Goal: Task Accomplishment & Management: Manage account settings

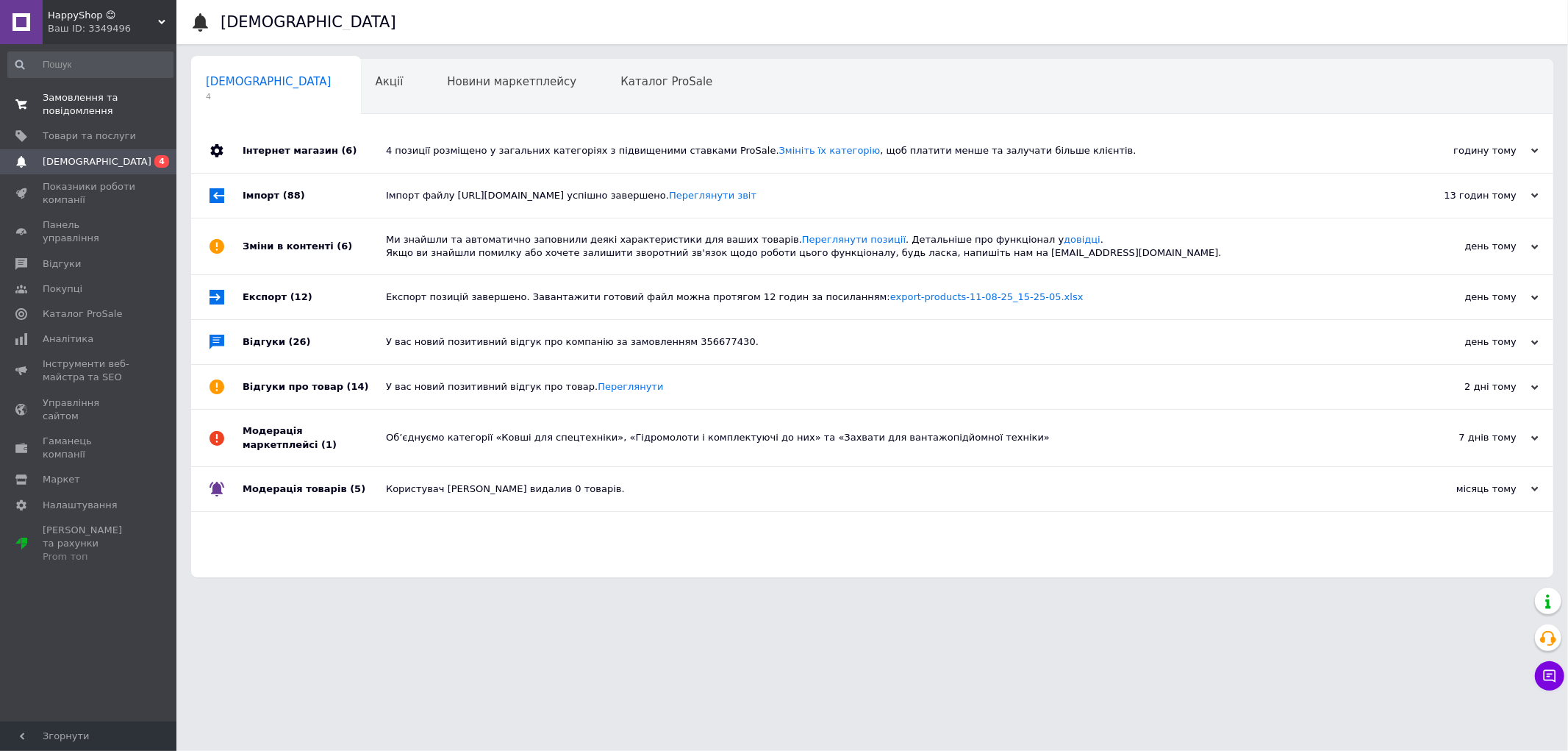
click at [90, 92] on span "Замовлення та повідомлення" at bounding box center [89, 104] width 94 height 27
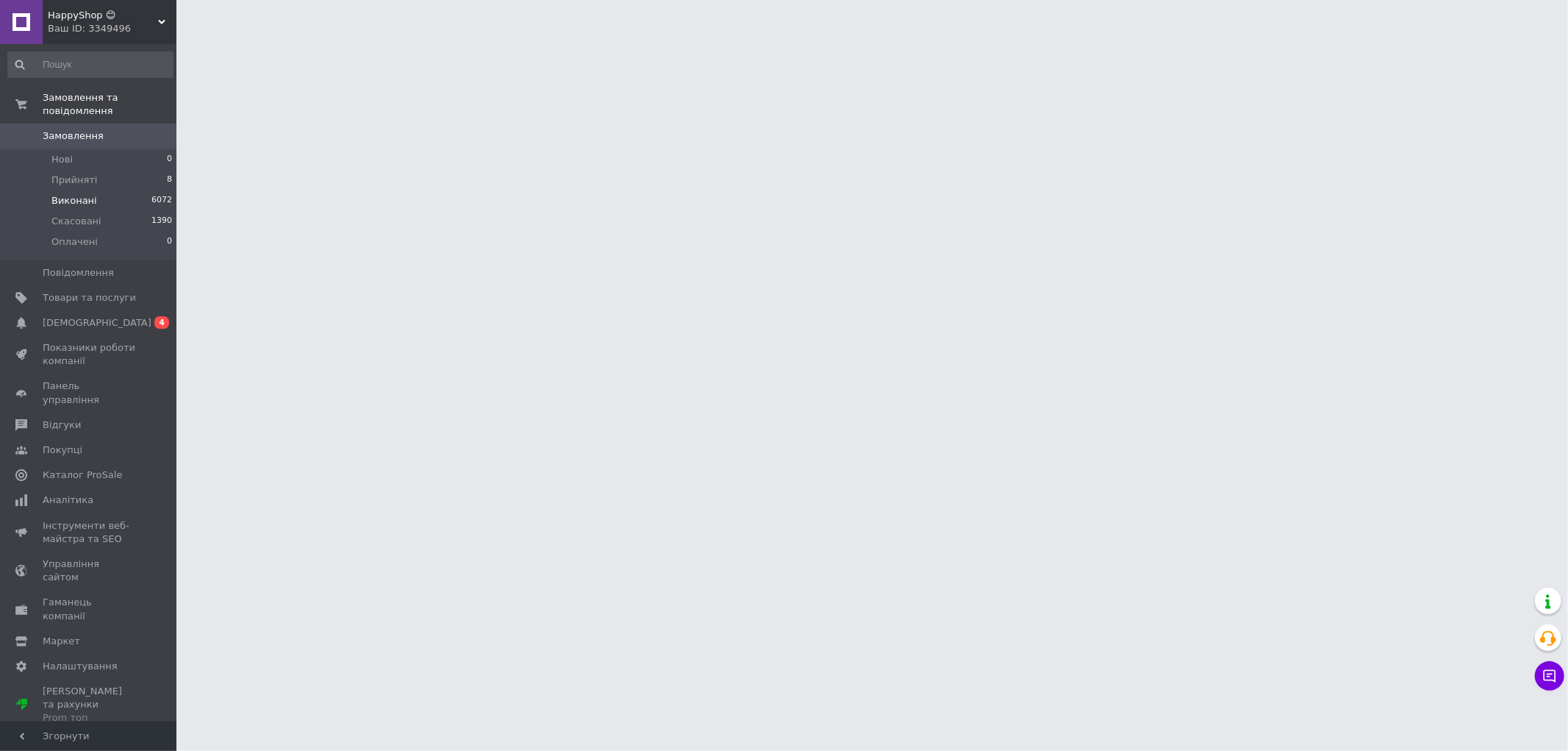
click at [98, 192] on li "Виконані 6072" at bounding box center [90, 201] width 181 height 21
click at [72, 194] on span "Виконані" at bounding box center [74, 200] width 46 height 13
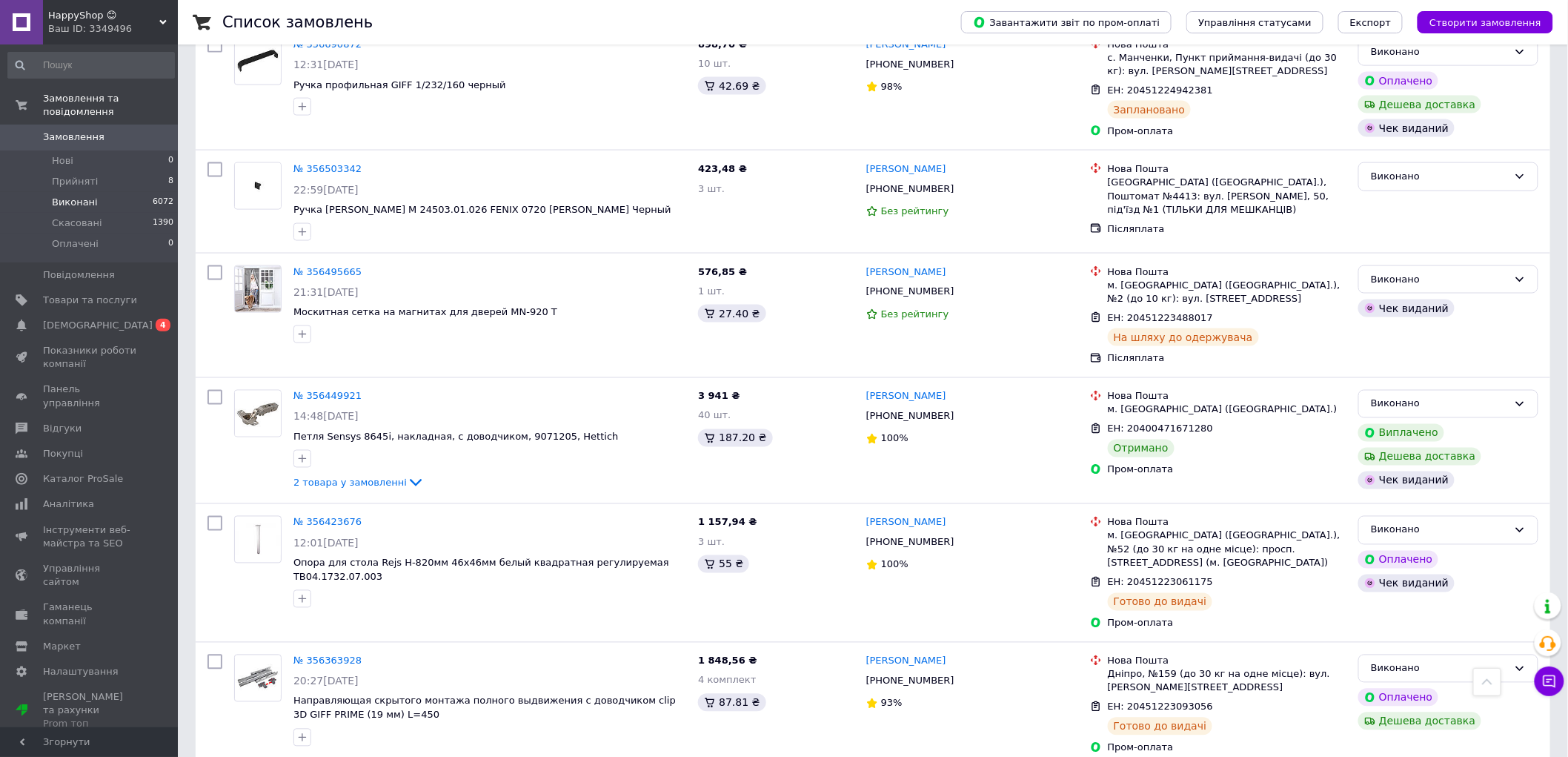
scroll to position [1317, 0]
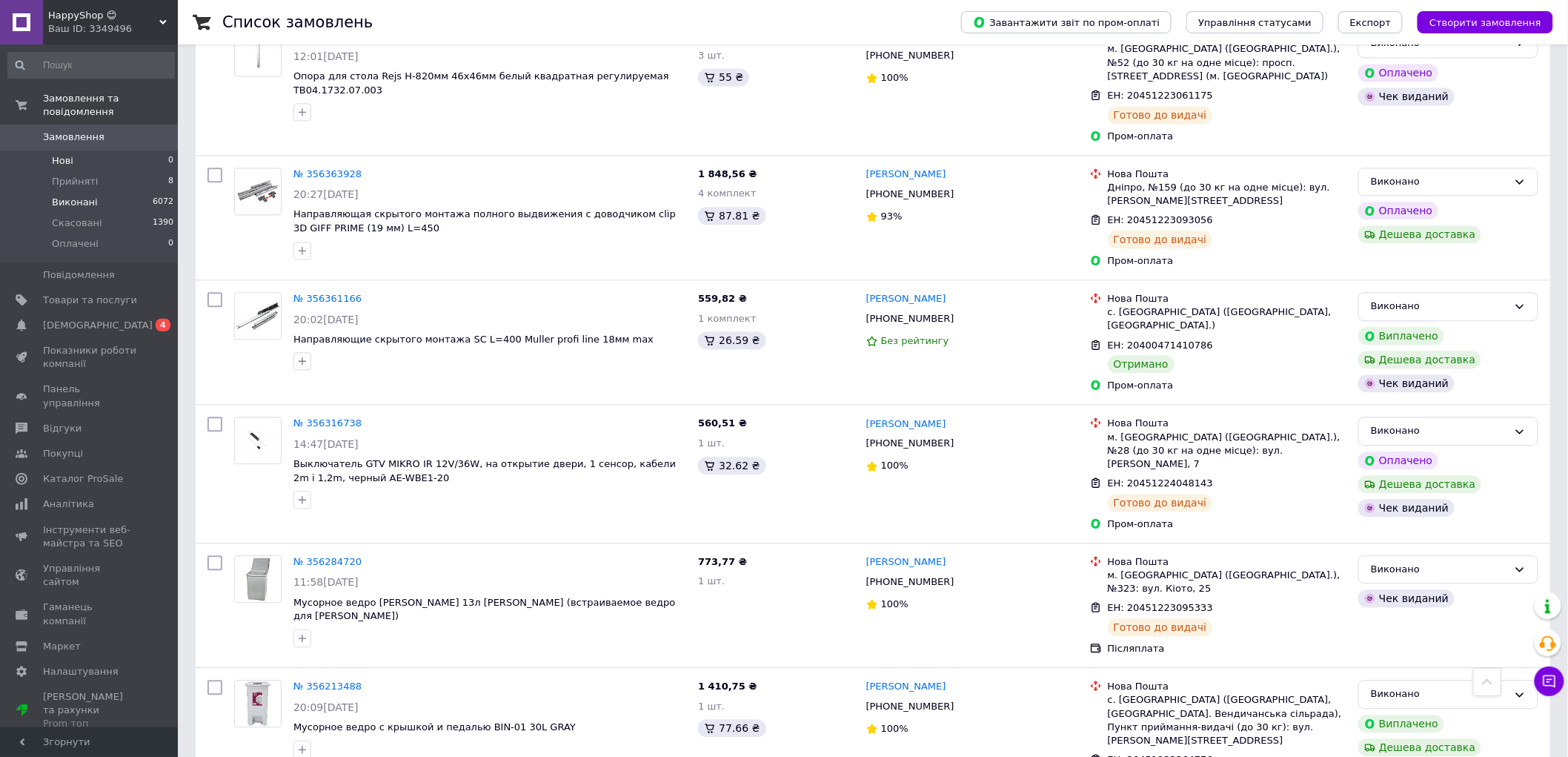
click at [57, 155] on span "Нові" at bounding box center [62, 161] width 22 height 13
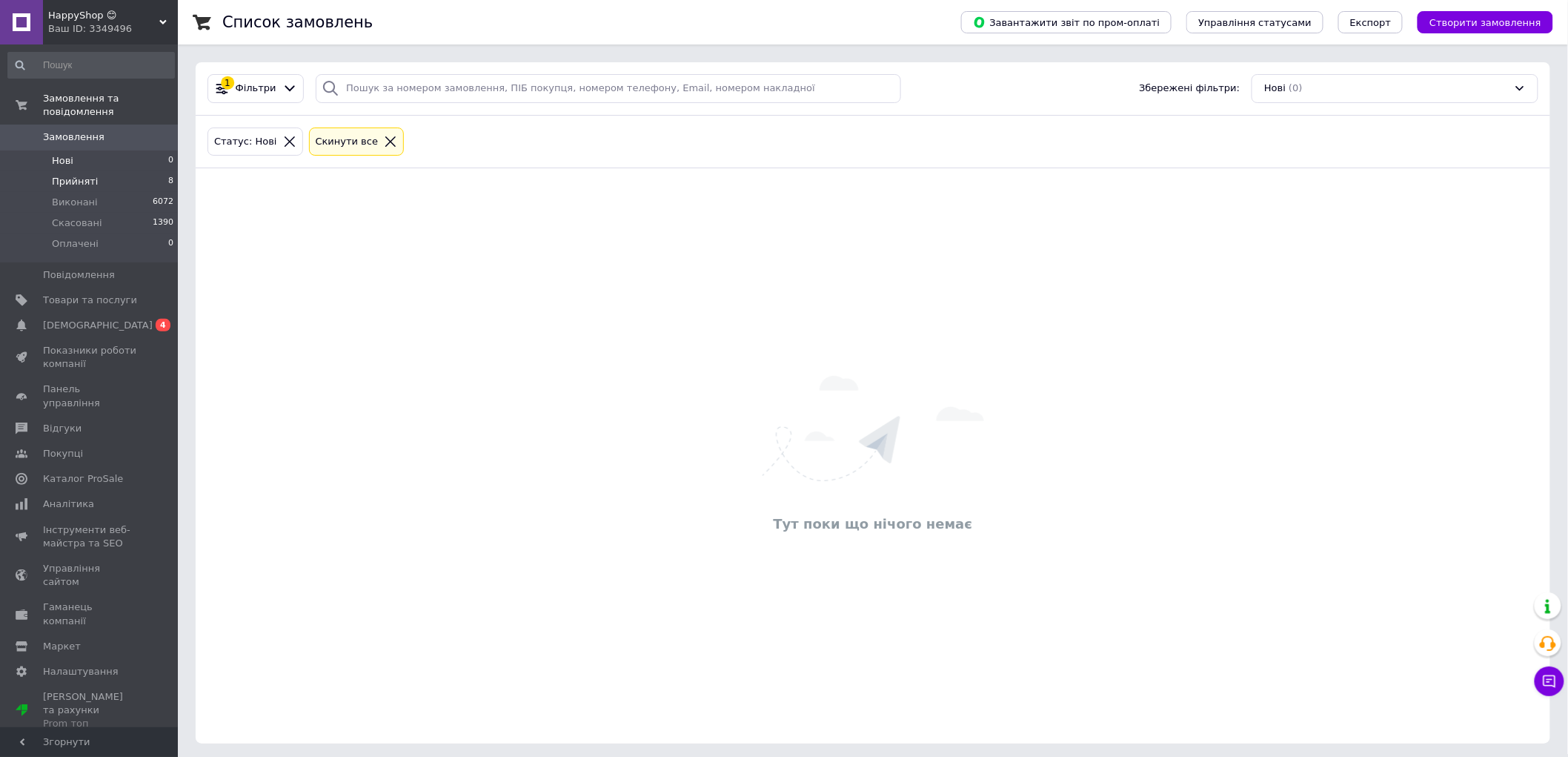
click at [71, 175] on span "Прийняті" at bounding box center [74, 181] width 46 height 13
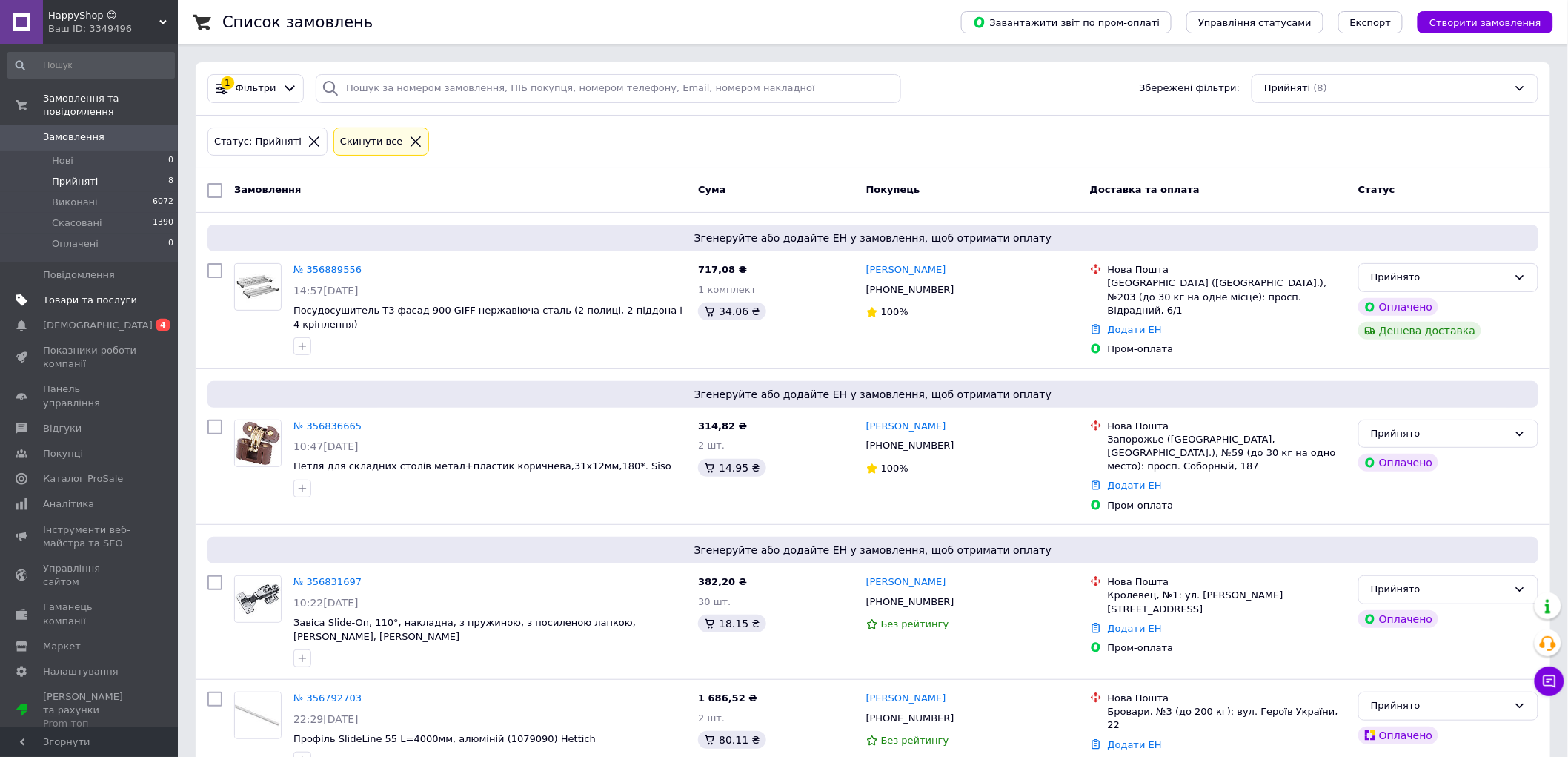
click at [93, 297] on link "Товари та послуги" at bounding box center [91, 299] width 182 height 25
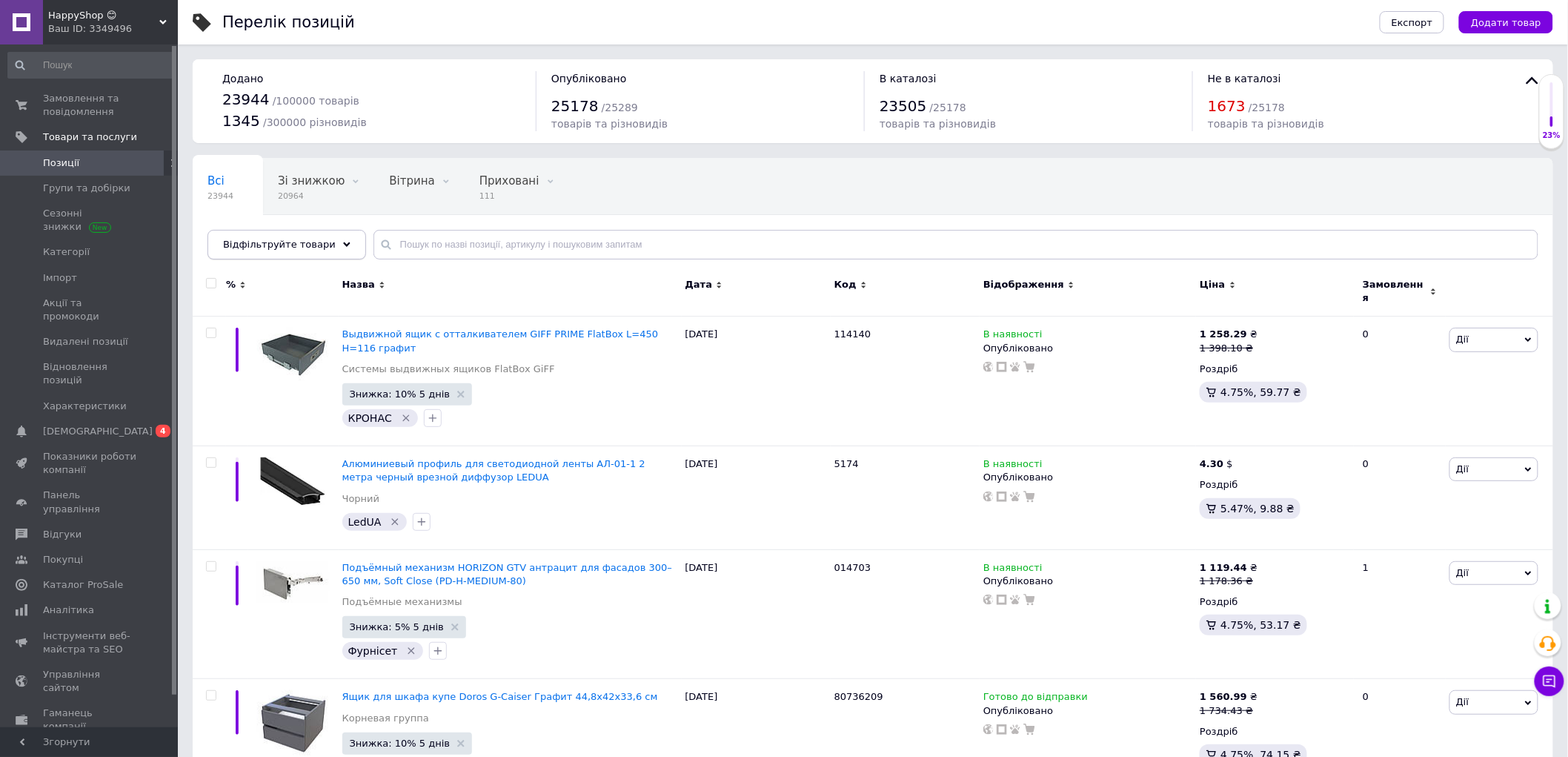
click at [277, 248] on span "Відфільтруйте товари" at bounding box center [279, 244] width 113 height 11
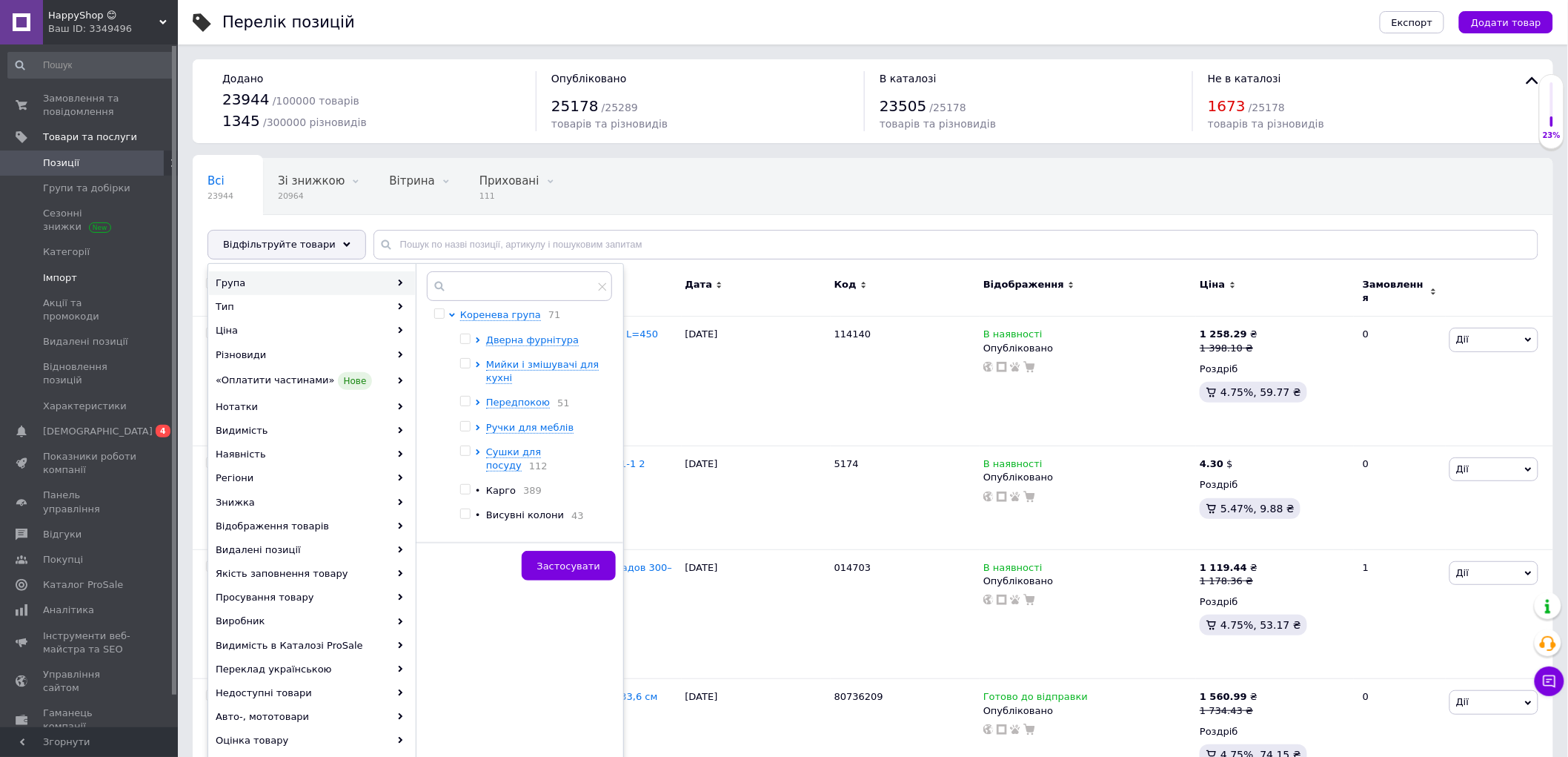
click at [46, 272] on span "Імпорт" at bounding box center [59, 278] width 34 height 13
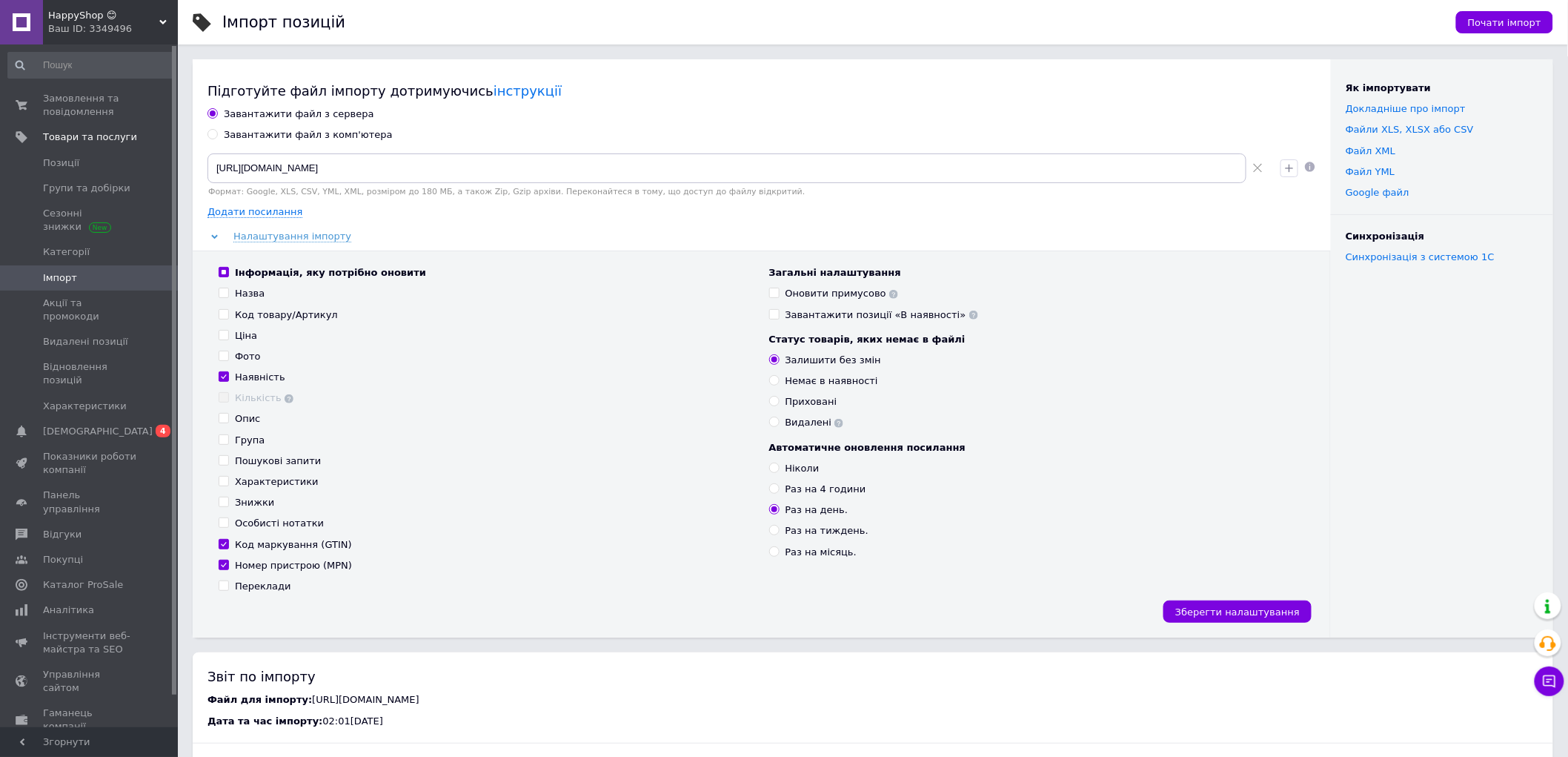
radio input "true"
checkbox input "false"
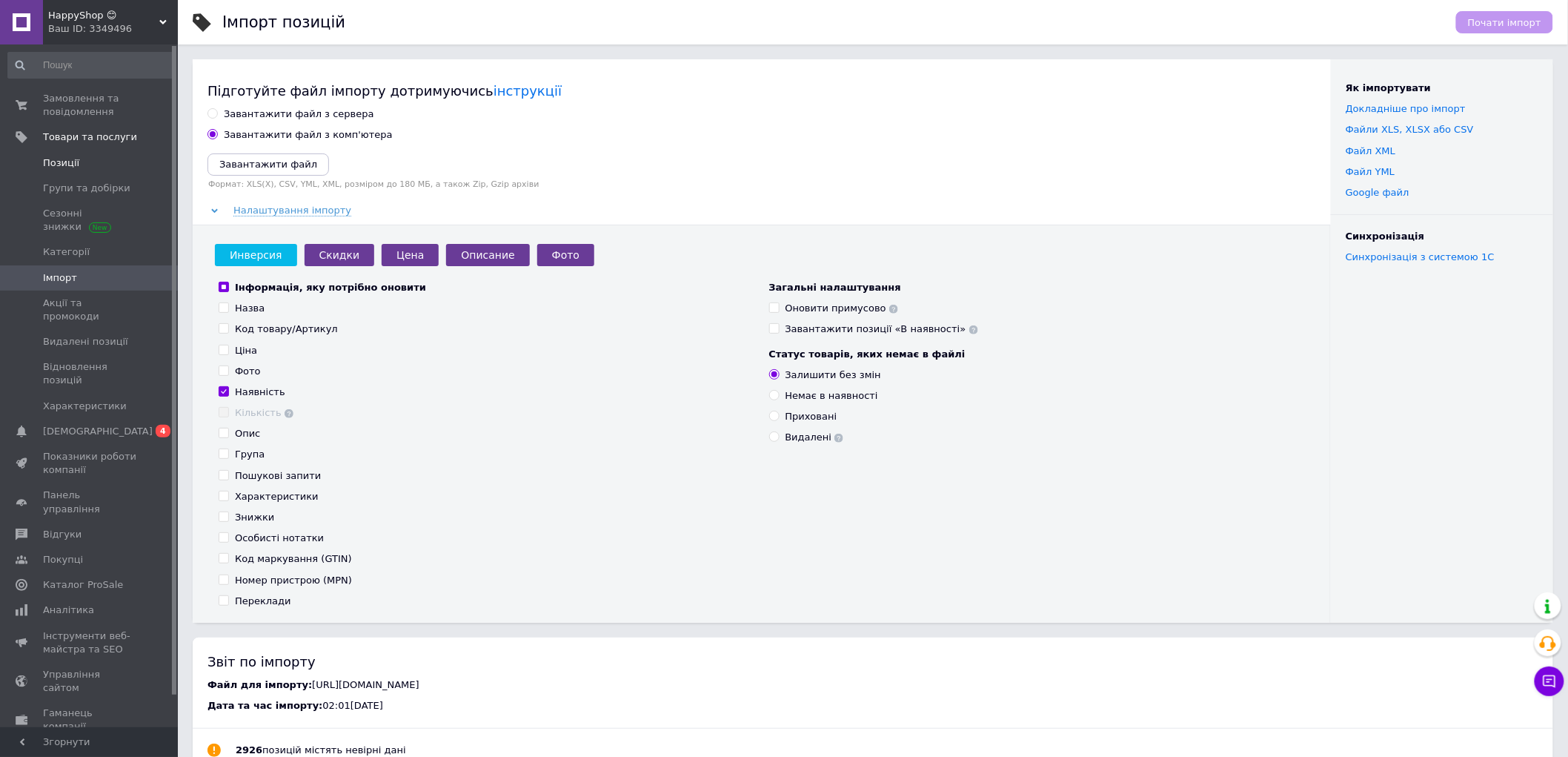
click at [66, 164] on span "Позиції" at bounding box center [61, 162] width 37 height 13
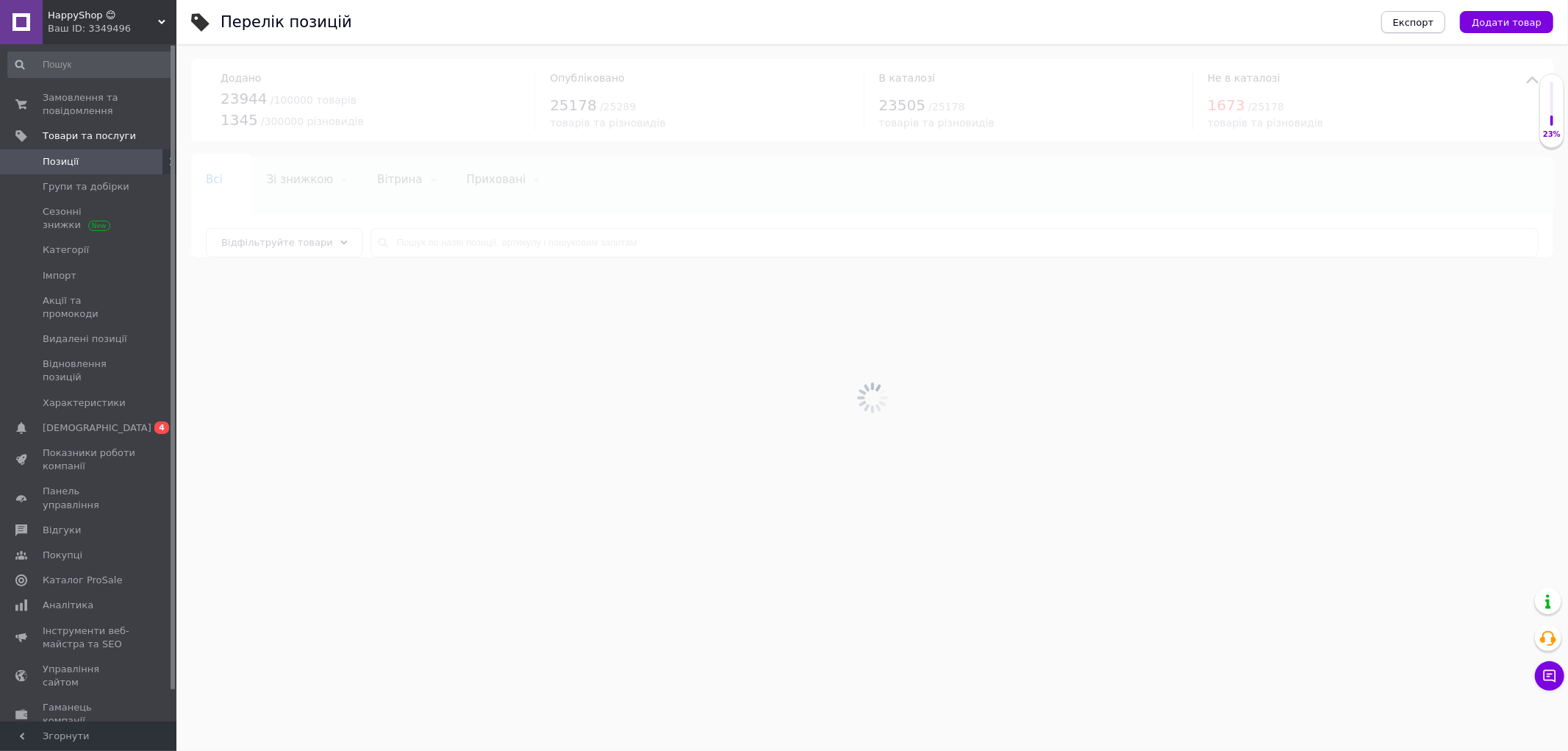
click at [1428, 23] on span "Експорт" at bounding box center [1414, 23] width 42 height 11
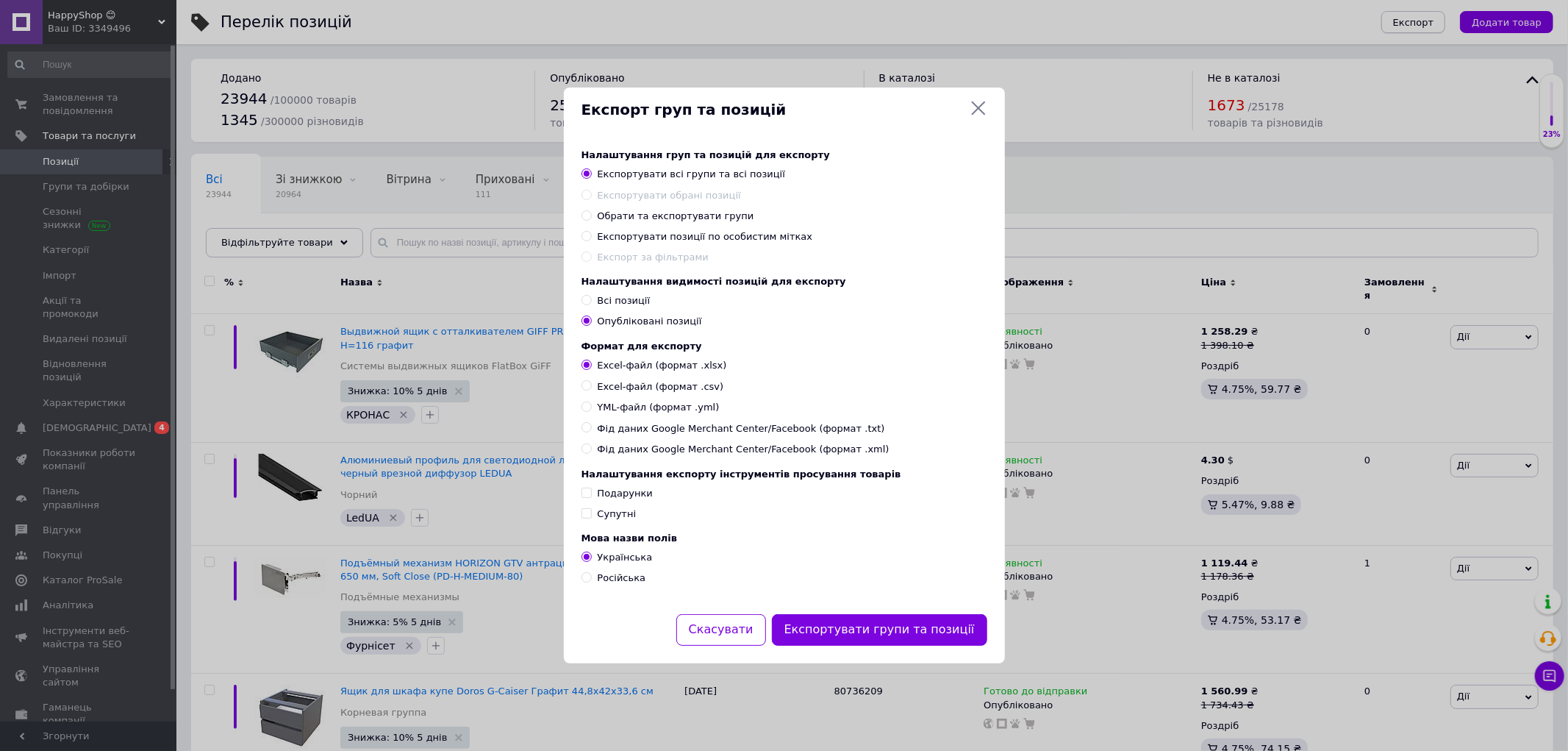
click at [1424, 23] on div "Експорт груп та позицій Налаштування груп та позицій для експорту Експортувати …" at bounding box center [784, 375] width 1568 height 751
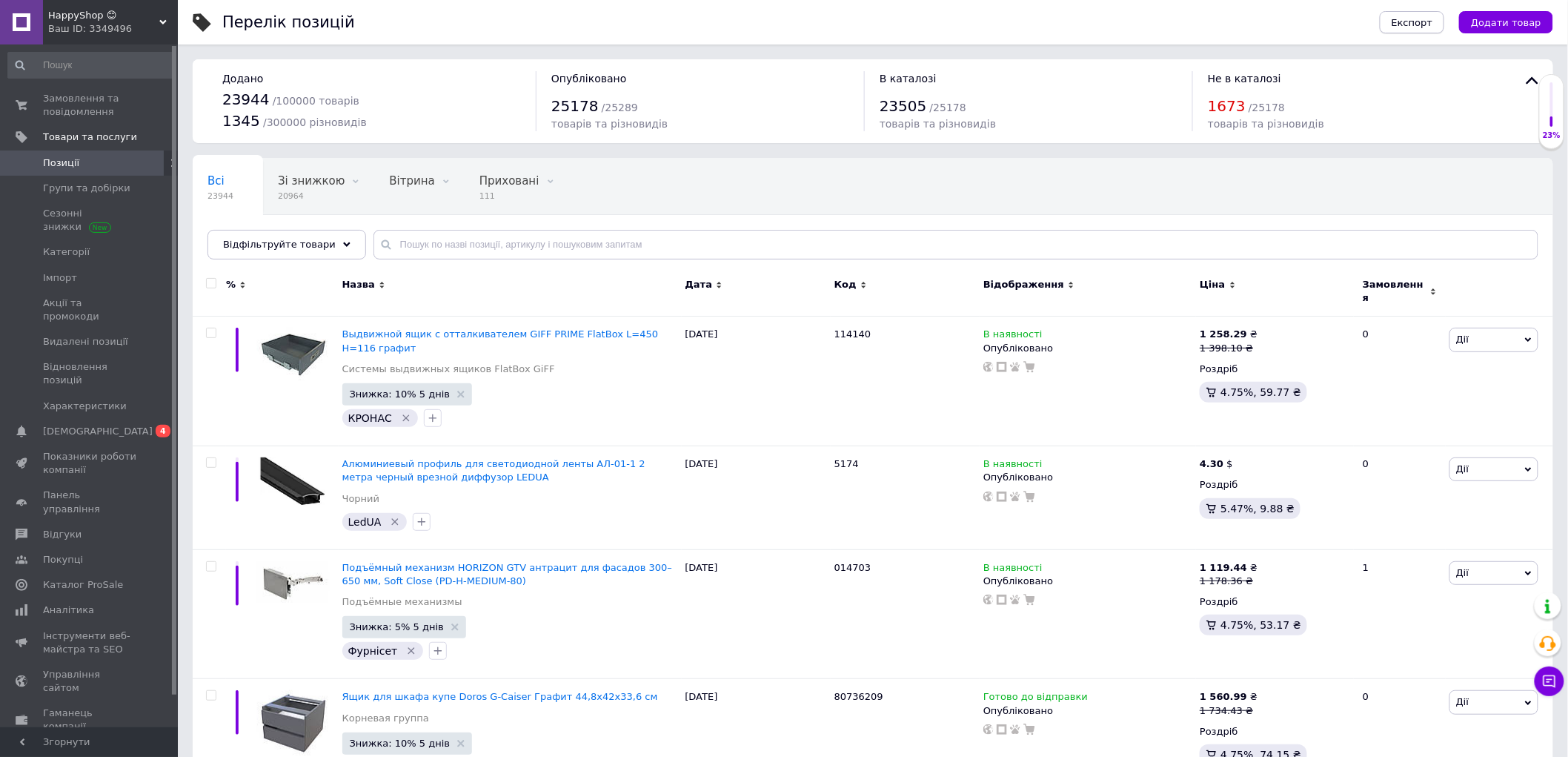
click at [1434, 23] on span "Експорт" at bounding box center [1413, 23] width 42 height 11
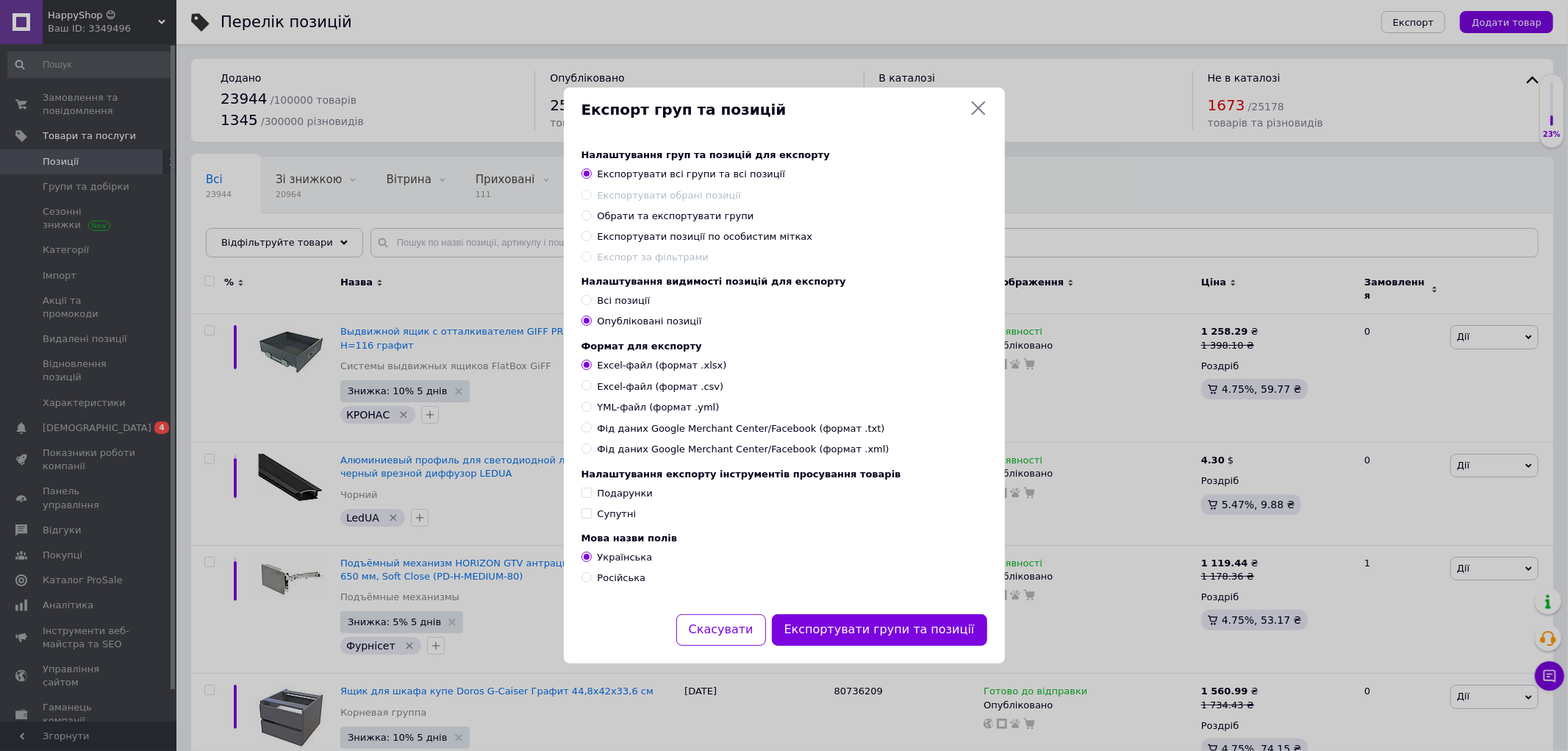
click at [655, 231] on span "Експортувати позиції по особистим мітках" at bounding box center [705, 236] width 216 height 11
click at [590, 231] on input "Експортувати позиції по особистим мітках" at bounding box center [585, 236] width 10 height 10
radio input "true"
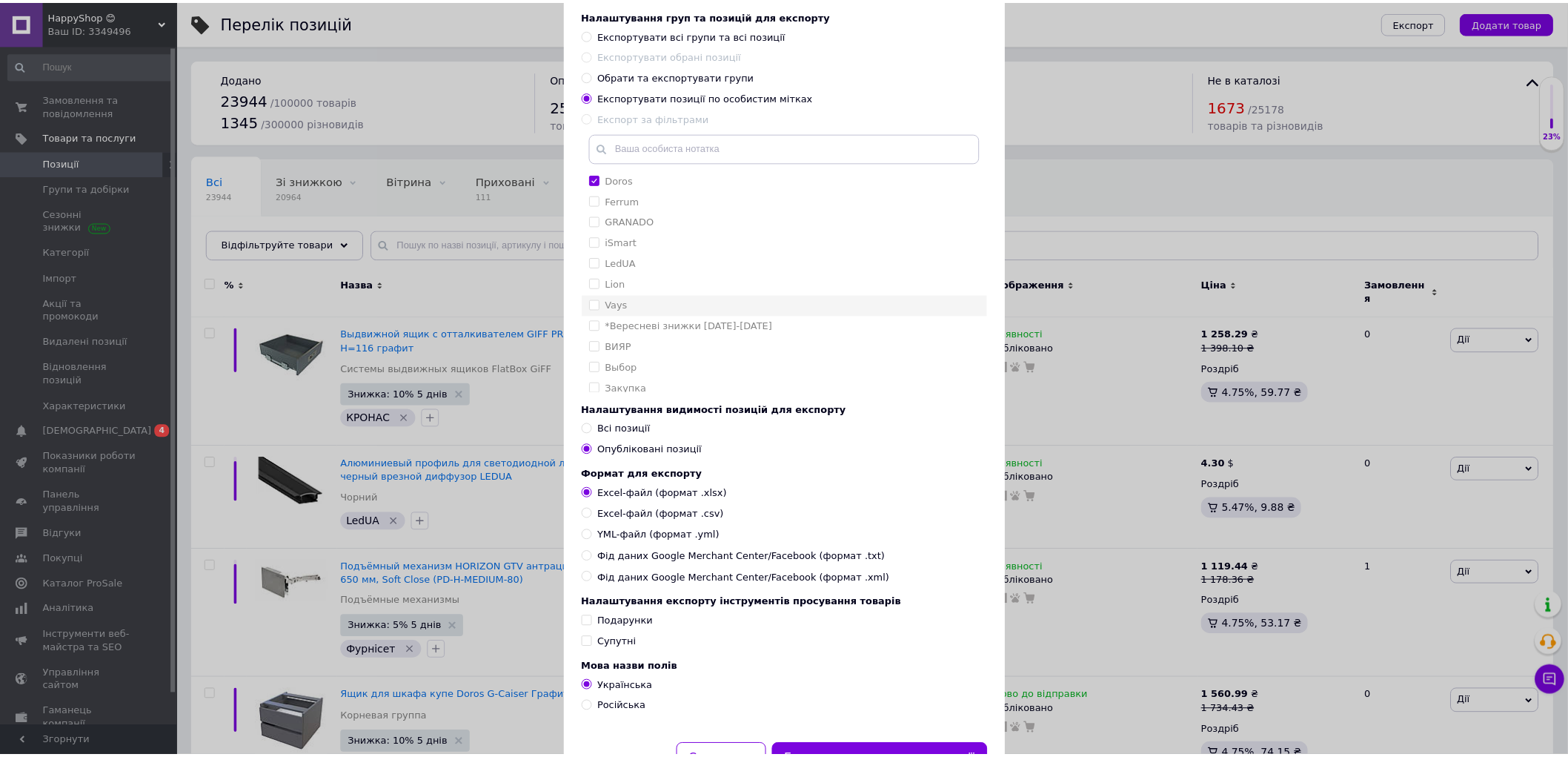
scroll to position [160, 0]
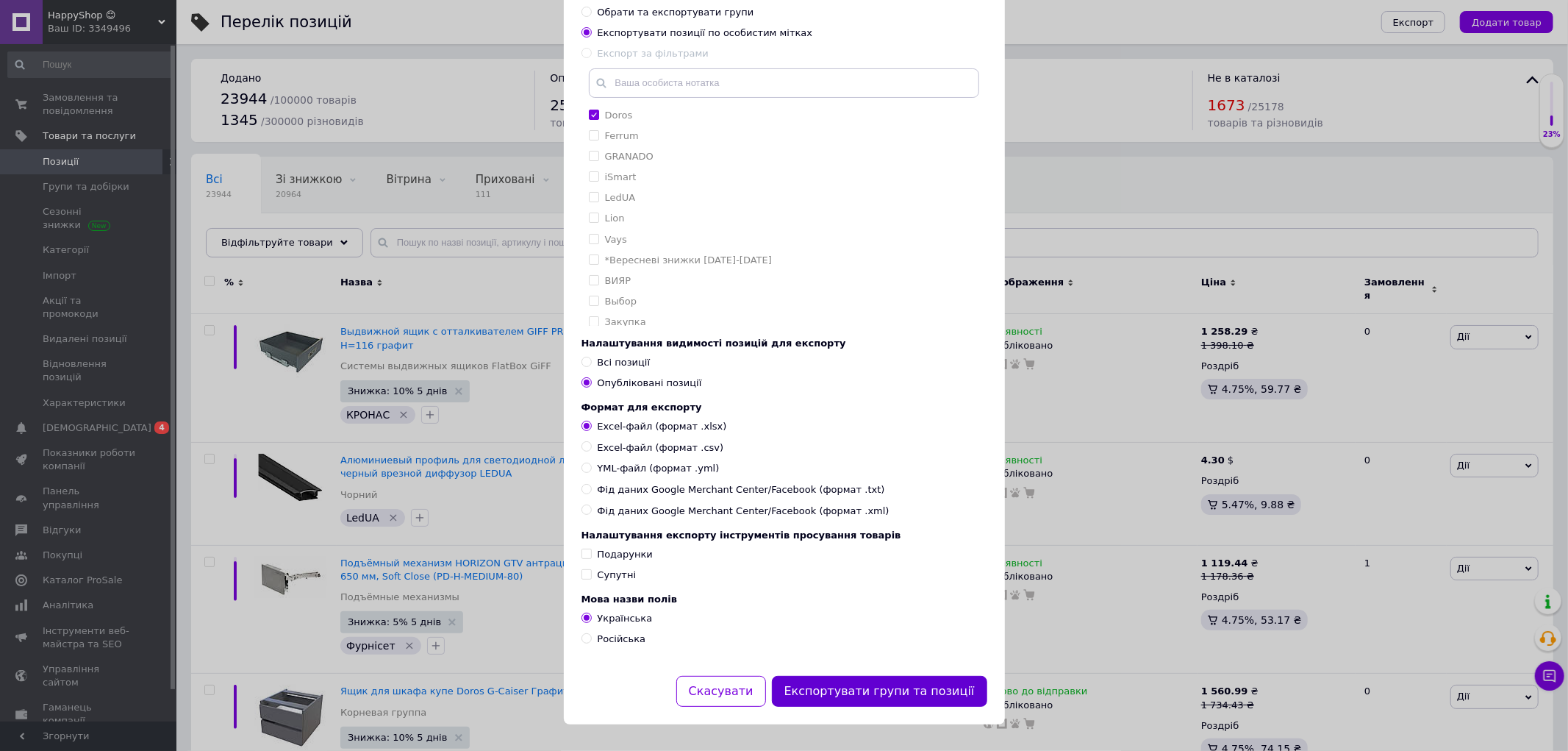
click at [901, 694] on button "Експортувати групи та позиції" at bounding box center [879, 691] width 216 height 31
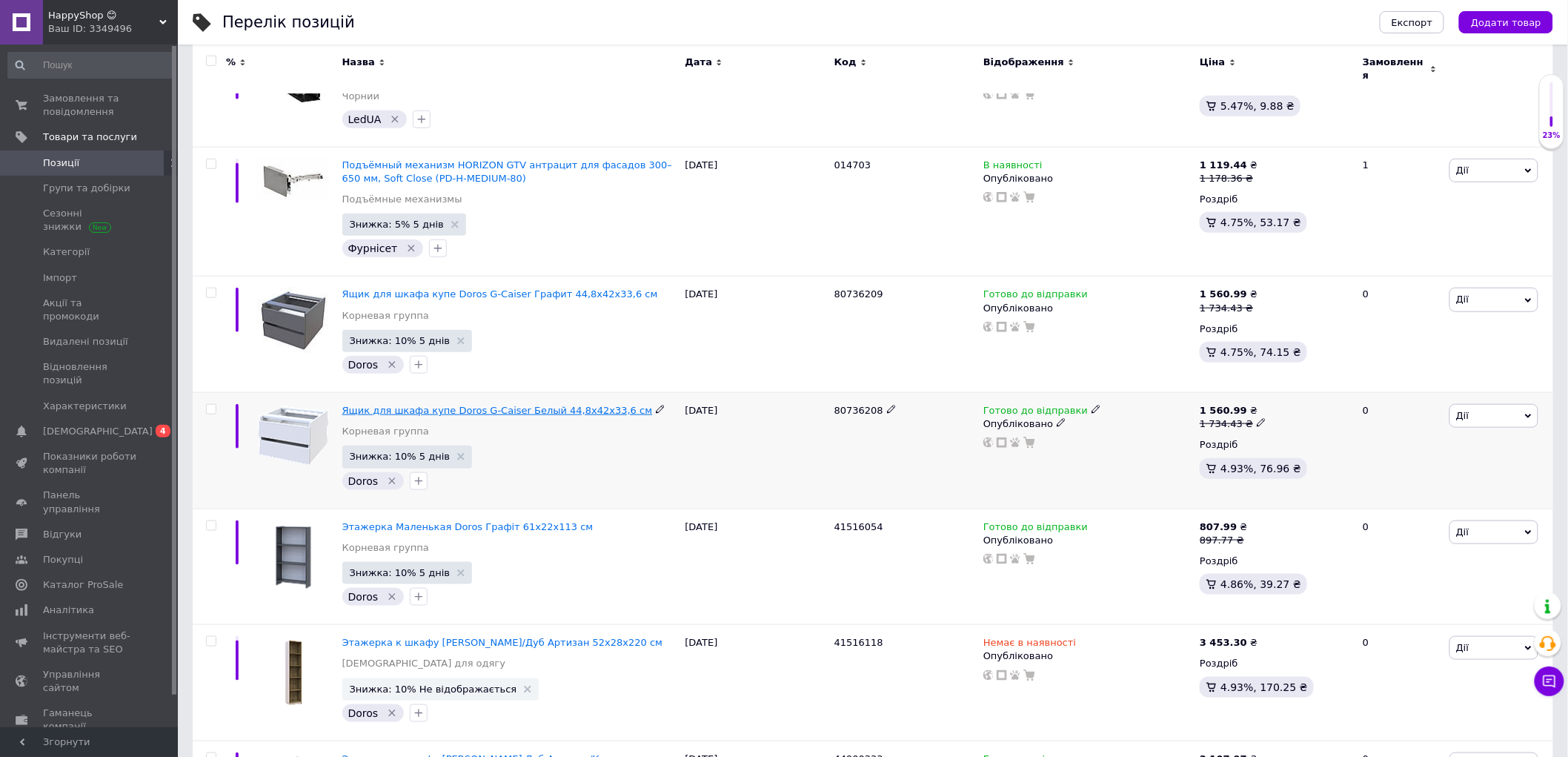
scroll to position [411, 0]
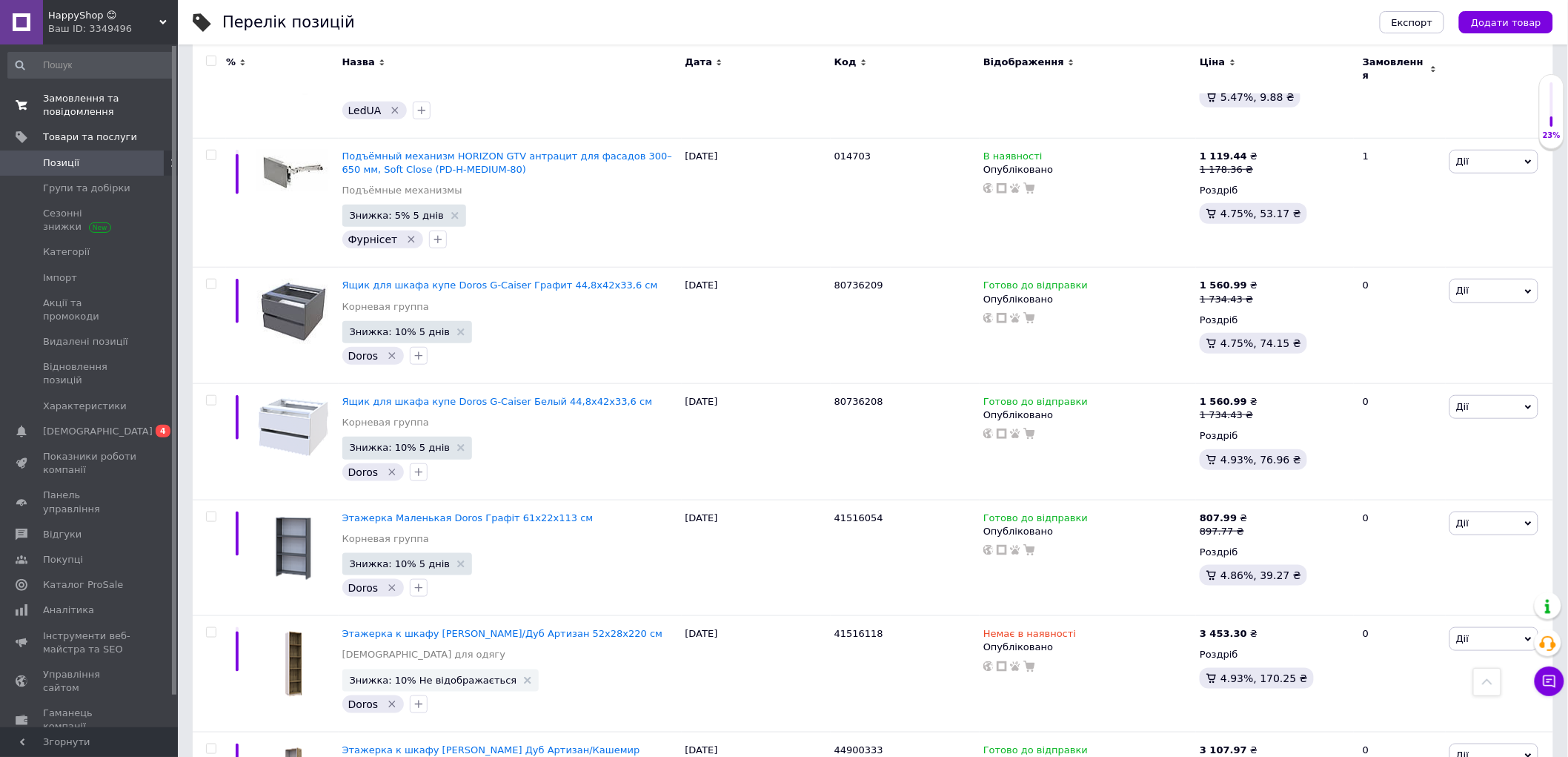
click at [82, 85] on div "Замовлення та повідомлення 0 0 Товари та послуги Позиції Групи та добірки Сезон…" at bounding box center [91, 388] width 182 height 687
click at [78, 106] on span "Замовлення та повідомлення" at bounding box center [90, 105] width 94 height 27
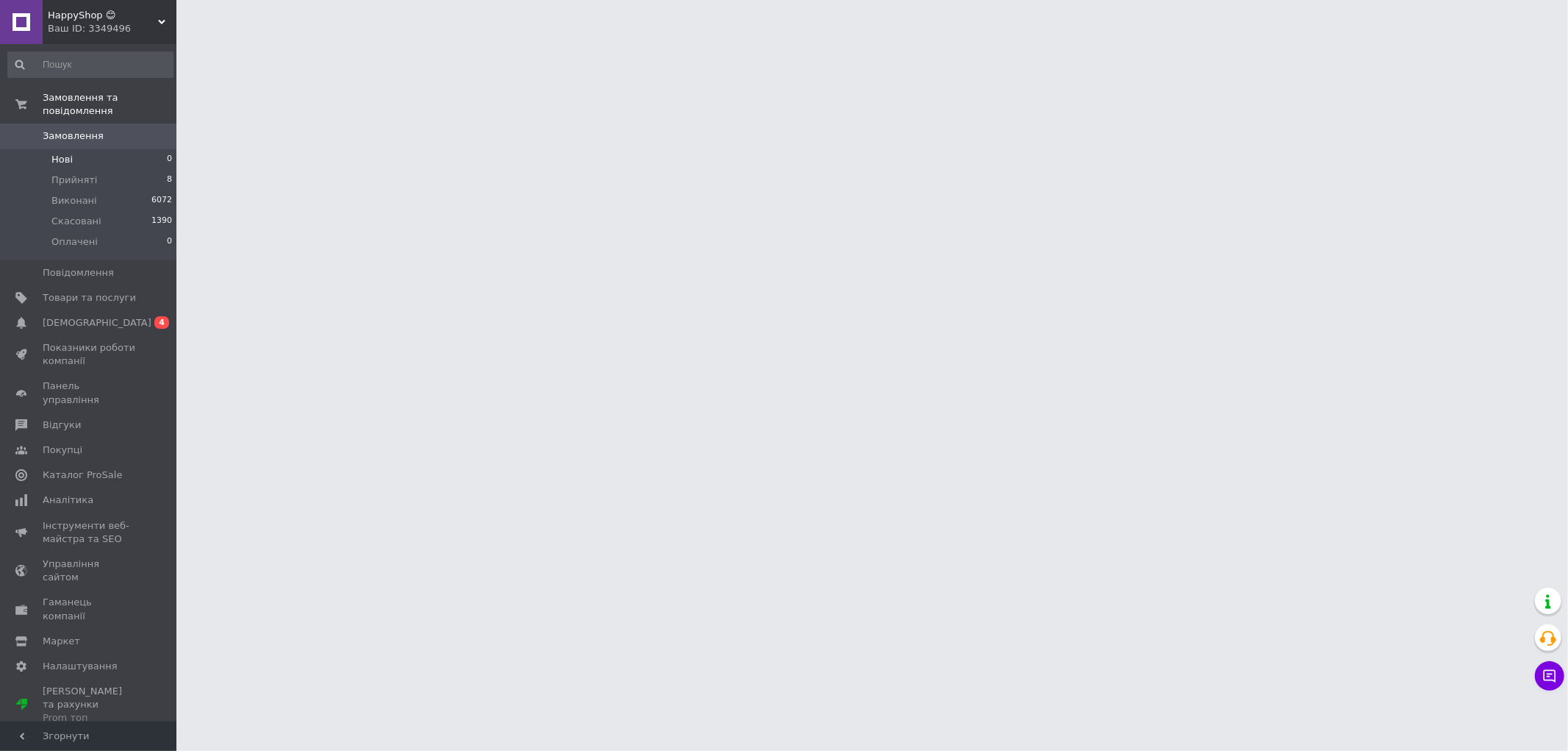
click at [85, 149] on li "Нові 0" at bounding box center [90, 159] width 181 height 21
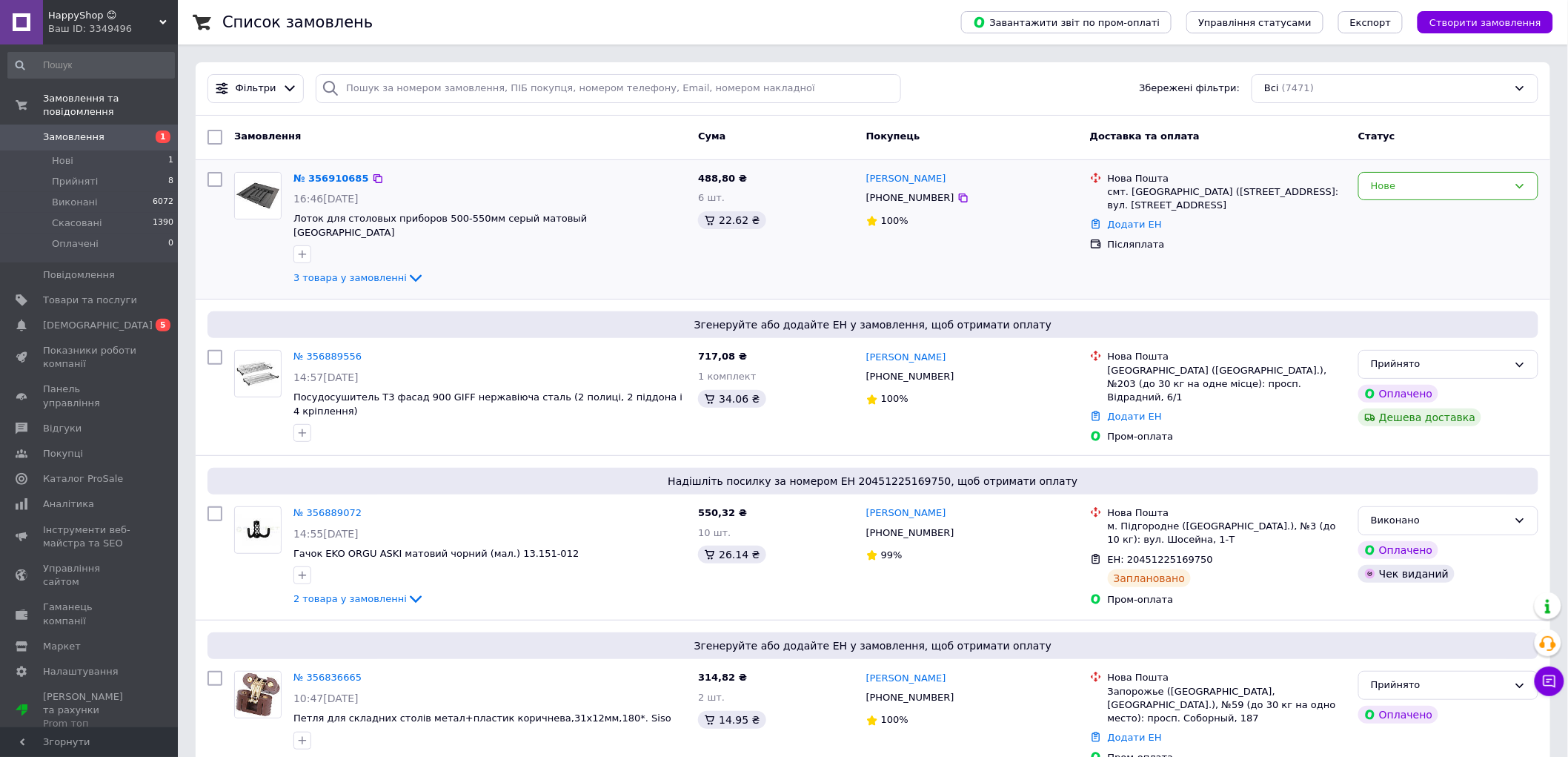
click at [902, 196] on div "[PHONE_NUMBER]" at bounding box center [911, 198] width 94 height 19
click at [902, 196] on div "+380987392676" at bounding box center [911, 198] width 94 height 19
copy div "380987392676"
click at [305, 176] on link "№ 356910685" at bounding box center [331, 178] width 76 height 11
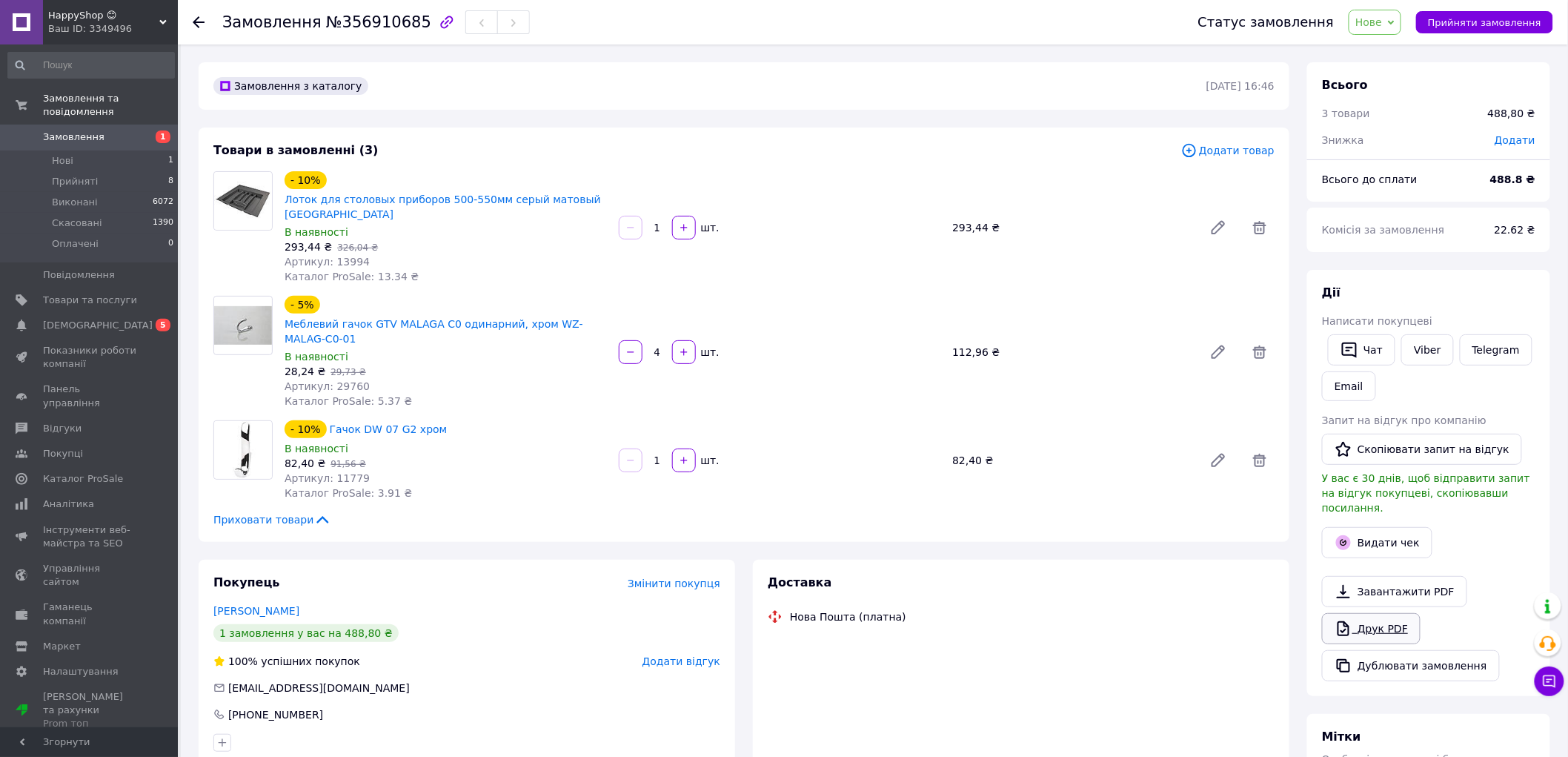
click at [1383, 613] on link "Друк PDF" at bounding box center [1371, 629] width 99 height 31
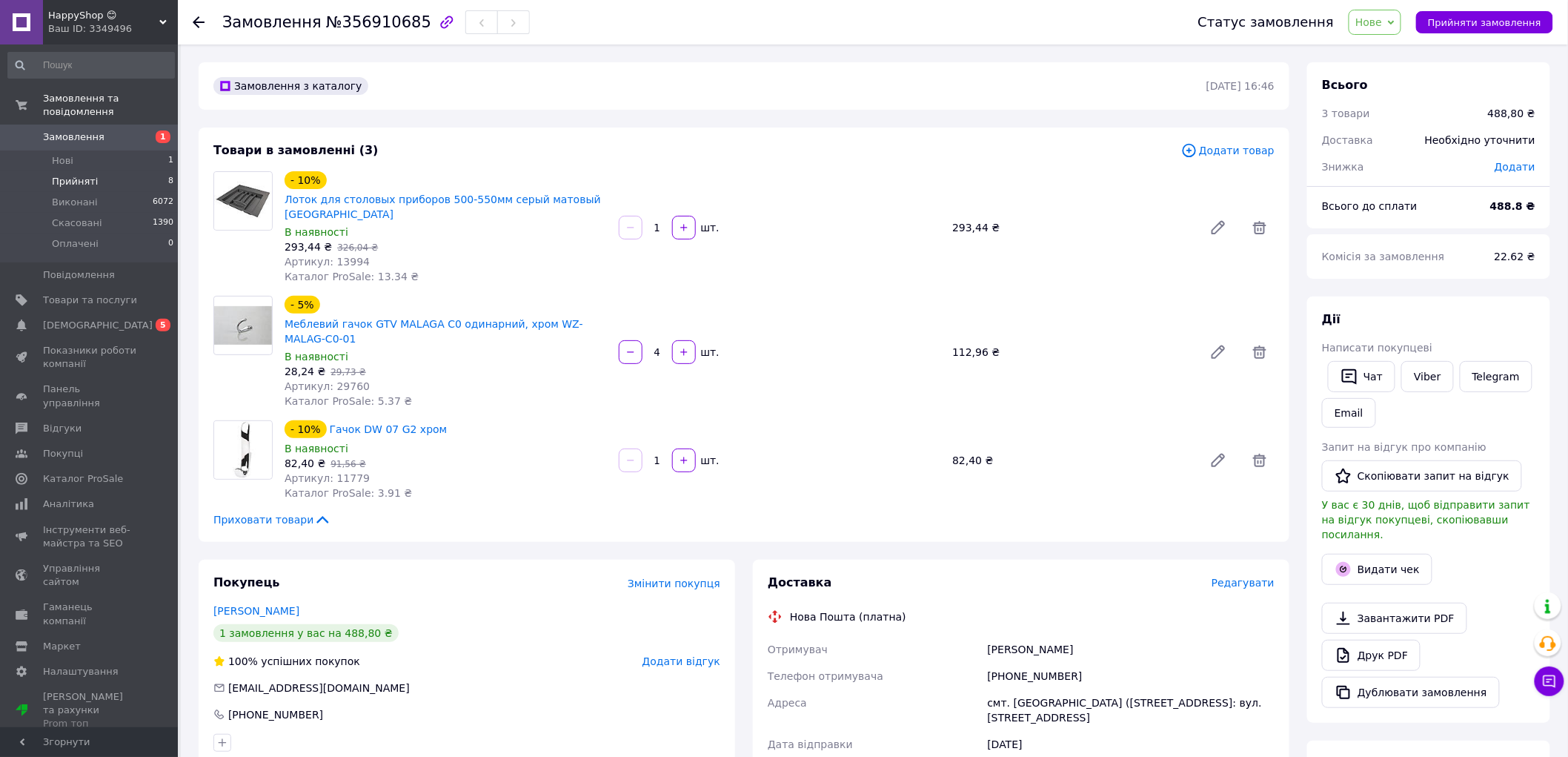
click at [65, 175] on span "Прийняті" at bounding box center [74, 181] width 46 height 13
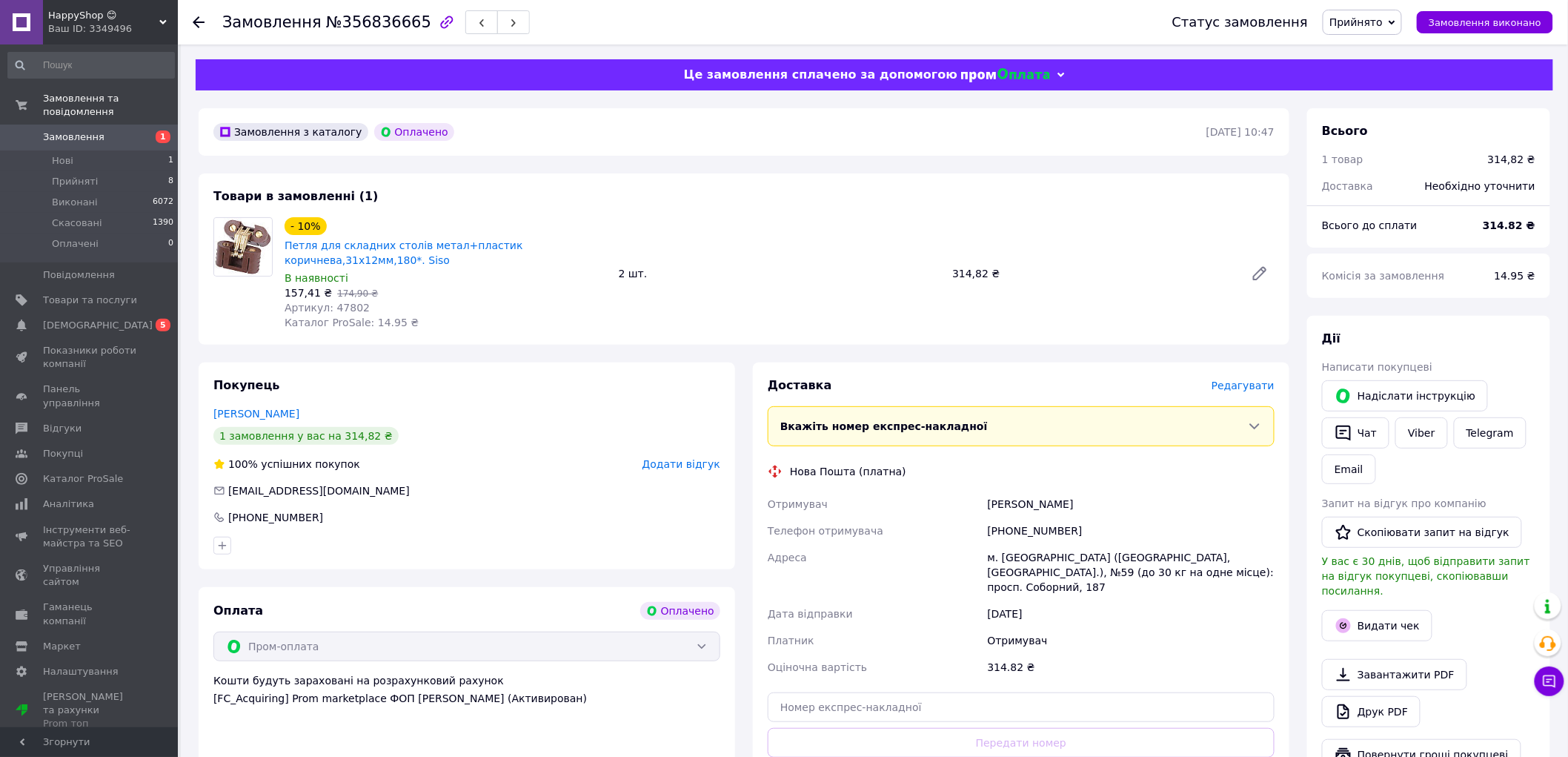
scroll to position [329, 0]
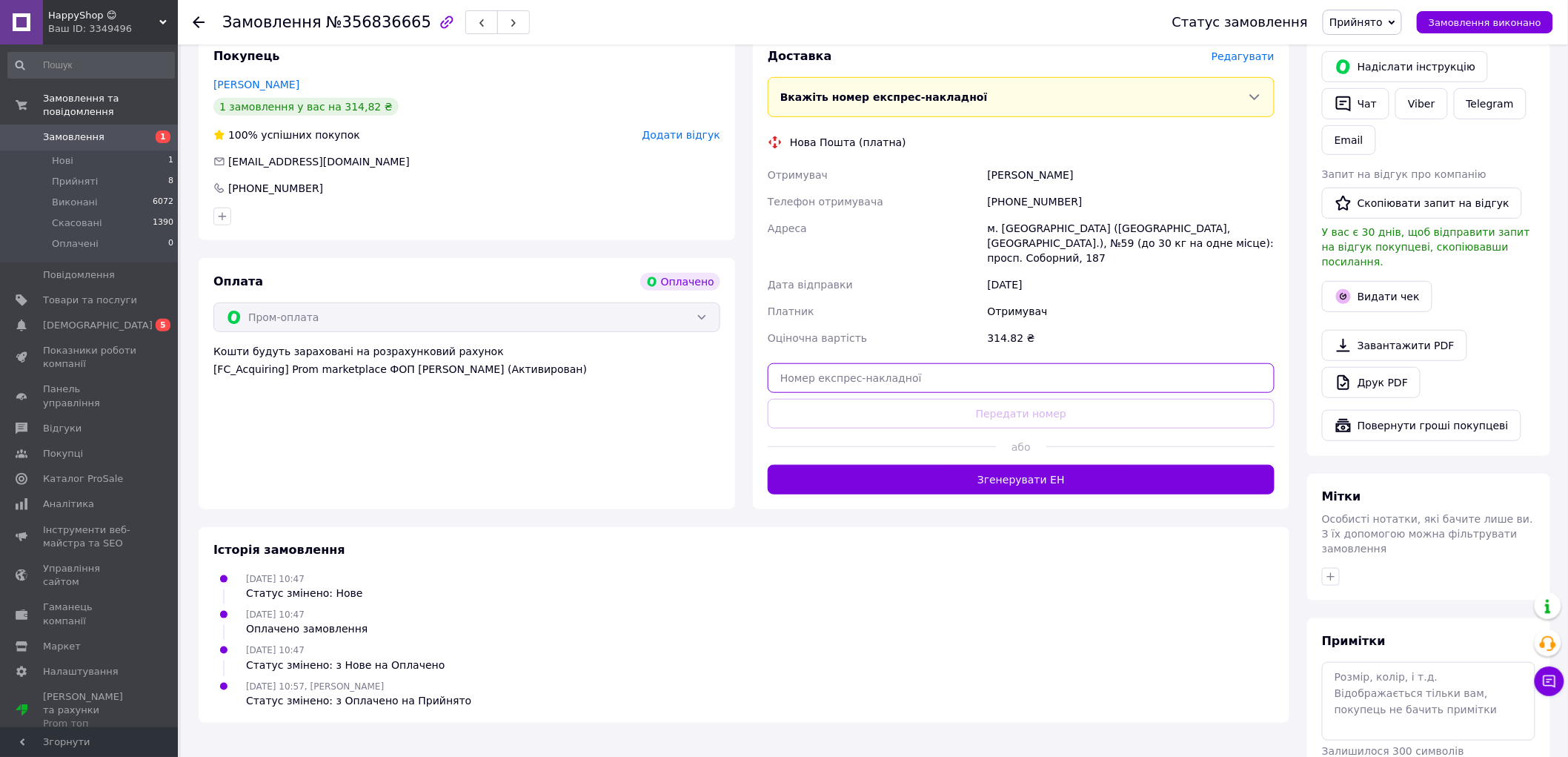
click at [950, 365] on input "text" at bounding box center [1021, 378] width 507 height 30
paste input "20400471827841"
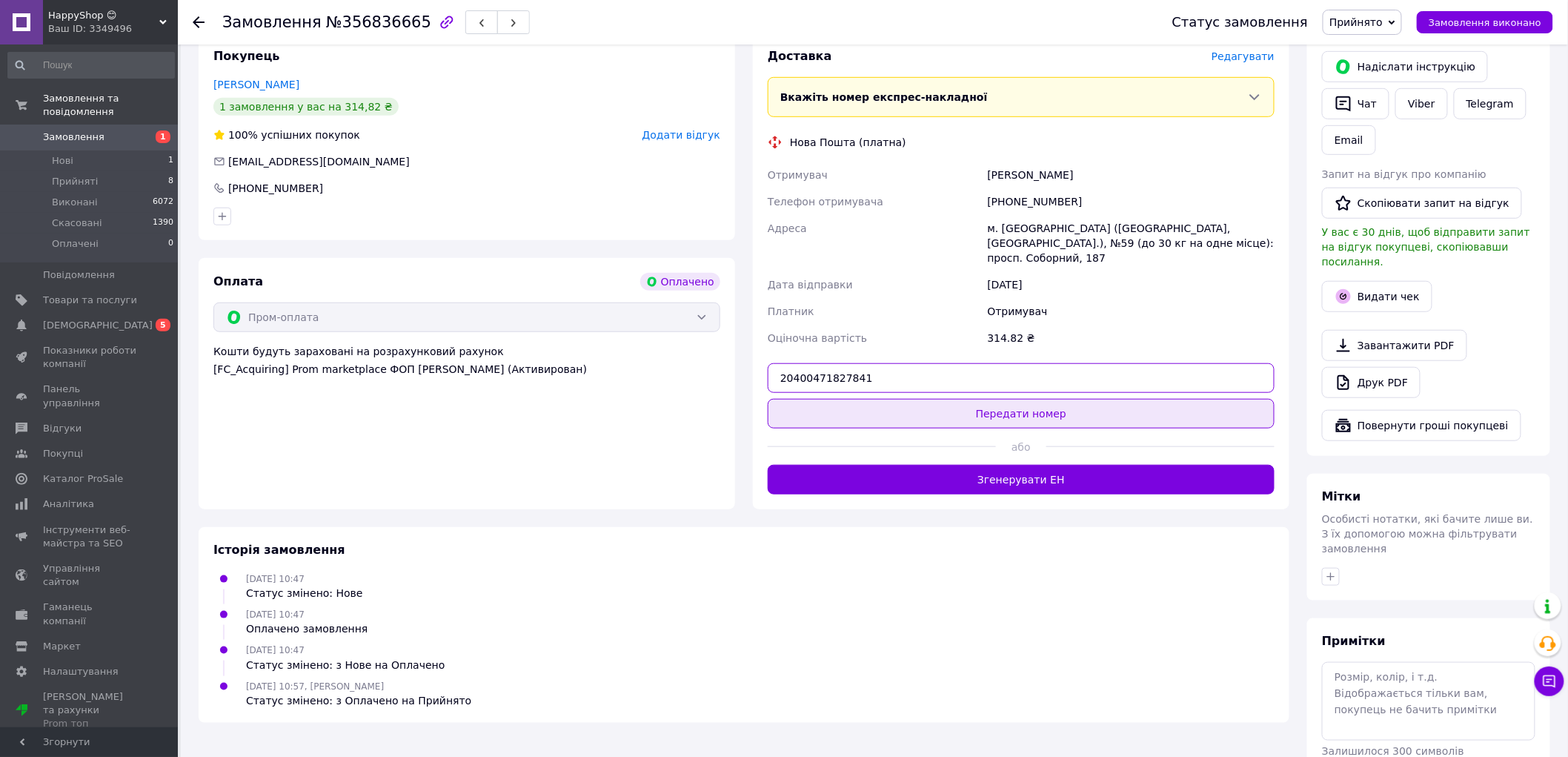
type input "20400471827841"
click at [954, 399] on button "Передати номер" at bounding box center [1021, 414] width 507 height 30
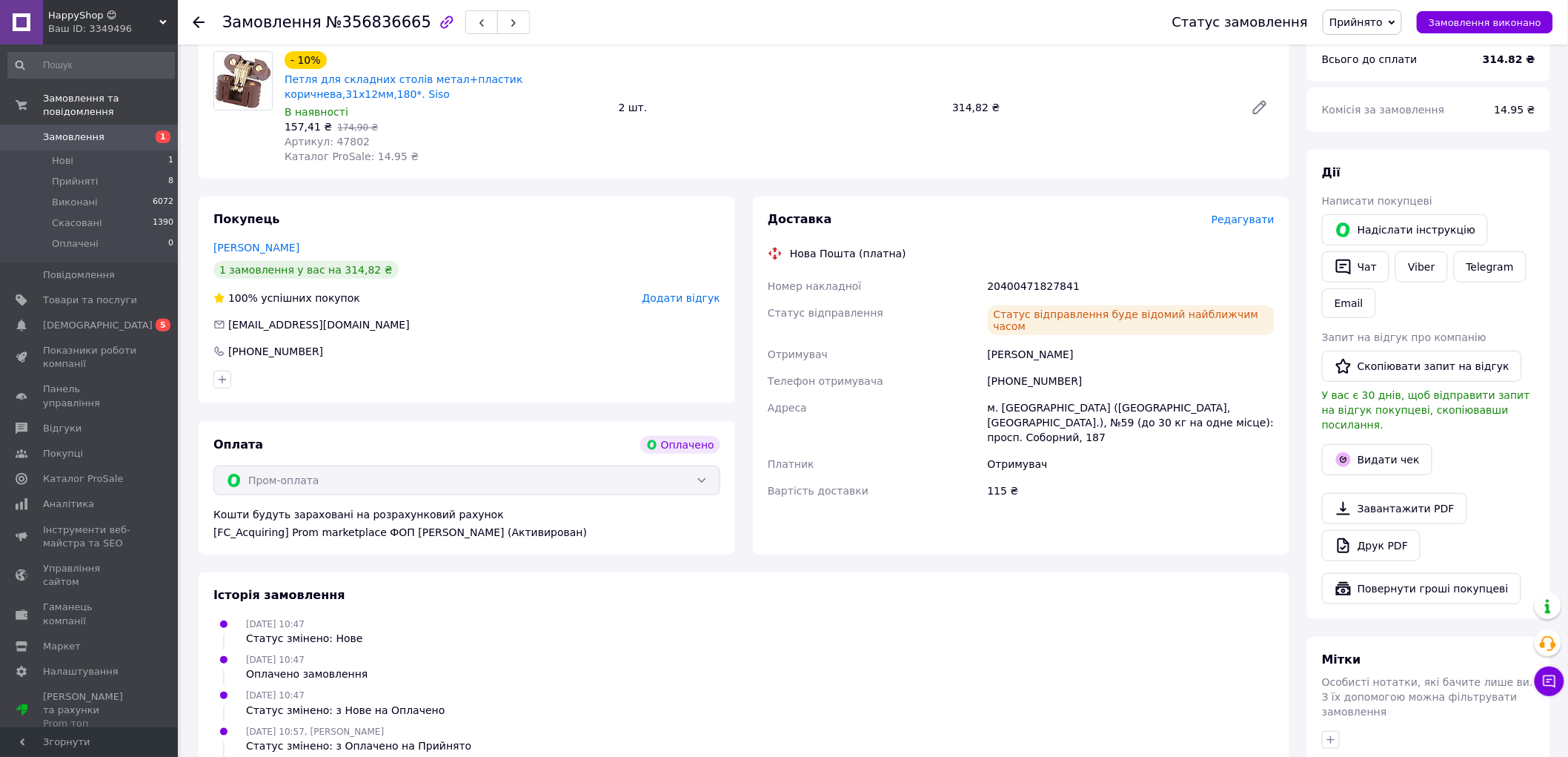
scroll to position [164, 0]
click at [1386, 449] on button "Видати чек" at bounding box center [1377, 461] width 110 height 31
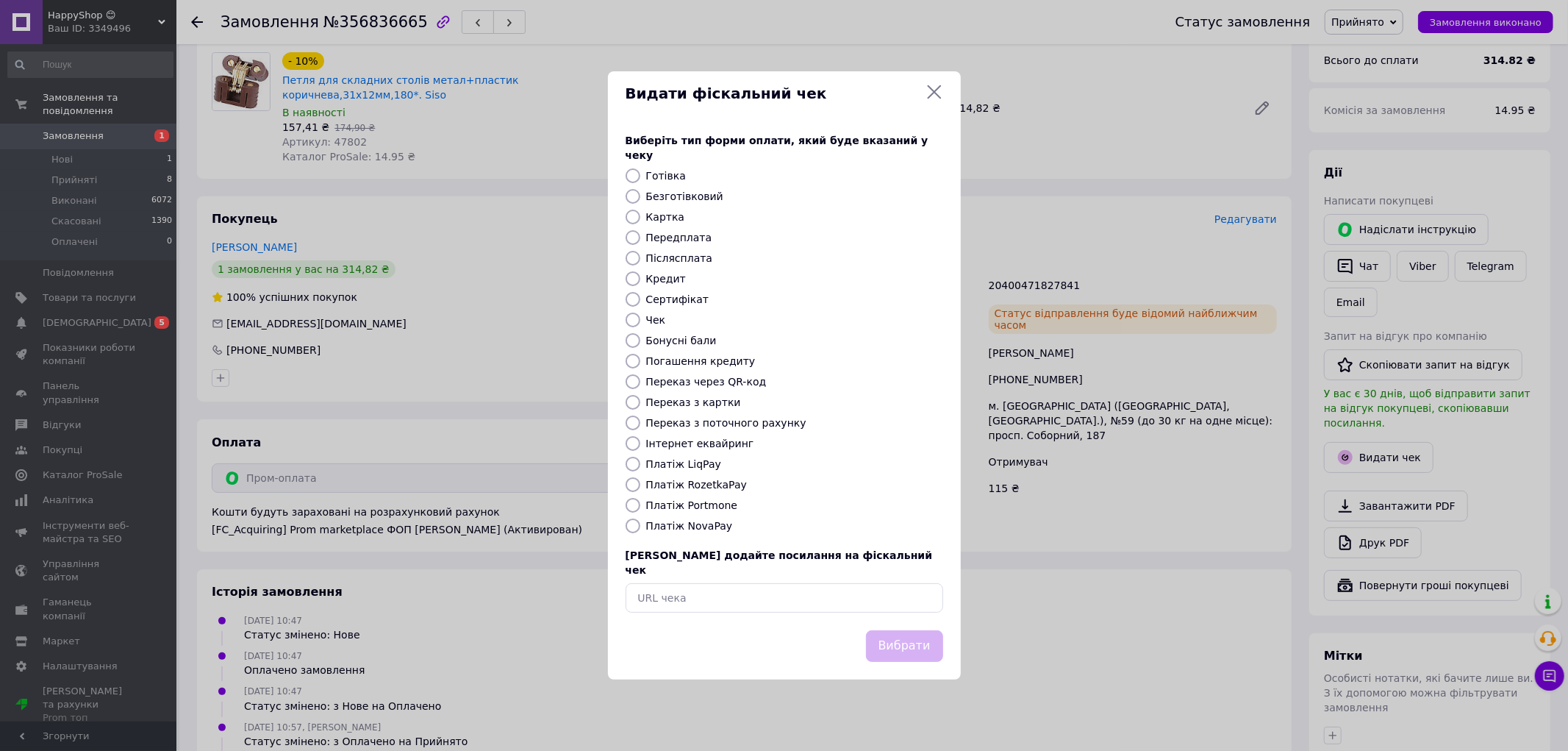
click at [720, 488] on label "Платіж RozetkaPay" at bounding box center [696, 485] width 100 height 12
click at [640, 488] on input "Платіж RozetkaPay" at bounding box center [632, 484] width 15 height 15
radio input "true"
click at [894, 638] on button "Вибрати" at bounding box center [904, 645] width 77 height 31
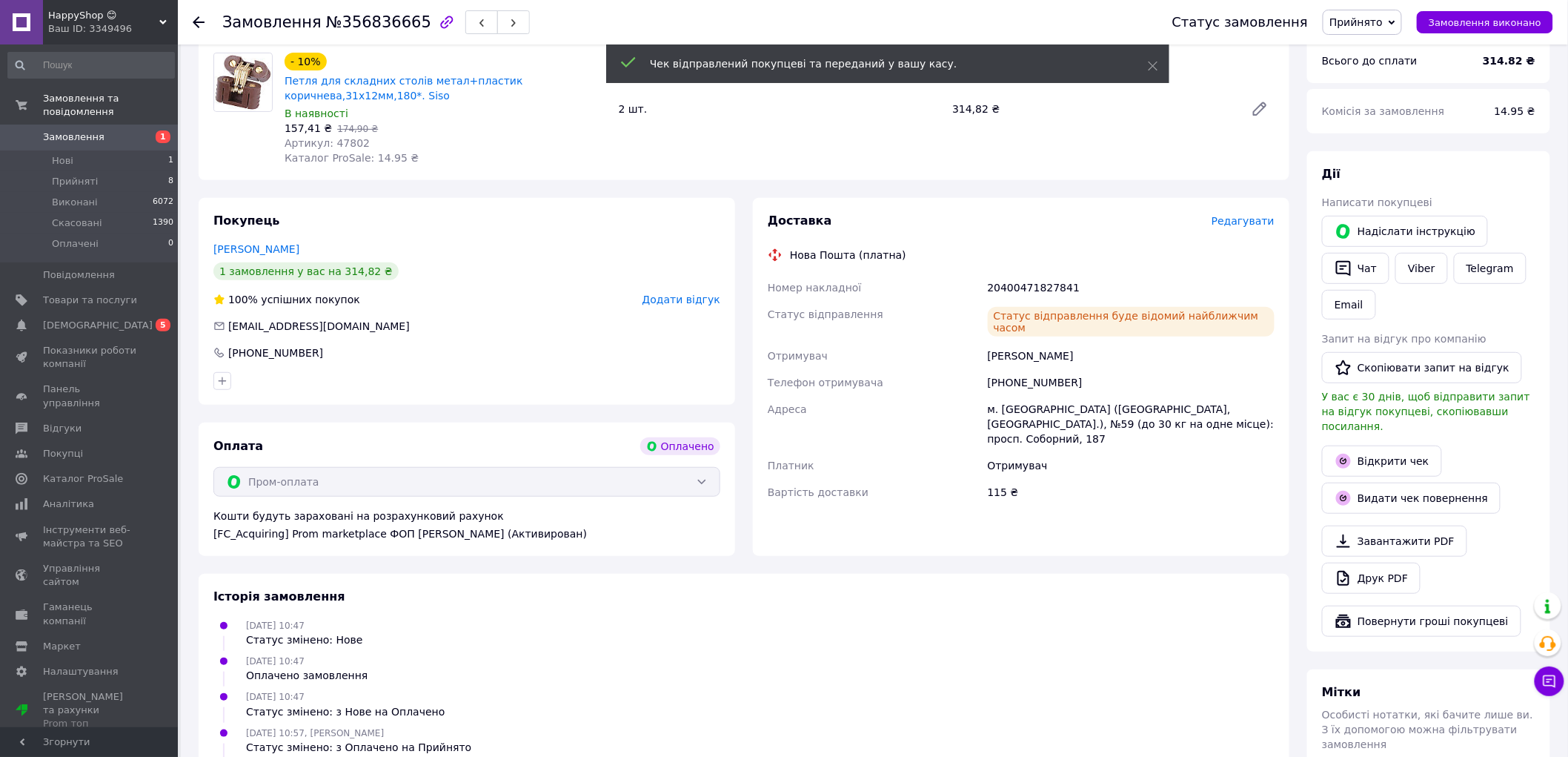
click at [1351, 24] on span "Прийнято" at bounding box center [1356, 23] width 53 height 12
click at [1369, 50] on li "Виконано" at bounding box center [1362, 52] width 78 height 22
click at [69, 175] on span "Прийняті" at bounding box center [74, 181] width 46 height 13
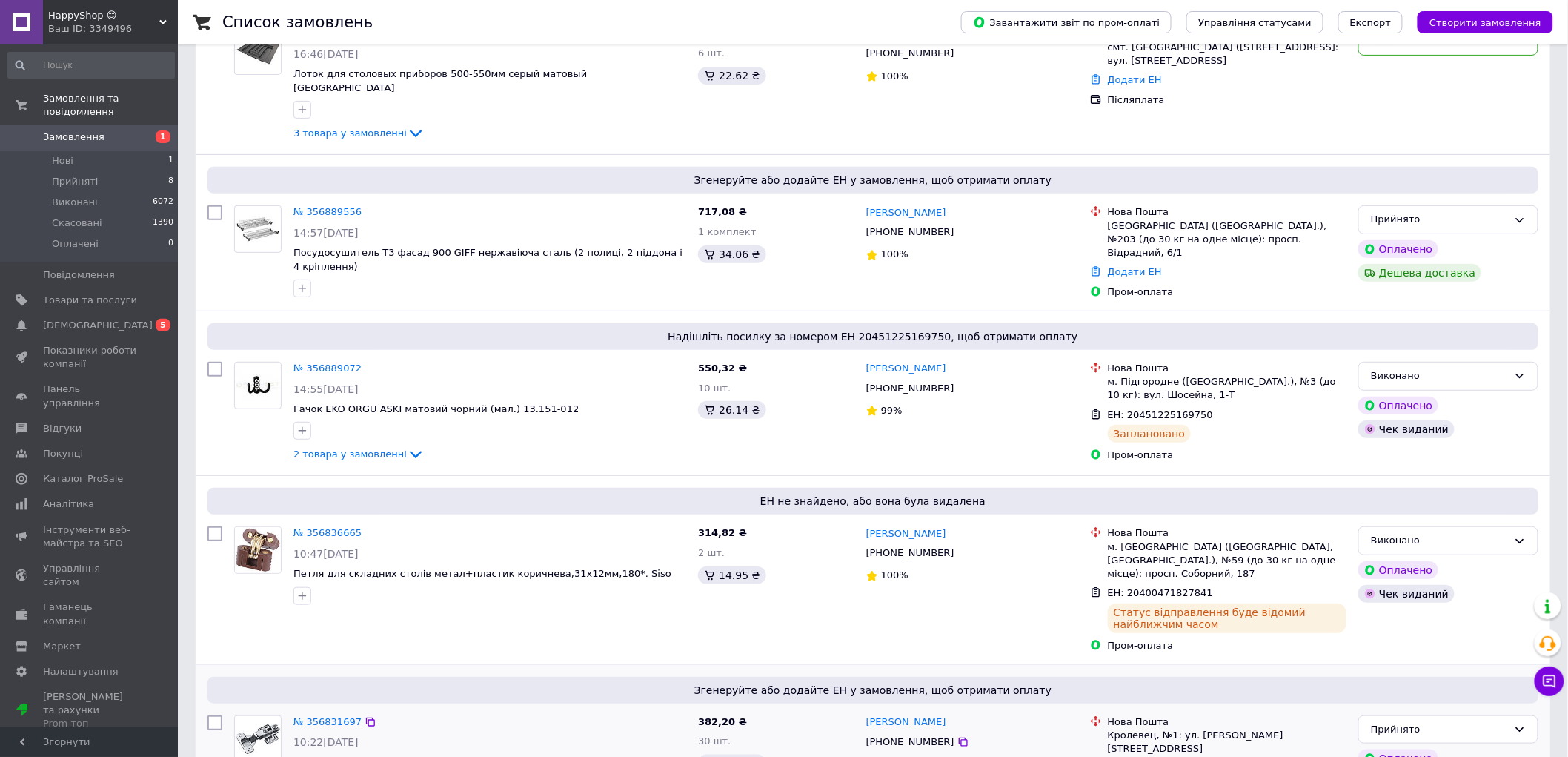
scroll to position [329, 0]
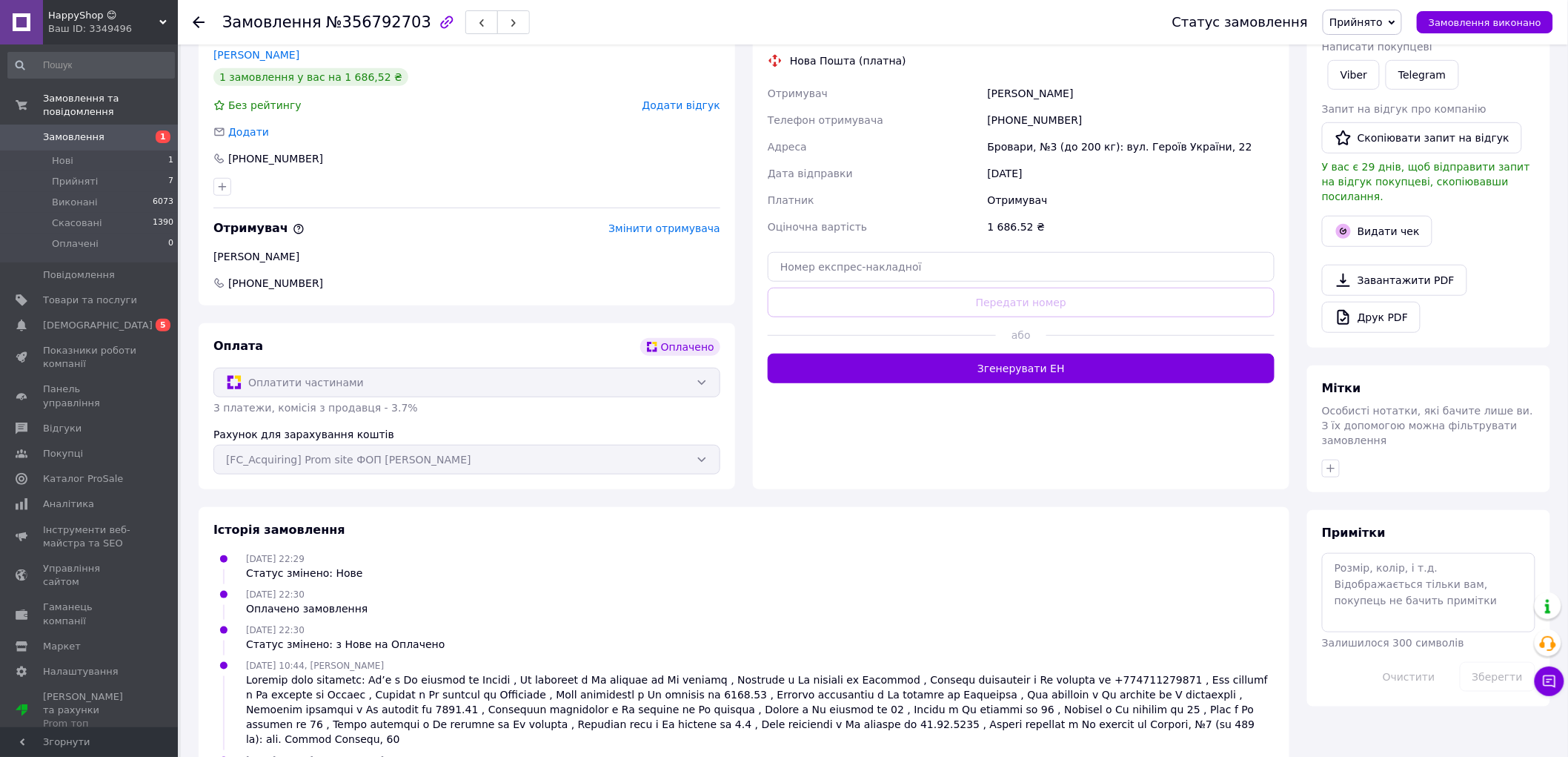
scroll to position [329, 0]
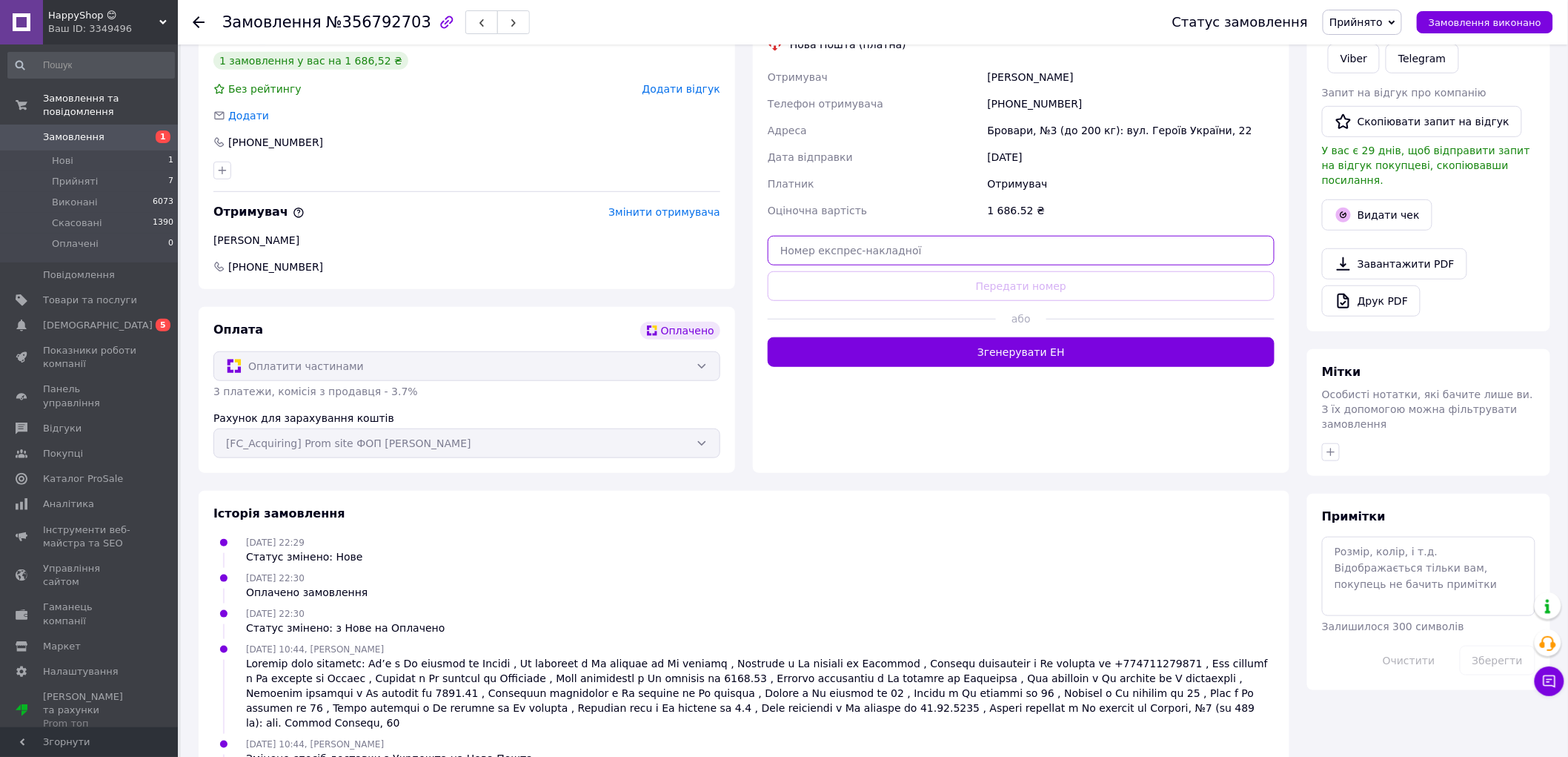
click at [882, 245] on input "text" at bounding box center [1021, 251] width 507 height 30
paste input "20400471827921"
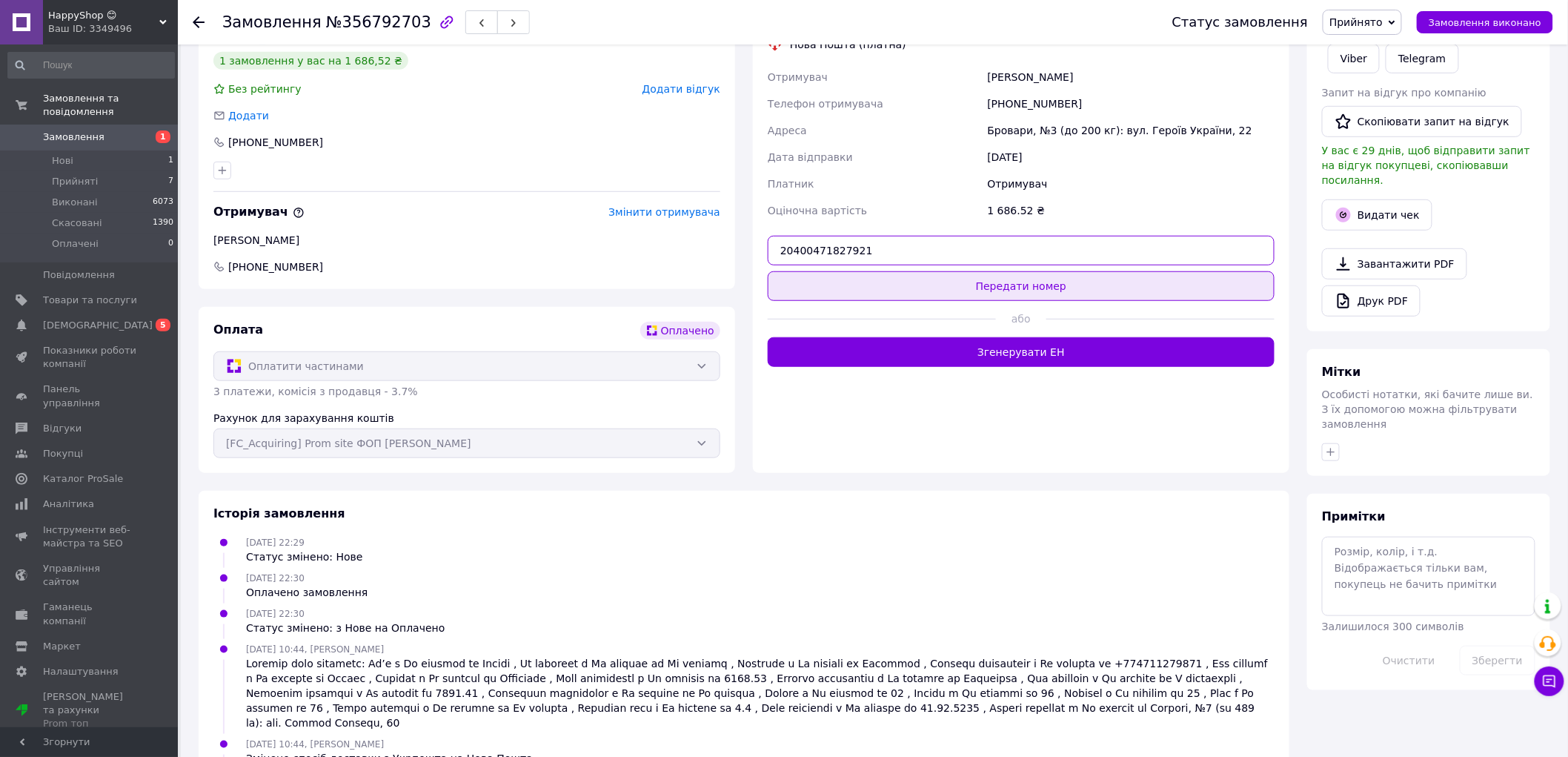
type input "20400471827921"
click at [902, 272] on button "Передати номер" at bounding box center [1021, 286] width 507 height 30
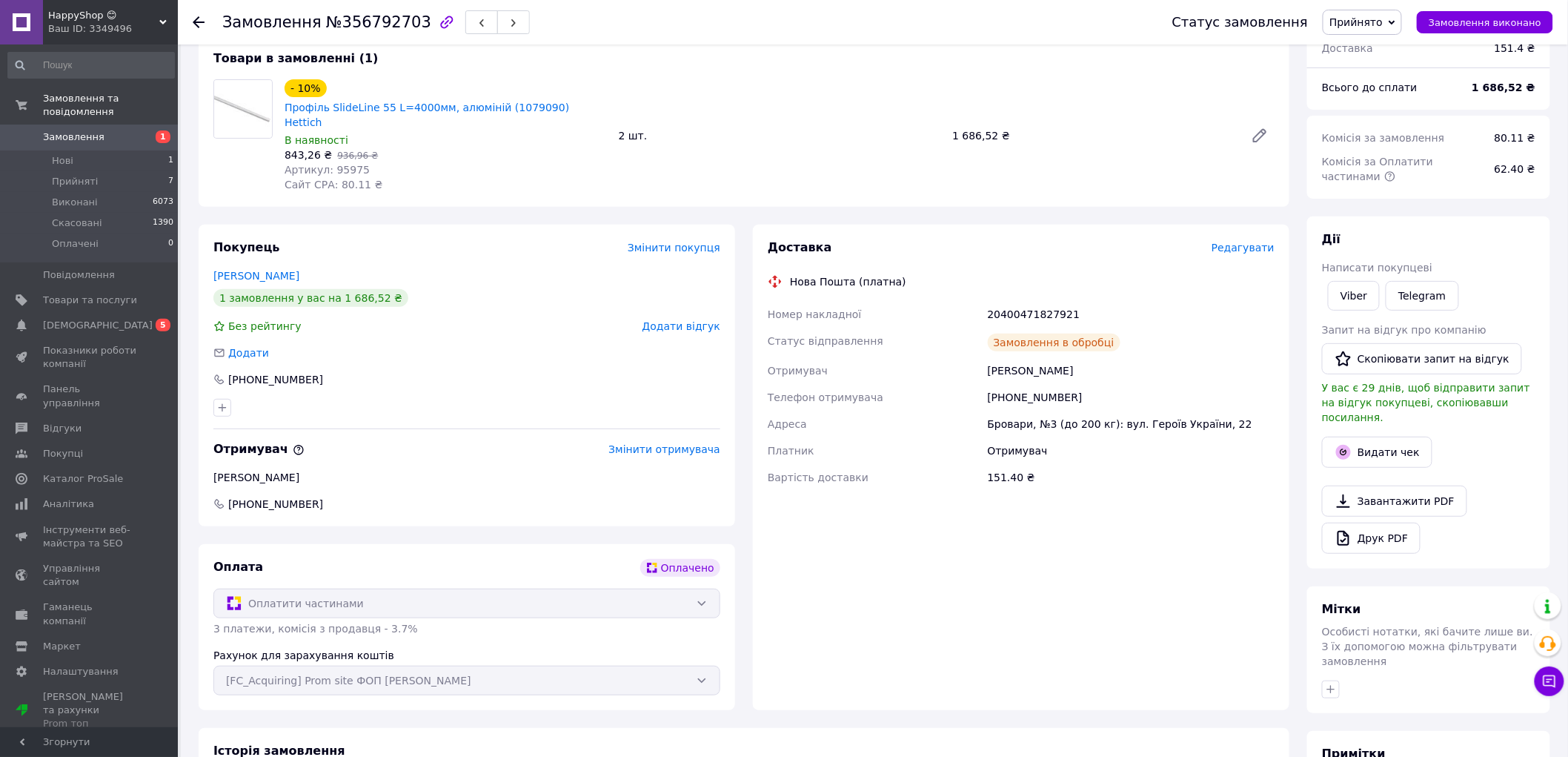
scroll to position [82, 0]
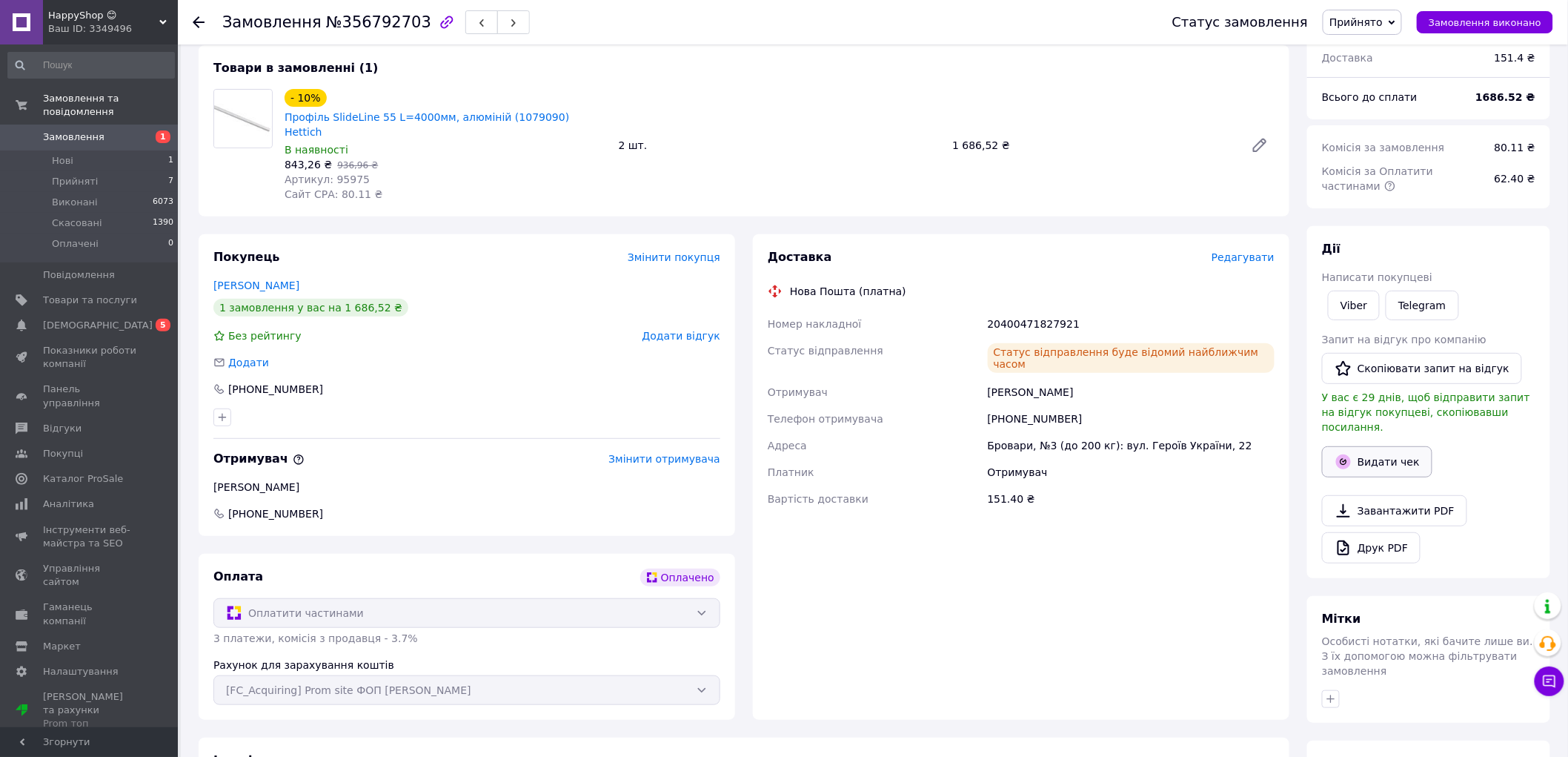
click at [1401, 449] on button "Видати чек" at bounding box center [1377, 462] width 110 height 31
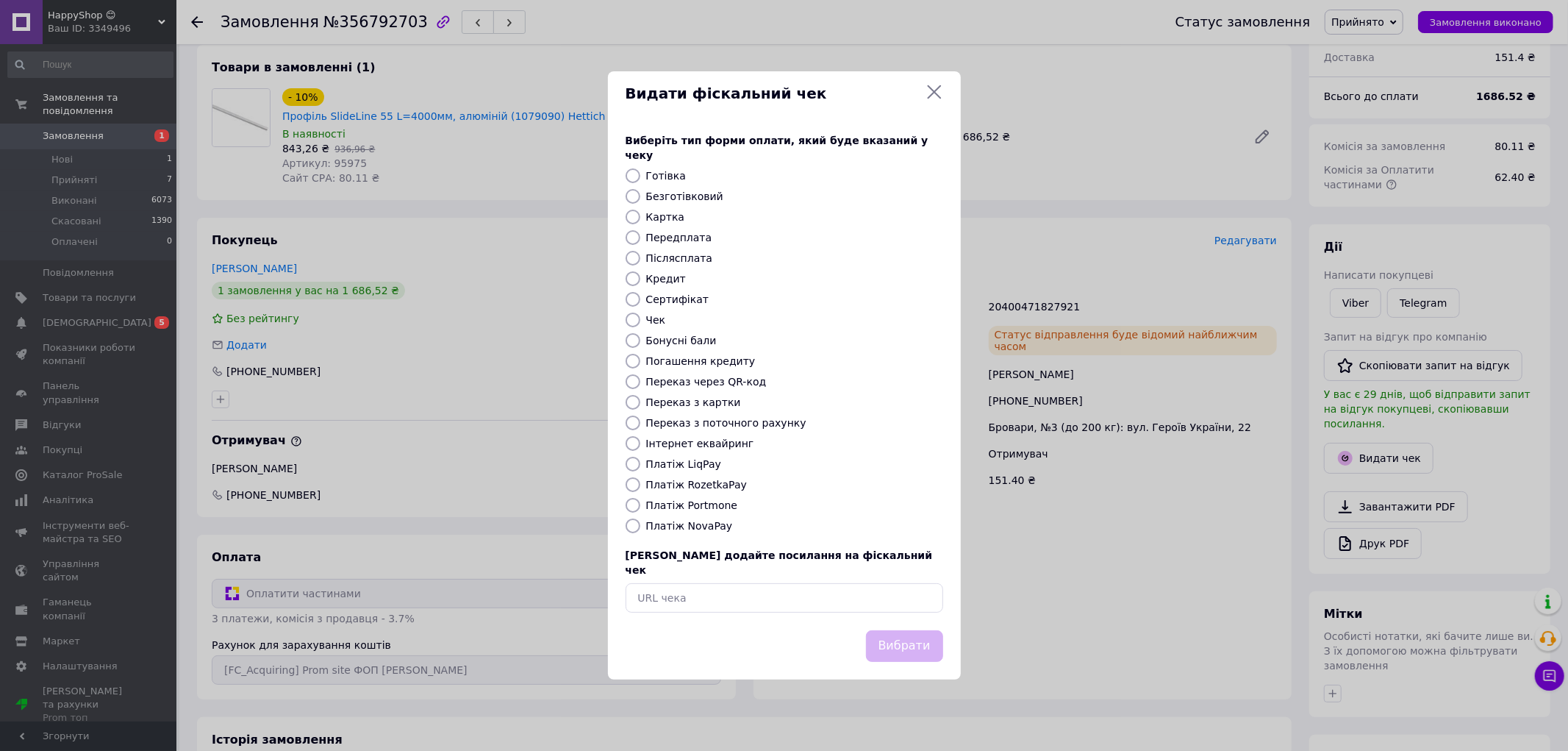
click at [683, 487] on label "Платіж RozetkaPay" at bounding box center [696, 485] width 100 height 12
click at [640, 487] on input "Платіж RozetkaPay" at bounding box center [632, 484] width 15 height 15
radio input "true"
click at [885, 630] on button "Вибрати" at bounding box center [904, 645] width 77 height 31
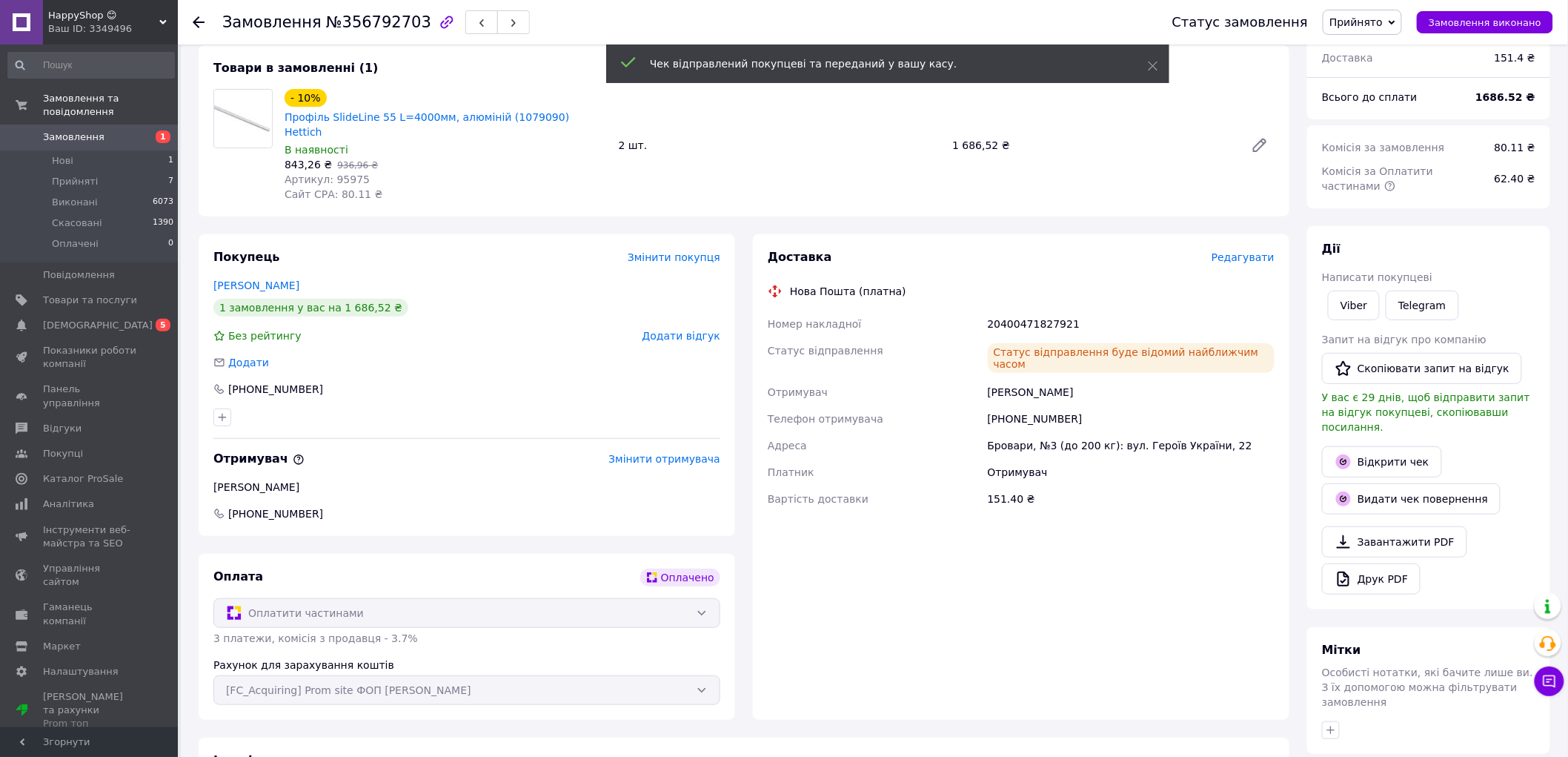
click at [1353, 17] on span "Прийнято" at bounding box center [1356, 23] width 53 height 12
click at [1369, 51] on li "Виконано" at bounding box center [1362, 52] width 78 height 22
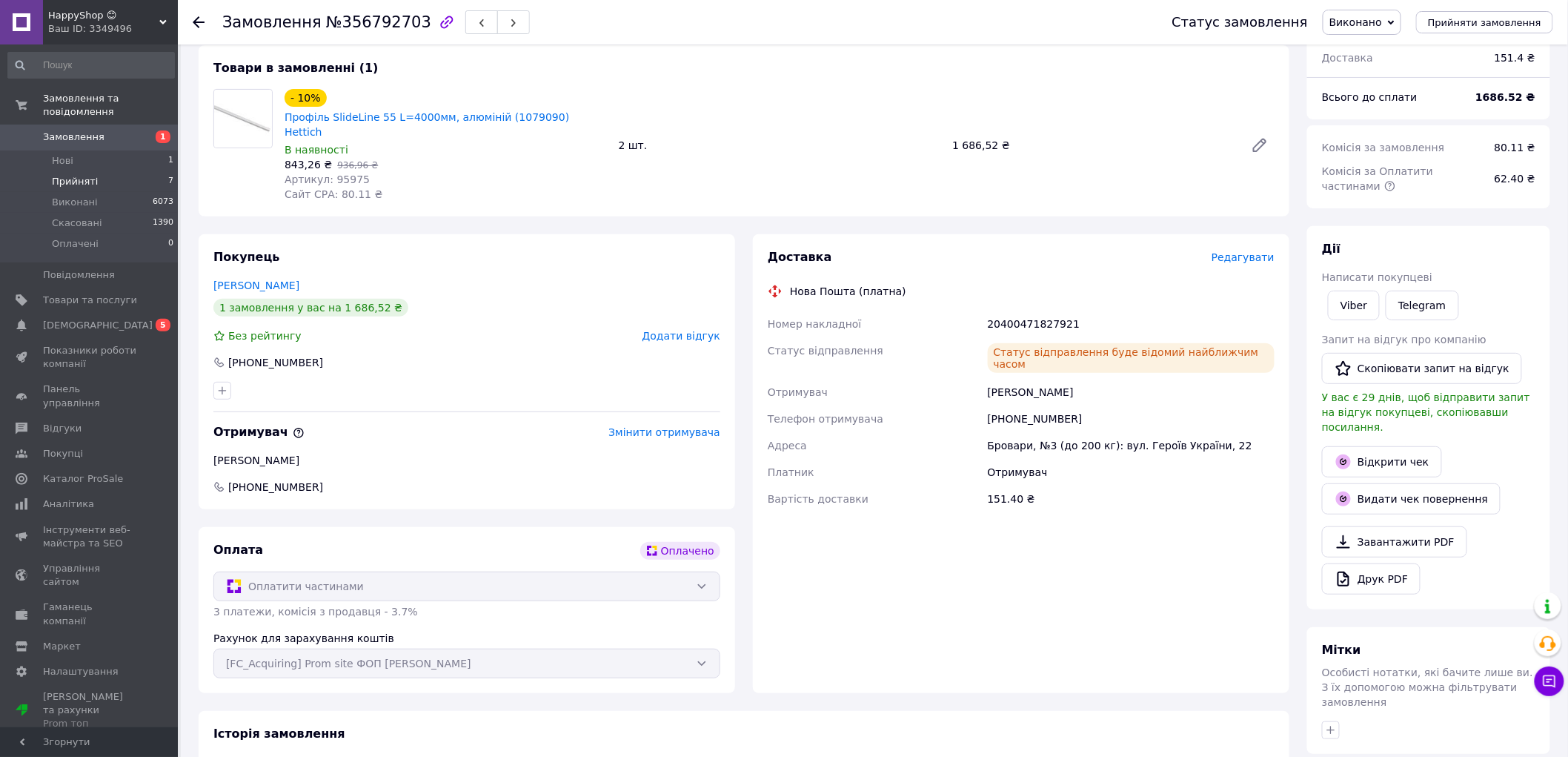
click at [78, 175] on span "Прийняті" at bounding box center [74, 181] width 46 height 13
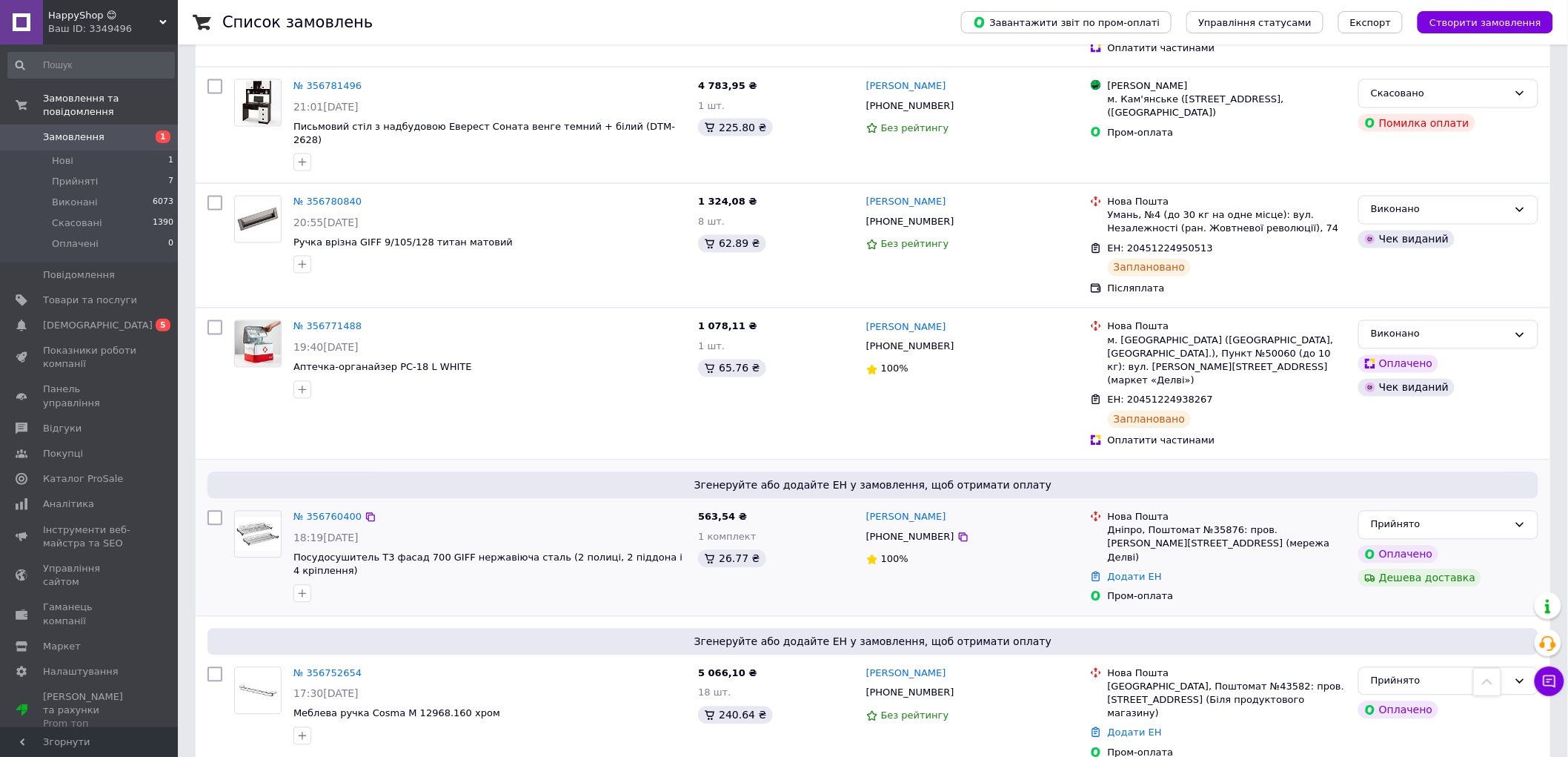
scroll to position [1153, 0]
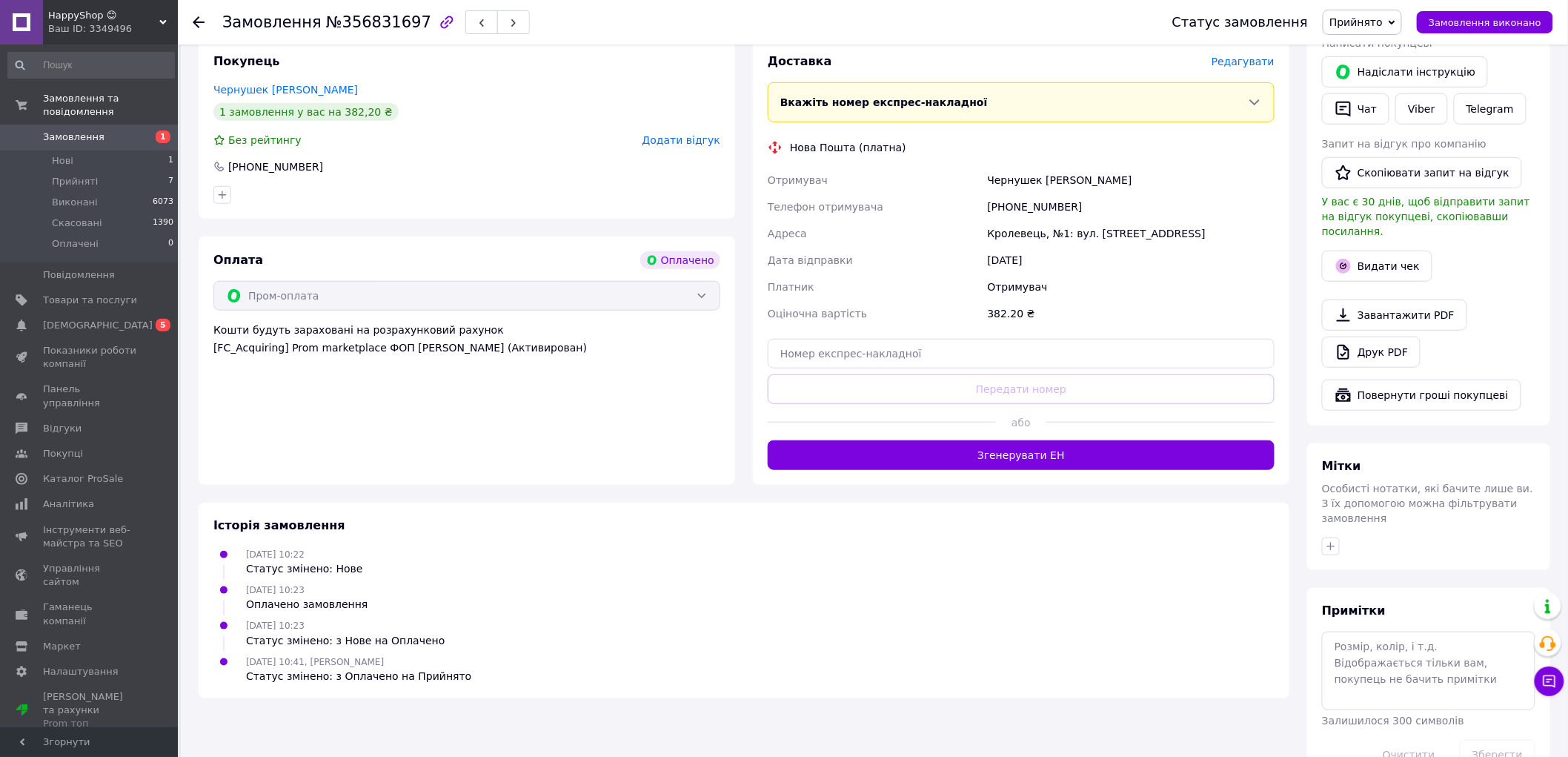
scroll to position [329, 0]
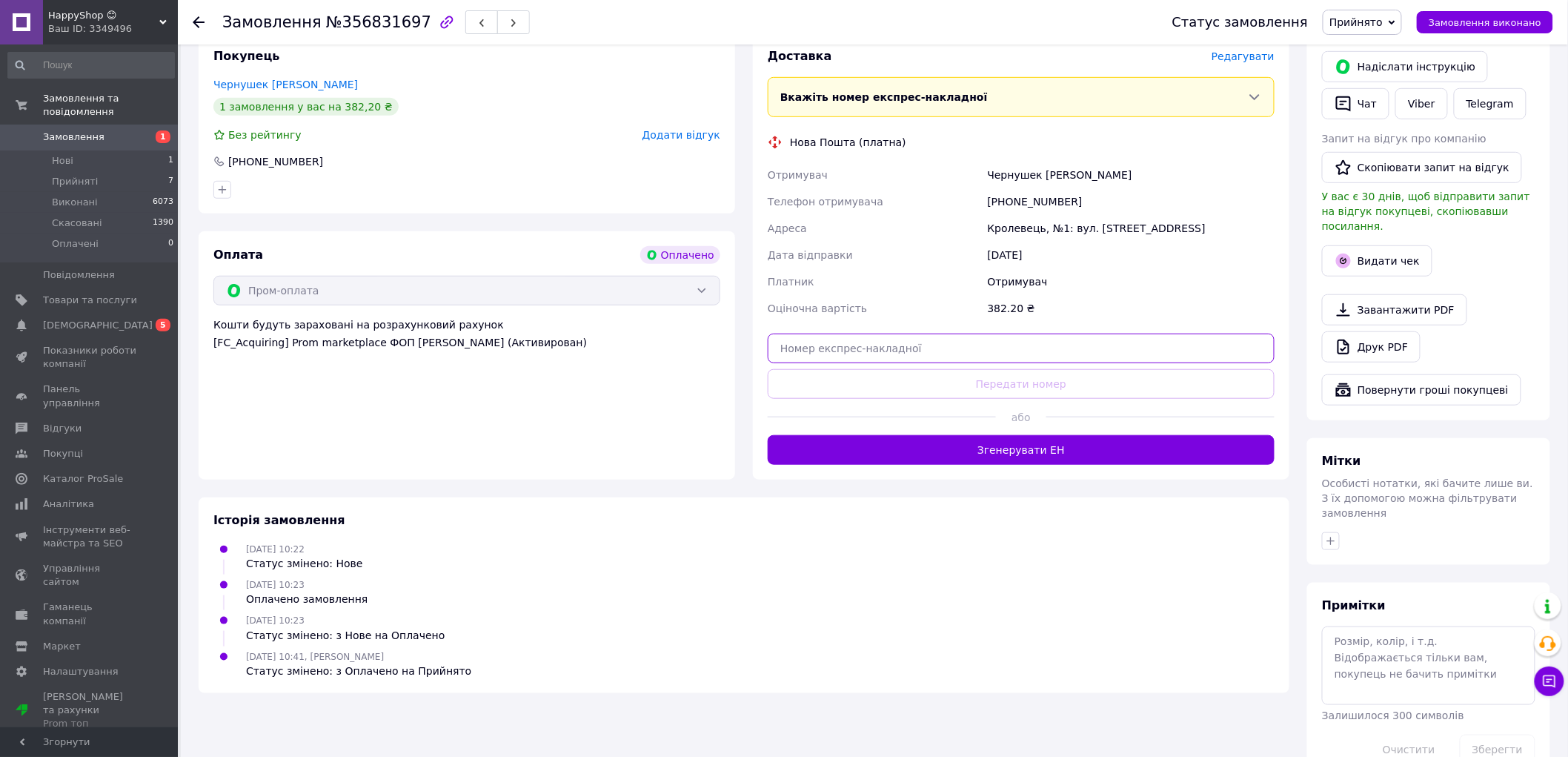
click at [954, 341] on input "text" at bounding box center [1021, 348] width 507 height 30
paste input "20400471828367"
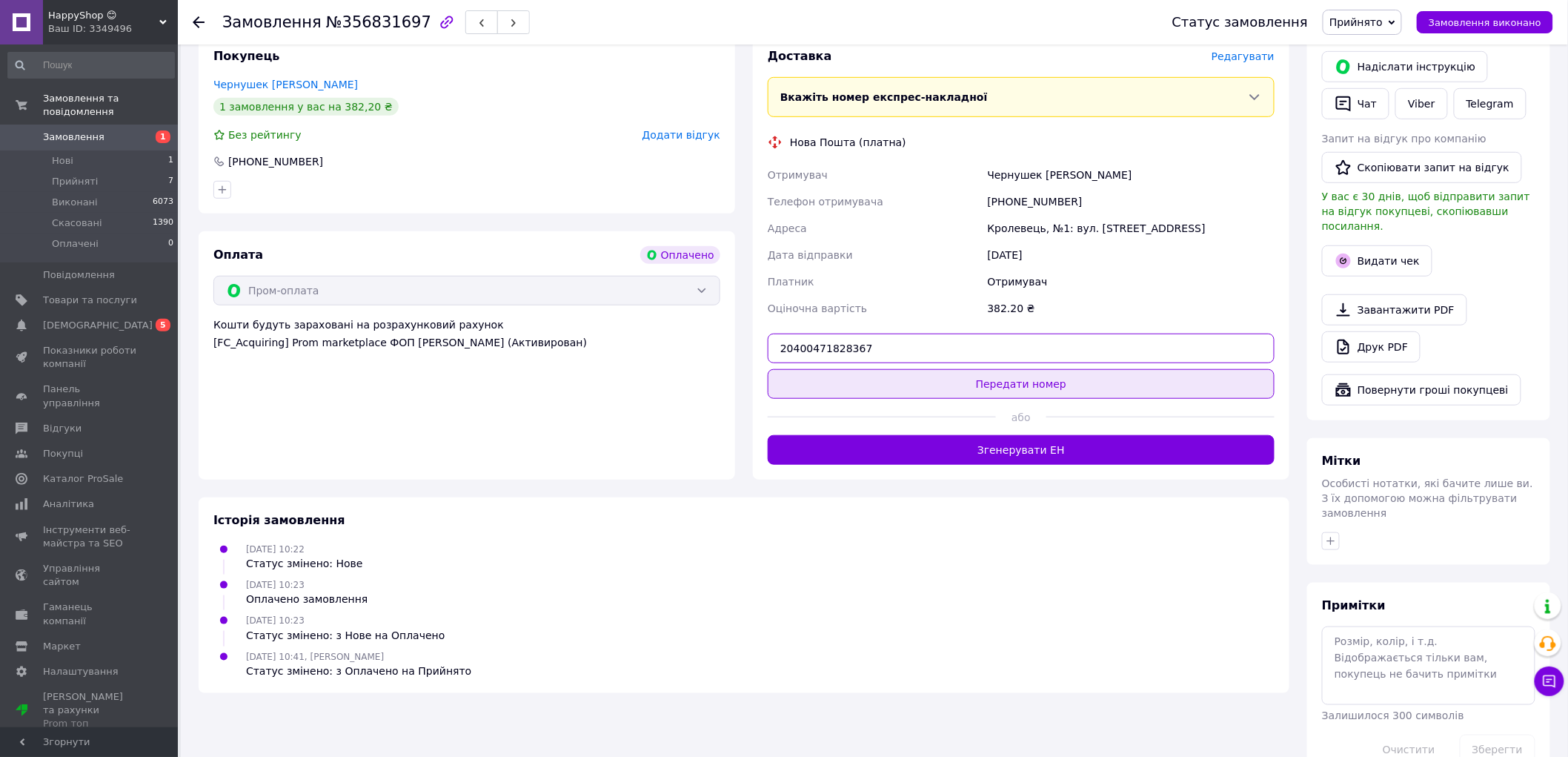
type input "20400471828367"
click at [974, 385] on button "Передати номер" at bounding box center [1021, 384] width 507 height 30
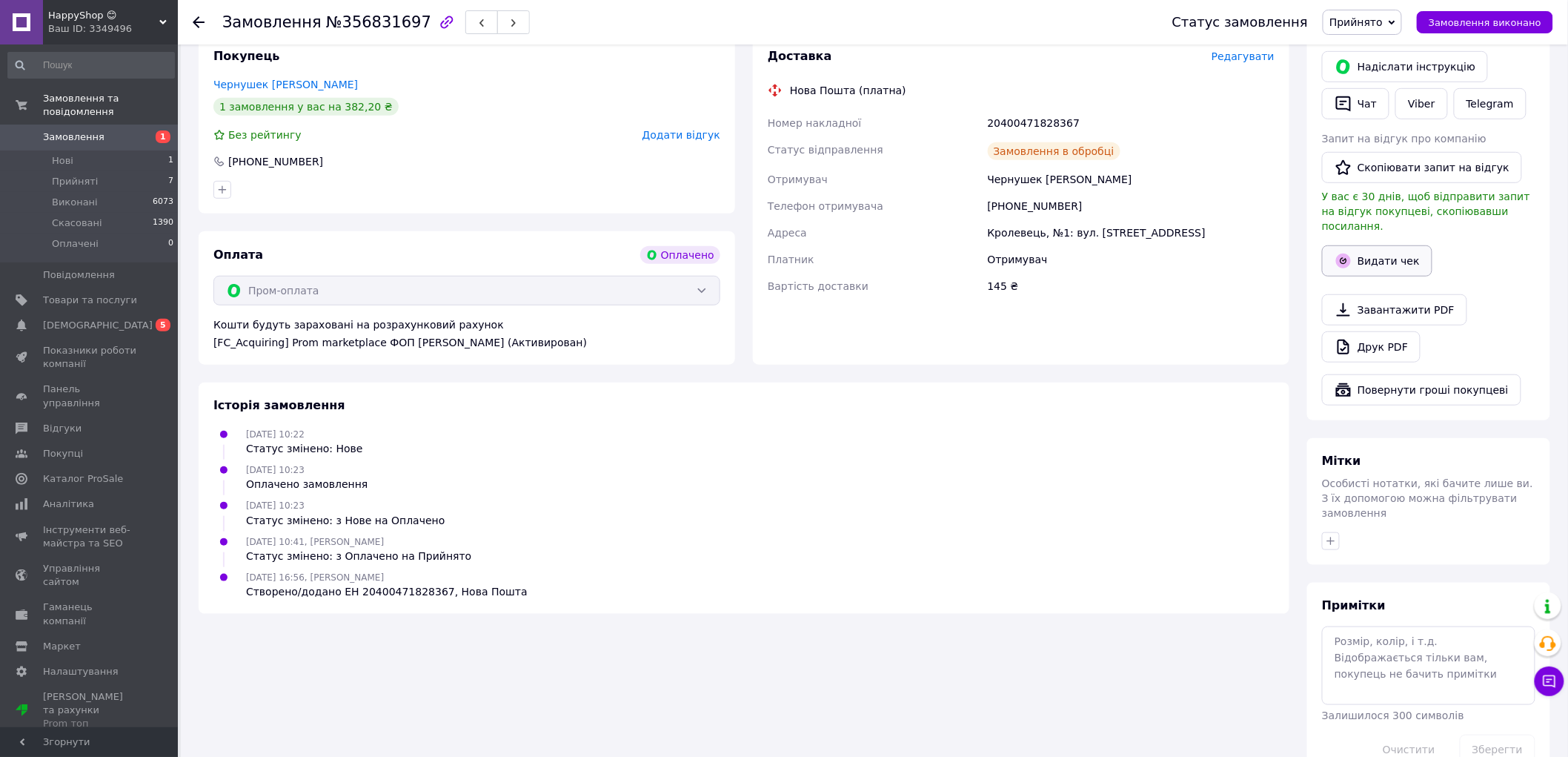
click at [1375, 245] on button "Видати чек" at bounding box center [1377, 261] width 110 height 31
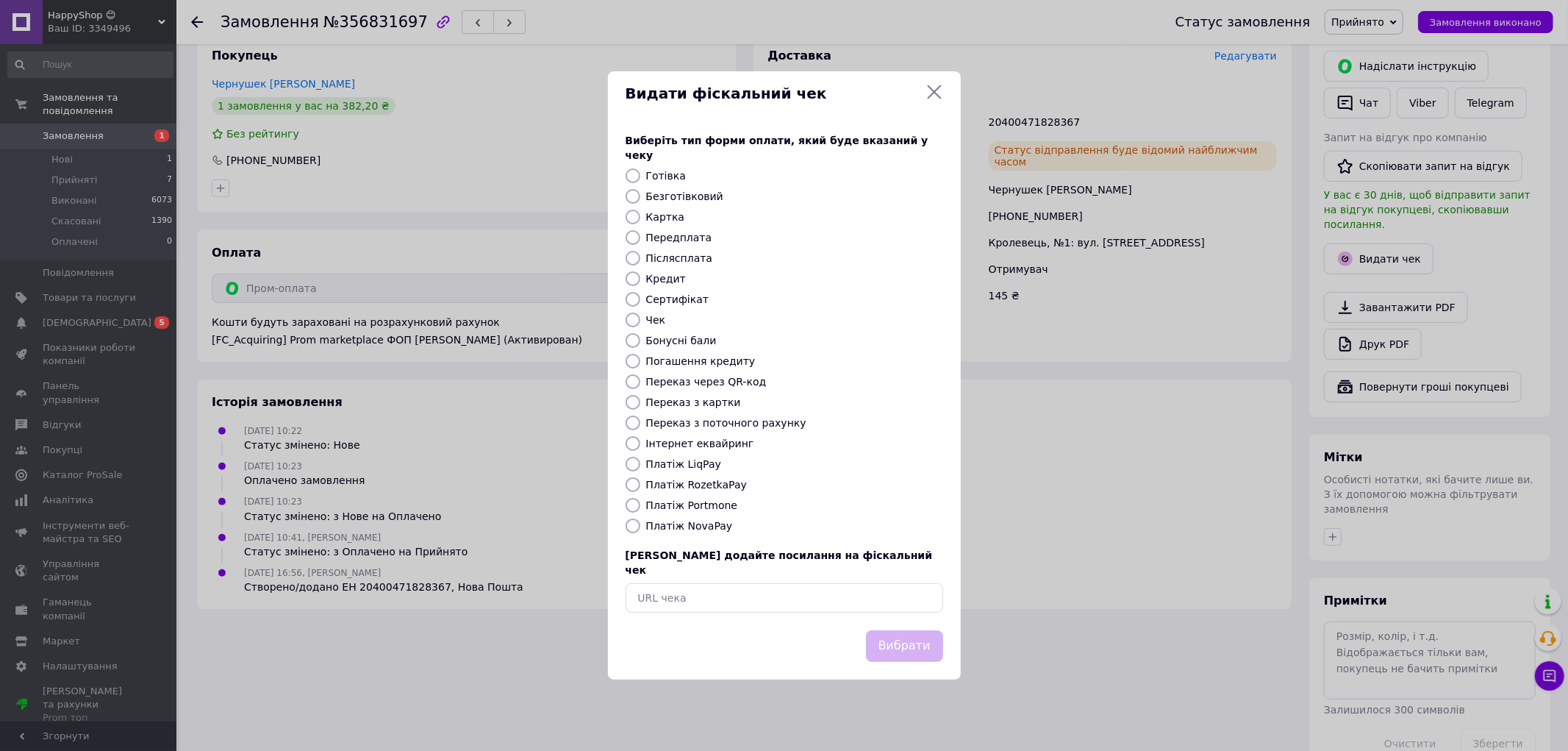
click at [691, 489] on label "Платіж RozetkaPay" at bounding box center [696, 485] width 100 height 12
click at [640, 489] on input "Платіж RozetkaPay" at bounding box center [632, 484] width 15 height 15
radio input "true"
click at [905, 632] on button "Вибрати" at bounding box center [904, 645] width 77 height 31
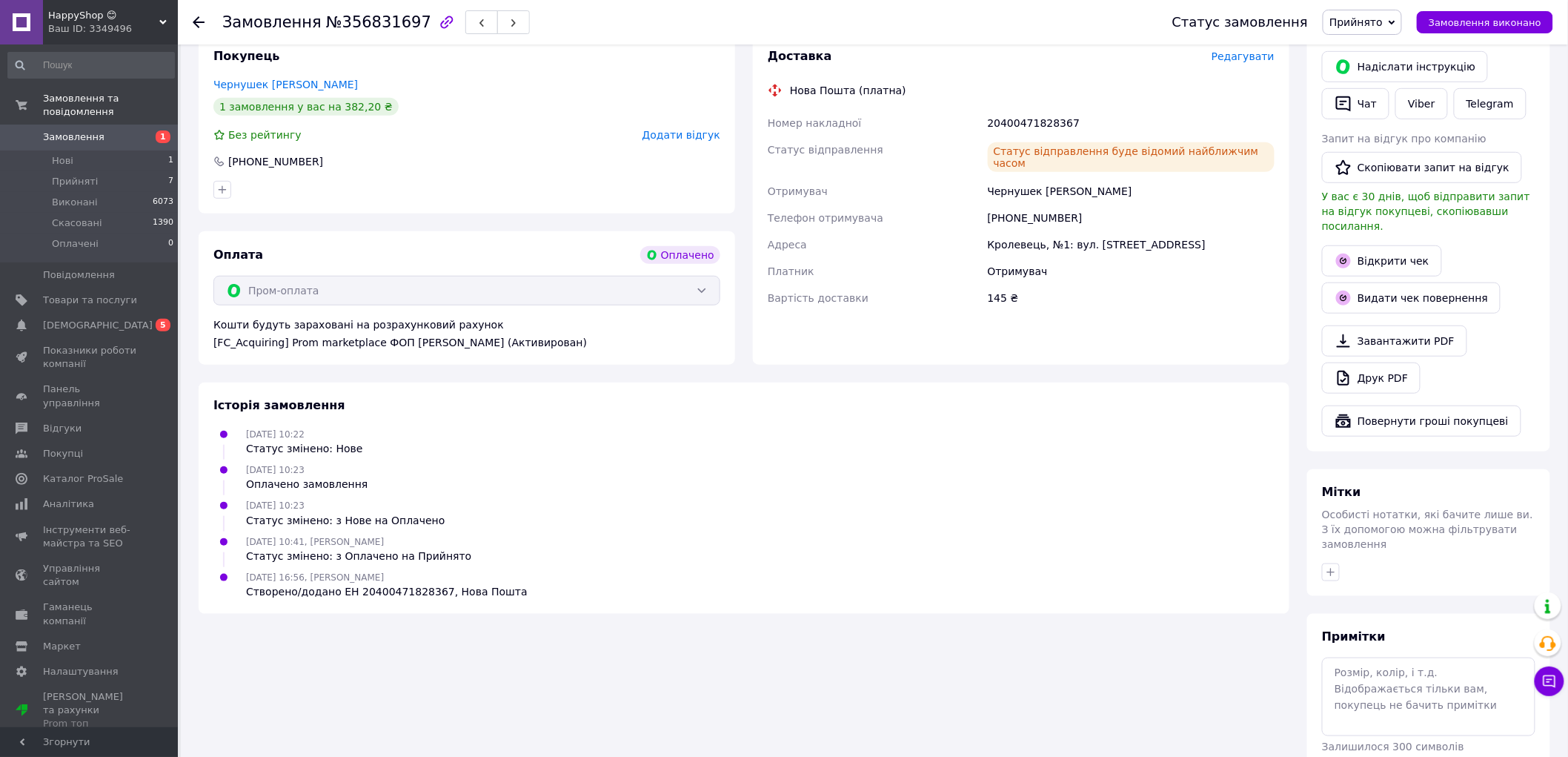
click at [1375, 27] on span "Прийнято" at bounding box center [1356, 23] width 53 height 12
click at [1375, 52] on li "Виконано" at bounding box center [1362, 52] width 78 height 22
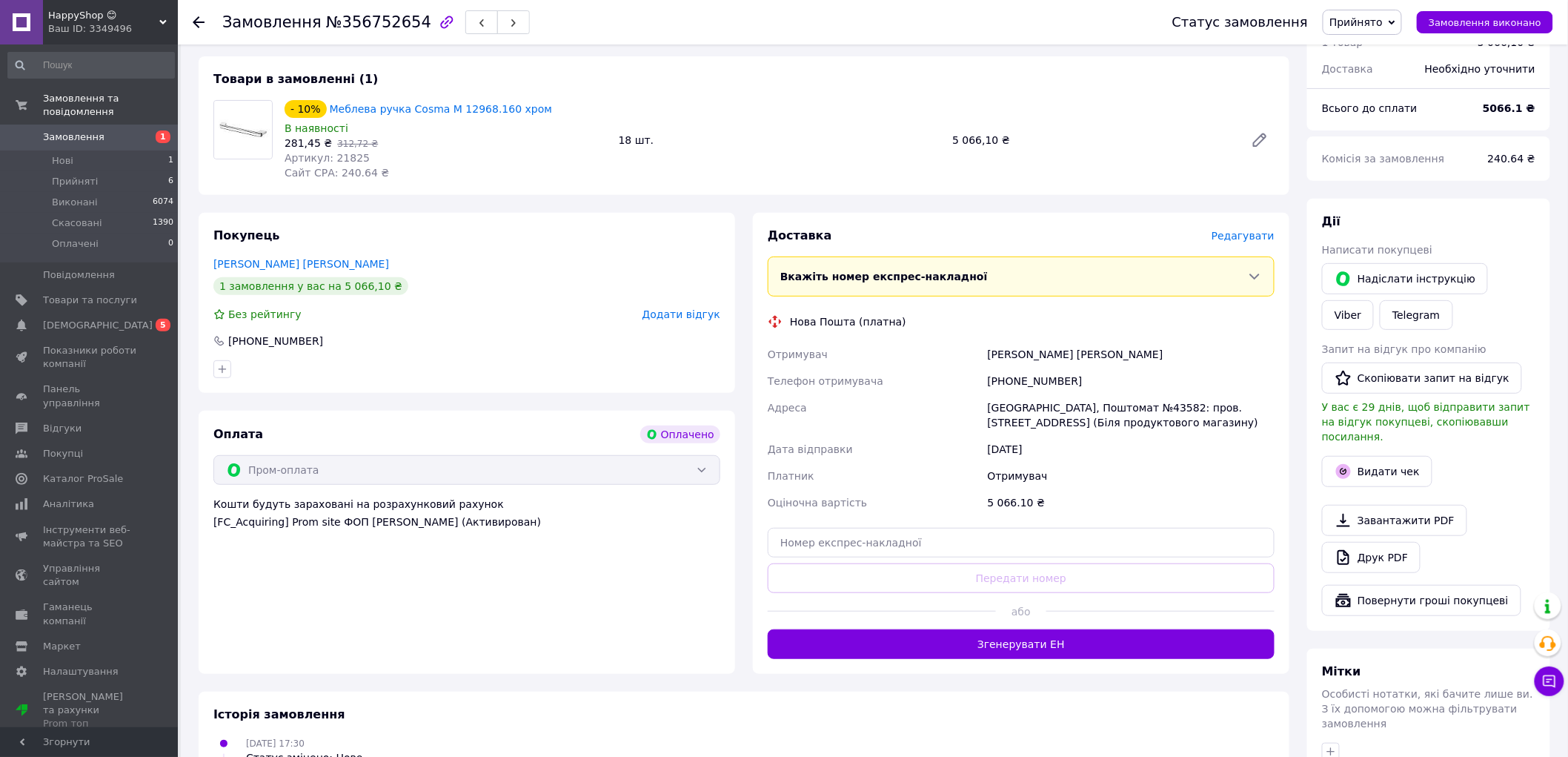
scroll to position [329, 0]
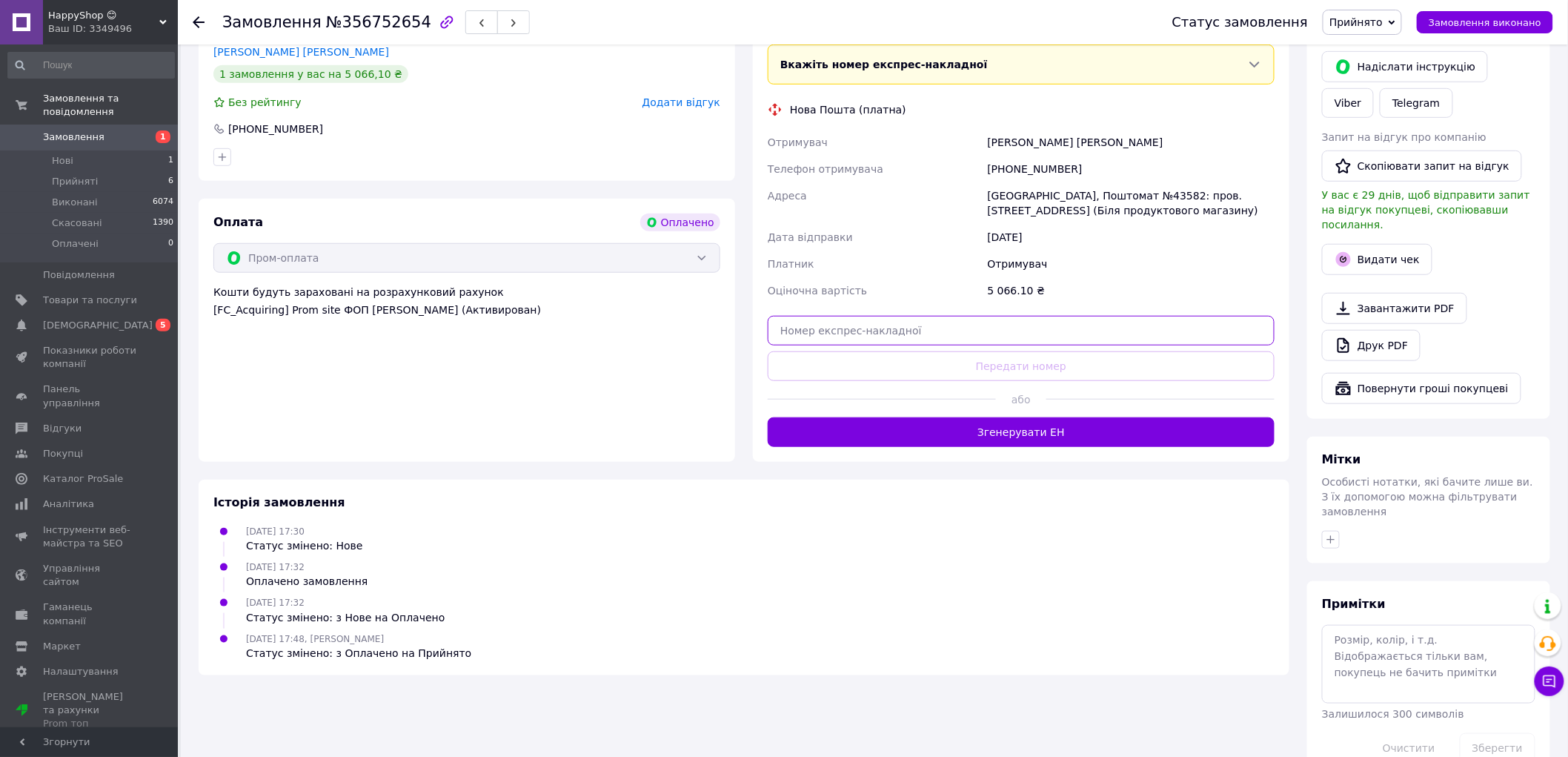
click at [904, 338] on input "text" at bounding box center [1021, 331] width 507 height 30
paste input "20400471739696"
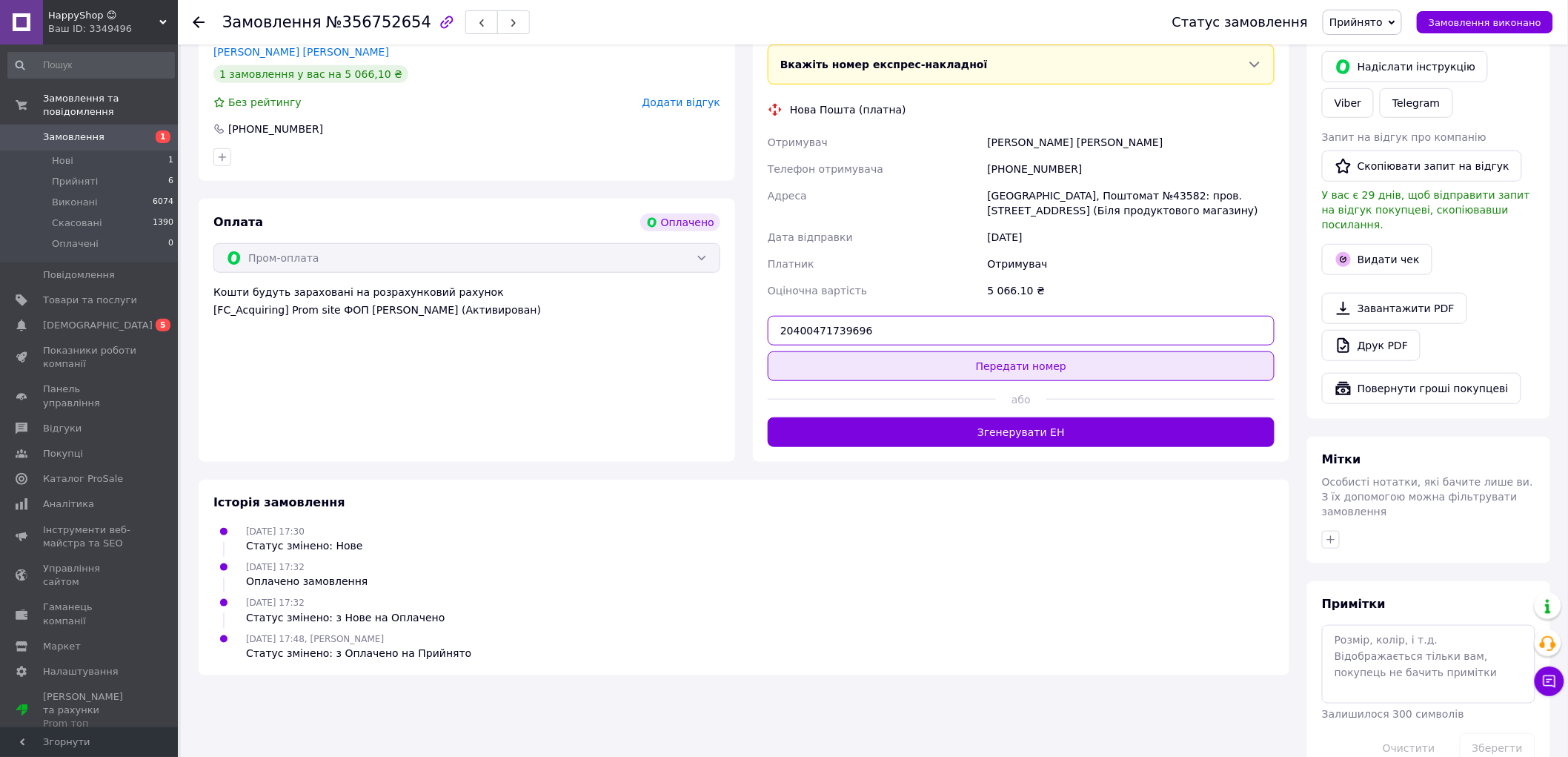
type input "20400471739696"
click at [934, 359] on button "Передати номер" at bounding box center [1021, 366] width 507 height 30
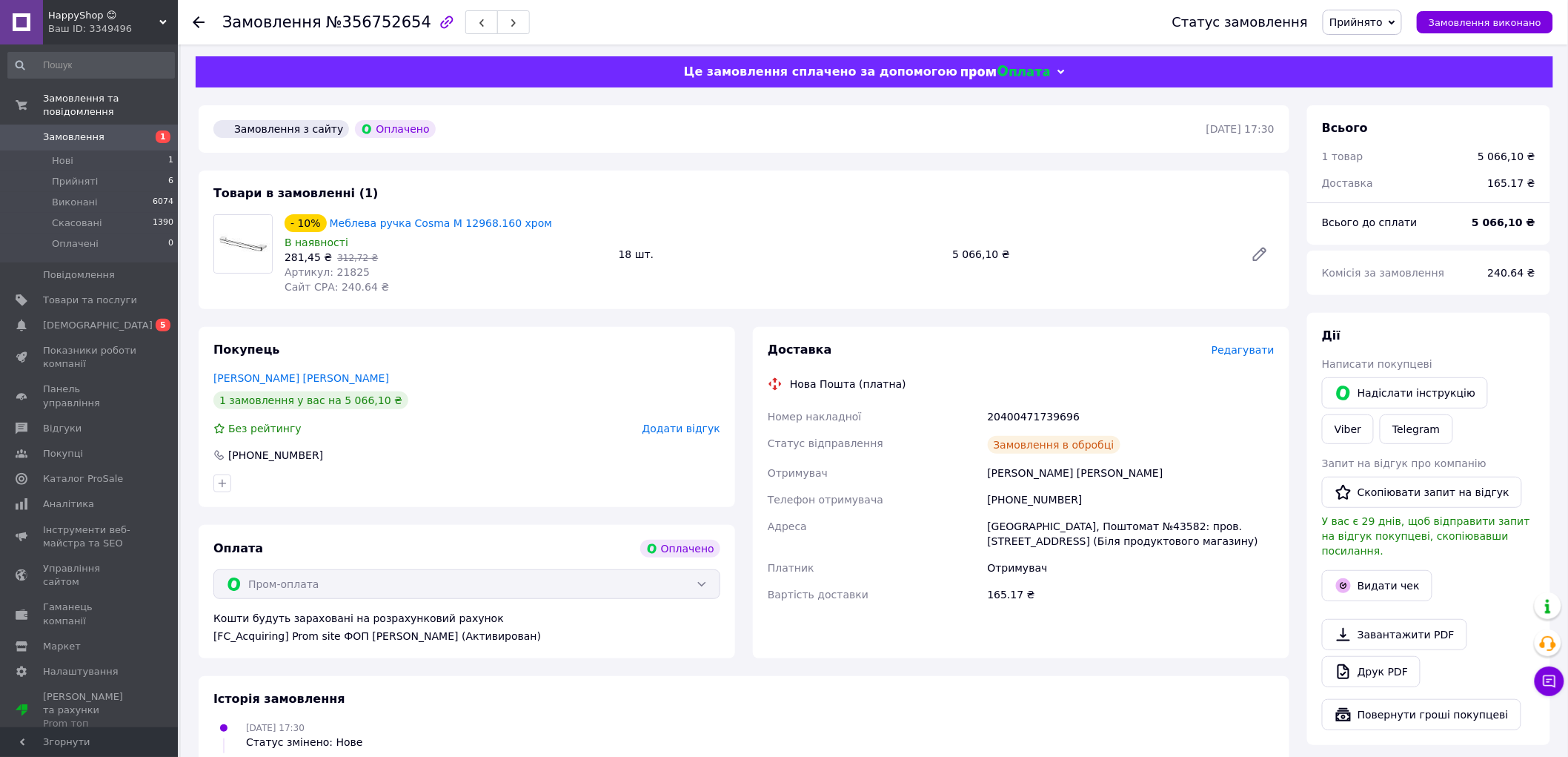
scroll to position [0, 0]
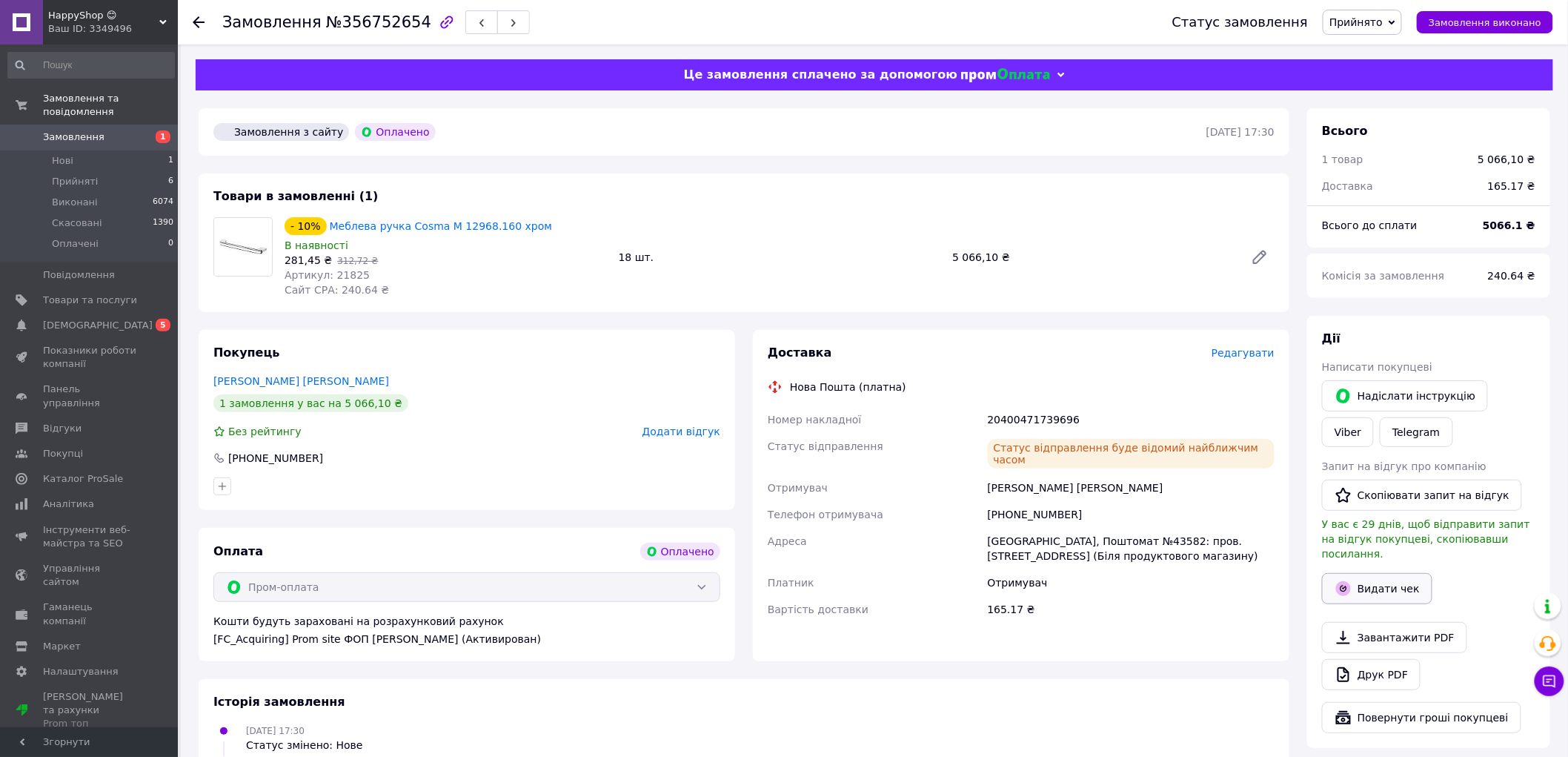
click at [1372, 573] on button "Видати чек" at bounding box center [1377, 588] width 110 height 31
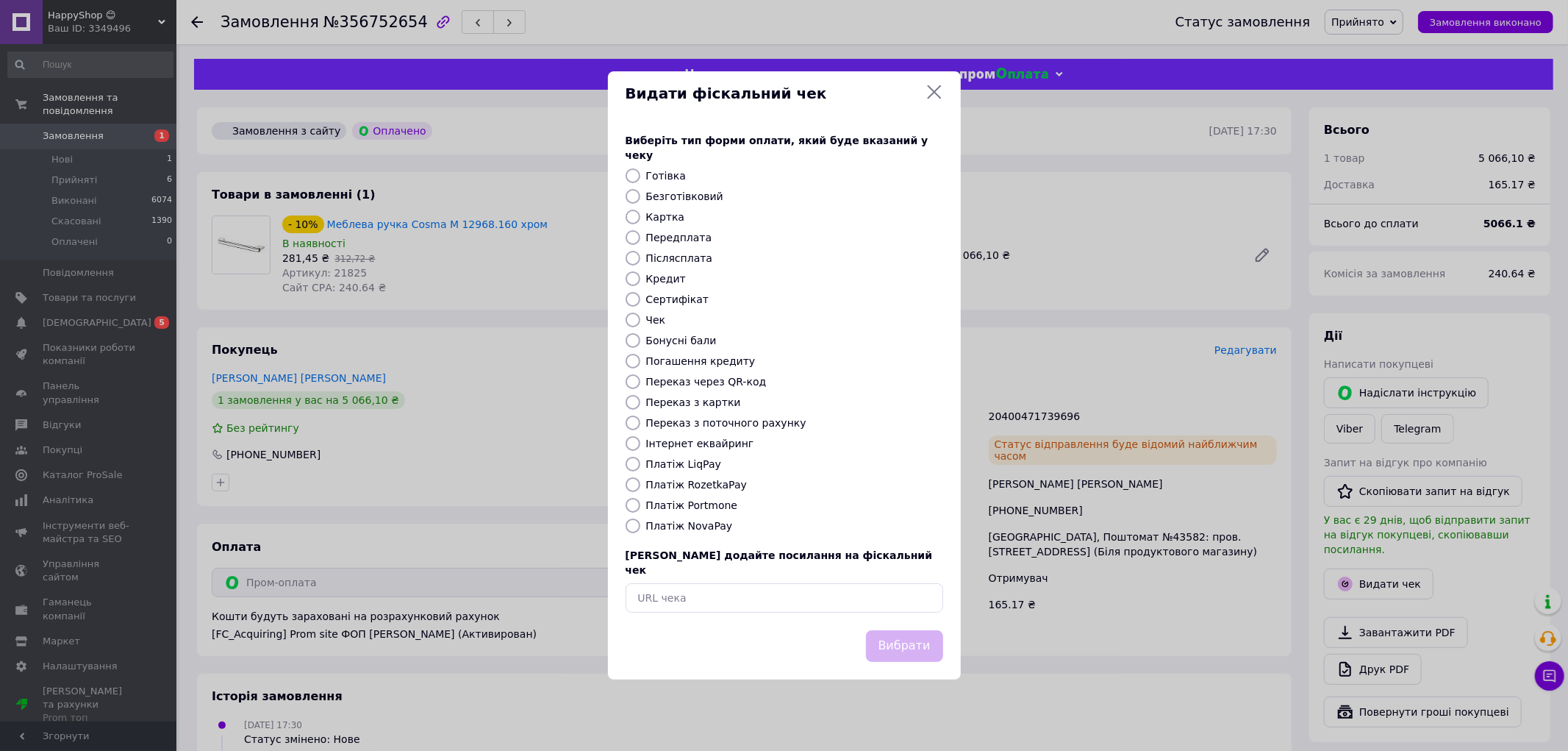
click at [693, 483] on label "Платіж RozetkaPay" at bounding box center [696, 485] width 100 height 12
click at [640, 483] on input "Платіж RozetkaPay" at bounding box center [632, 484] width 15 height 15
radio input "true"
click at [892, 630] on button "Вибрати" at bounding box center [904, 645] width 77 height 31
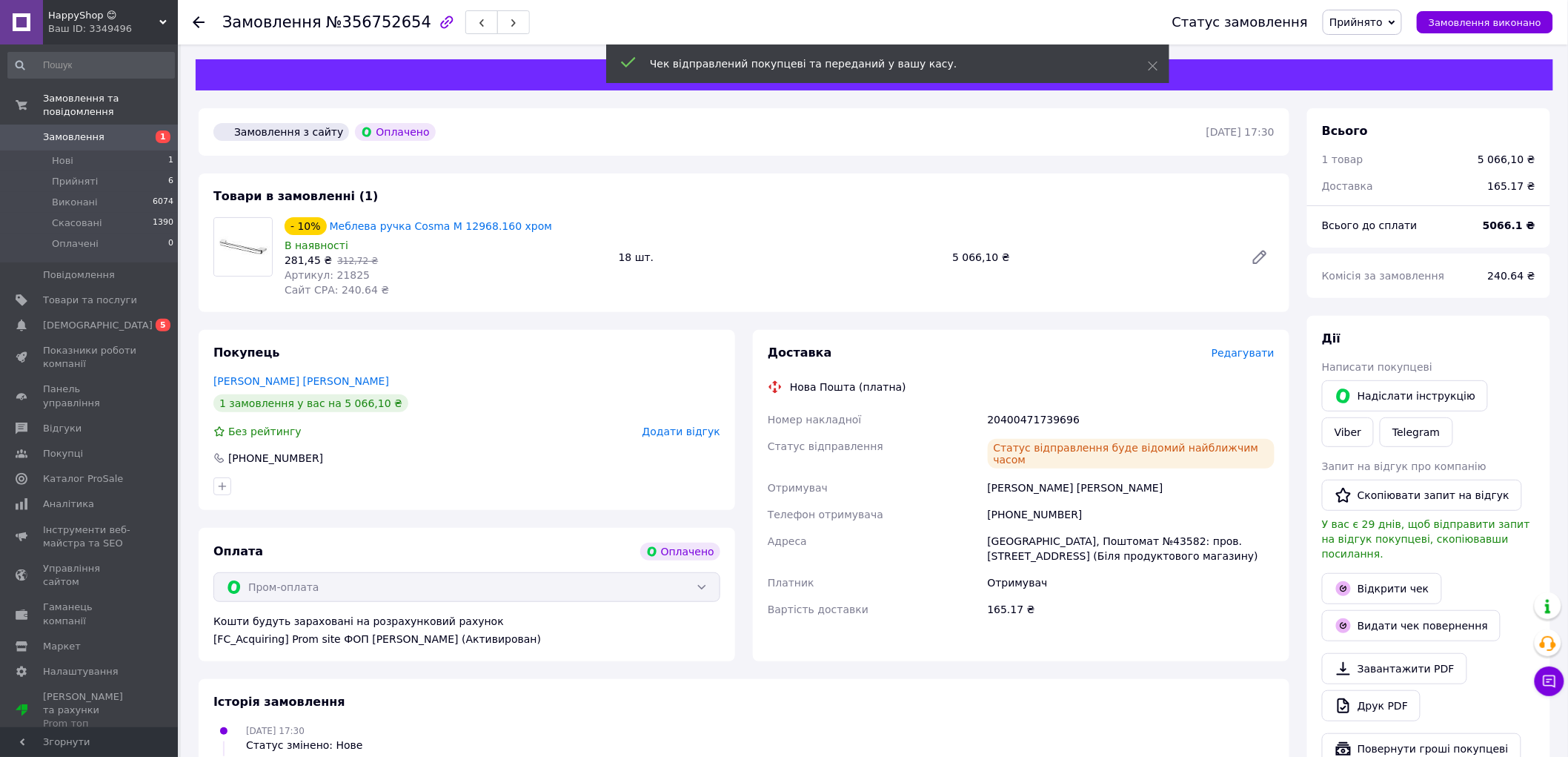
click at [1373, 18] on span "Прийнято" at bounding box center [1356, 23] width 53 height 12
click at [1372, 48] on li "Виконано" at bounding box center [1362, 52] width 78 height 22
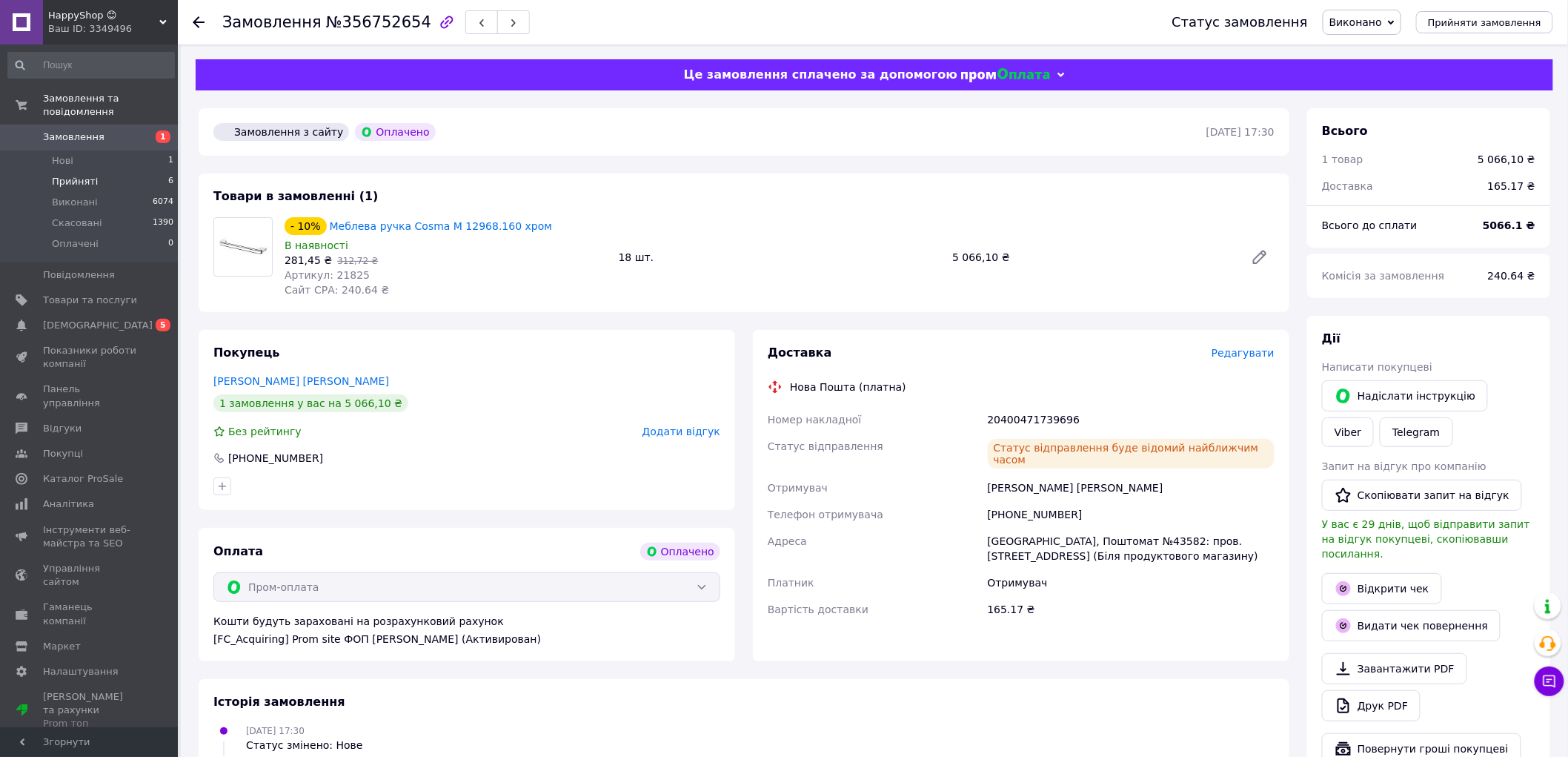
click at [58, 171] on li "Прийняті 6" at bounding box center [91, 182] width 182 height 21
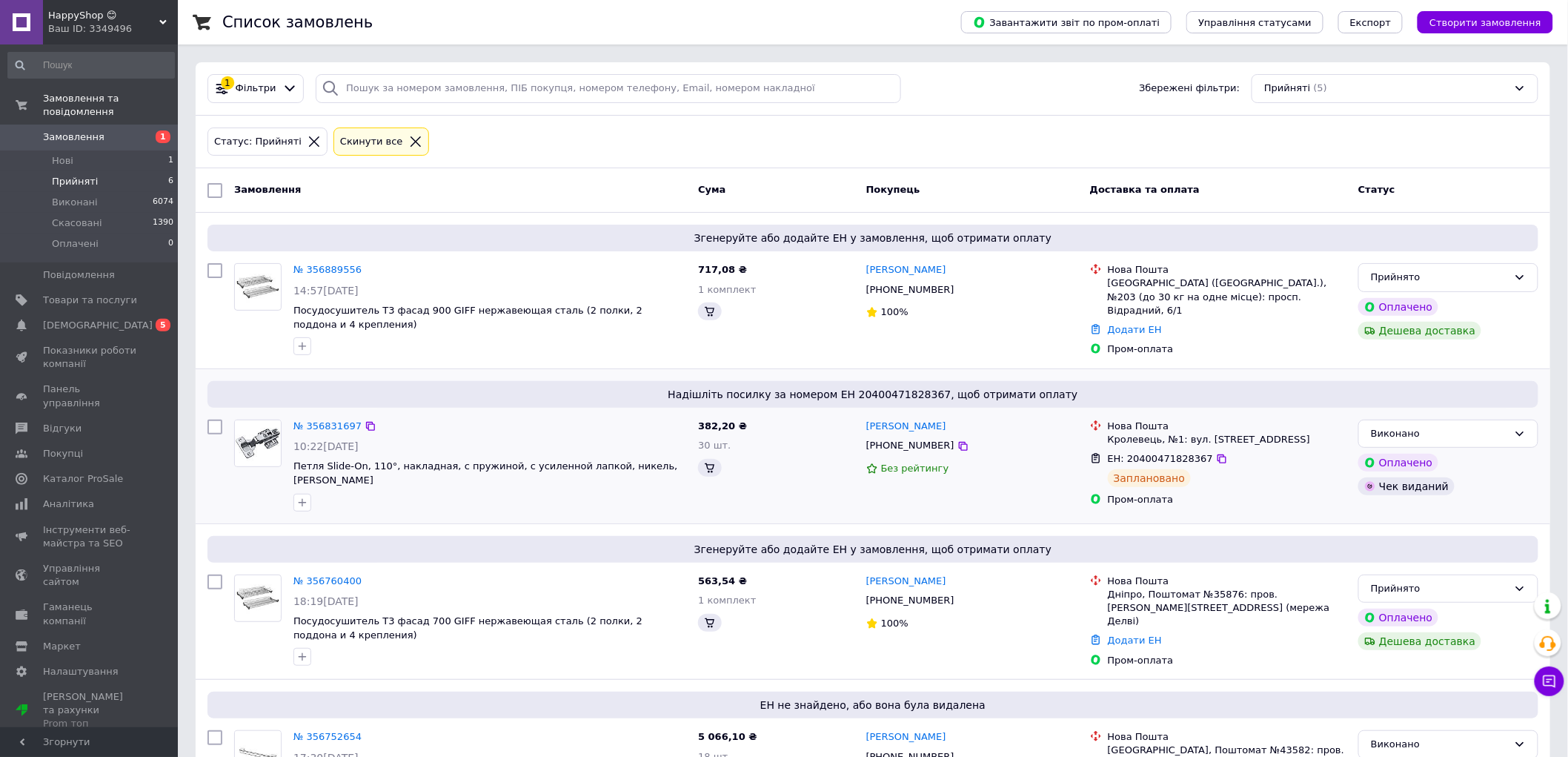
click at [322, 457] on div "№ 356831697 10:22, 12.08.2025 Петля Slide-On, 110°, накладная, с пружиной, с ус…" at bounding box center [489, 465] width 404 height 104
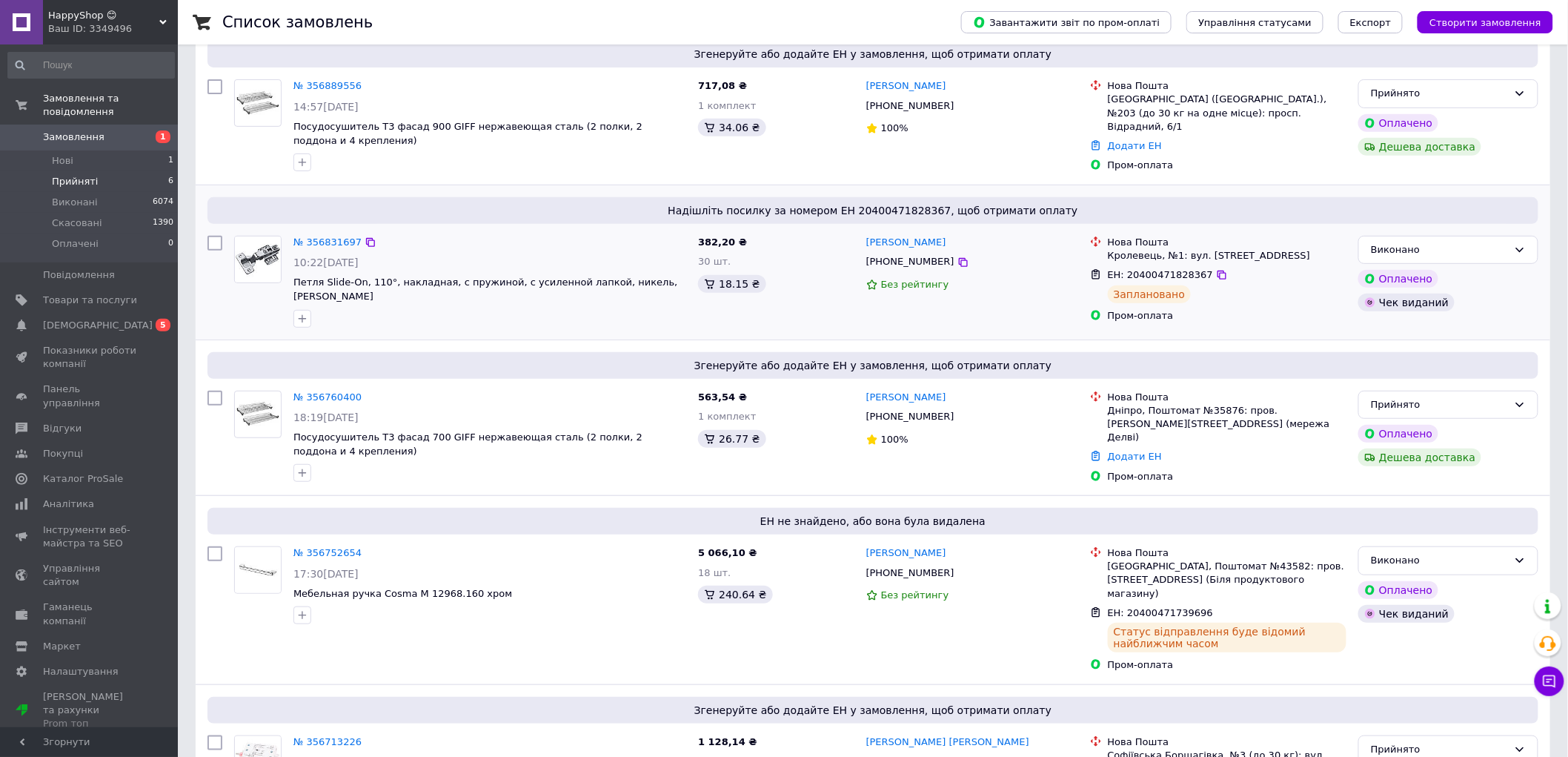
scroll to position [390, 0]
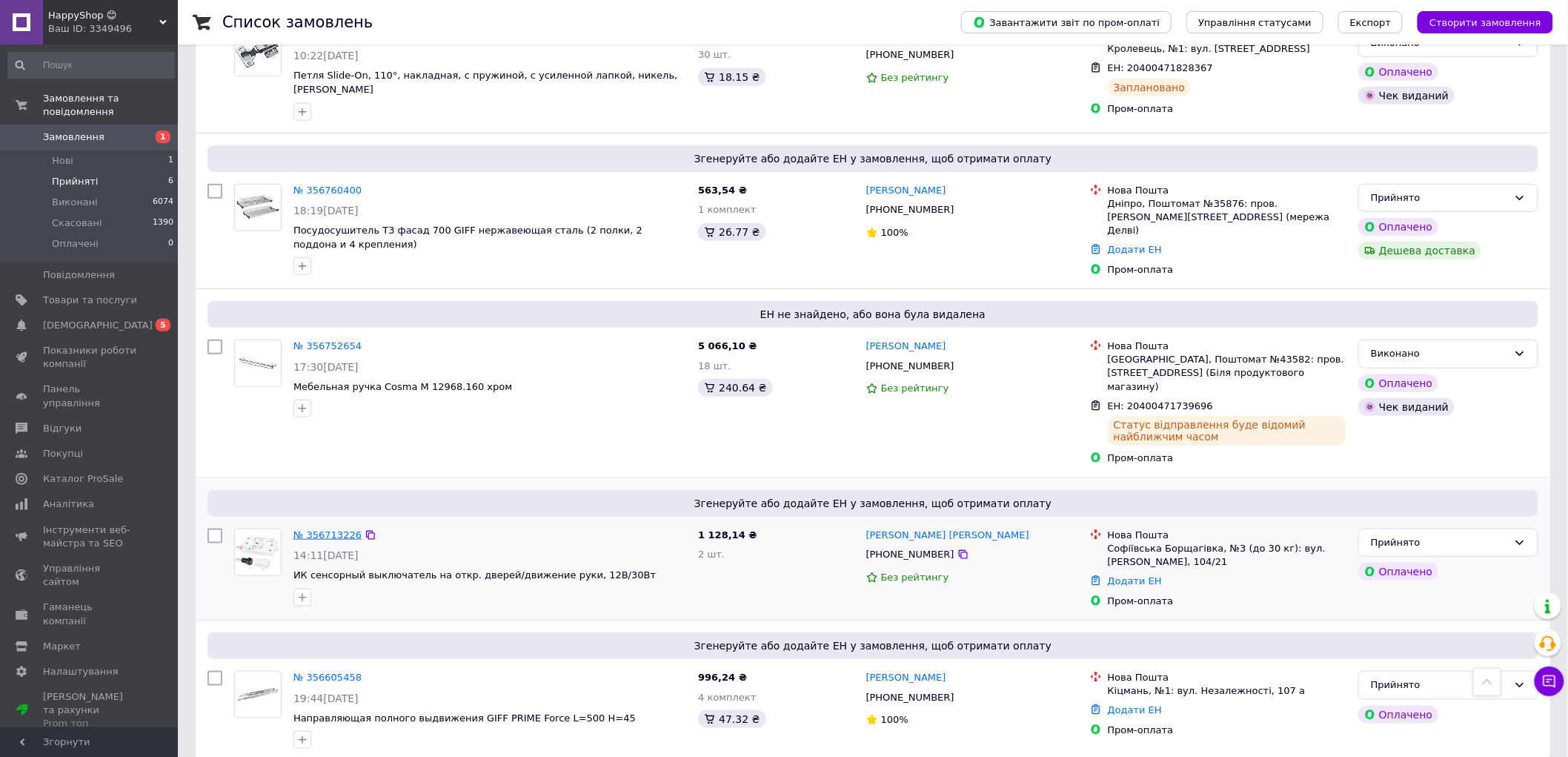
click at [320, 529] on link "№ 356713226" at bounding box center [327, 534] width 68 height 11
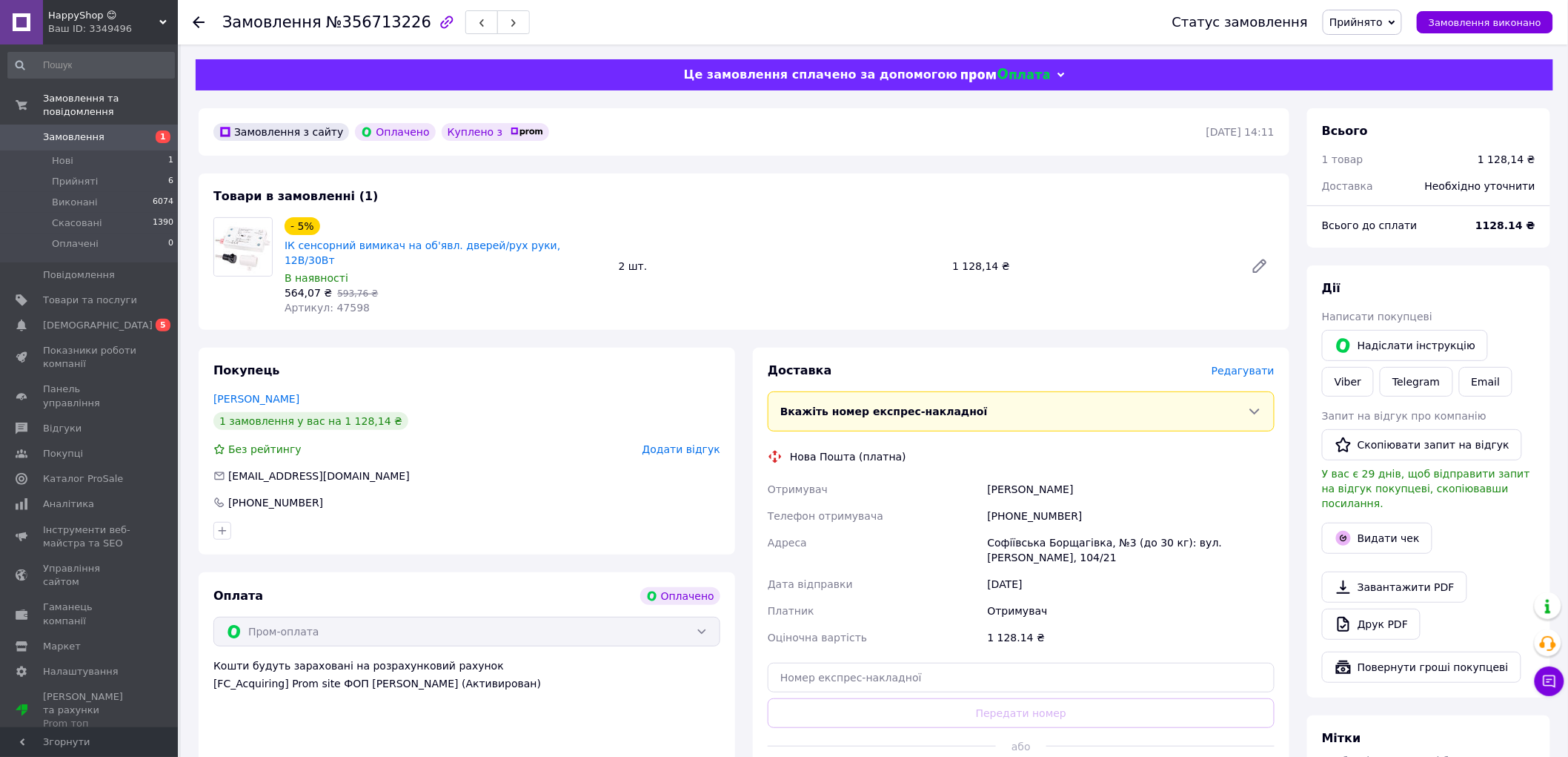
scroll to position [289, 0]
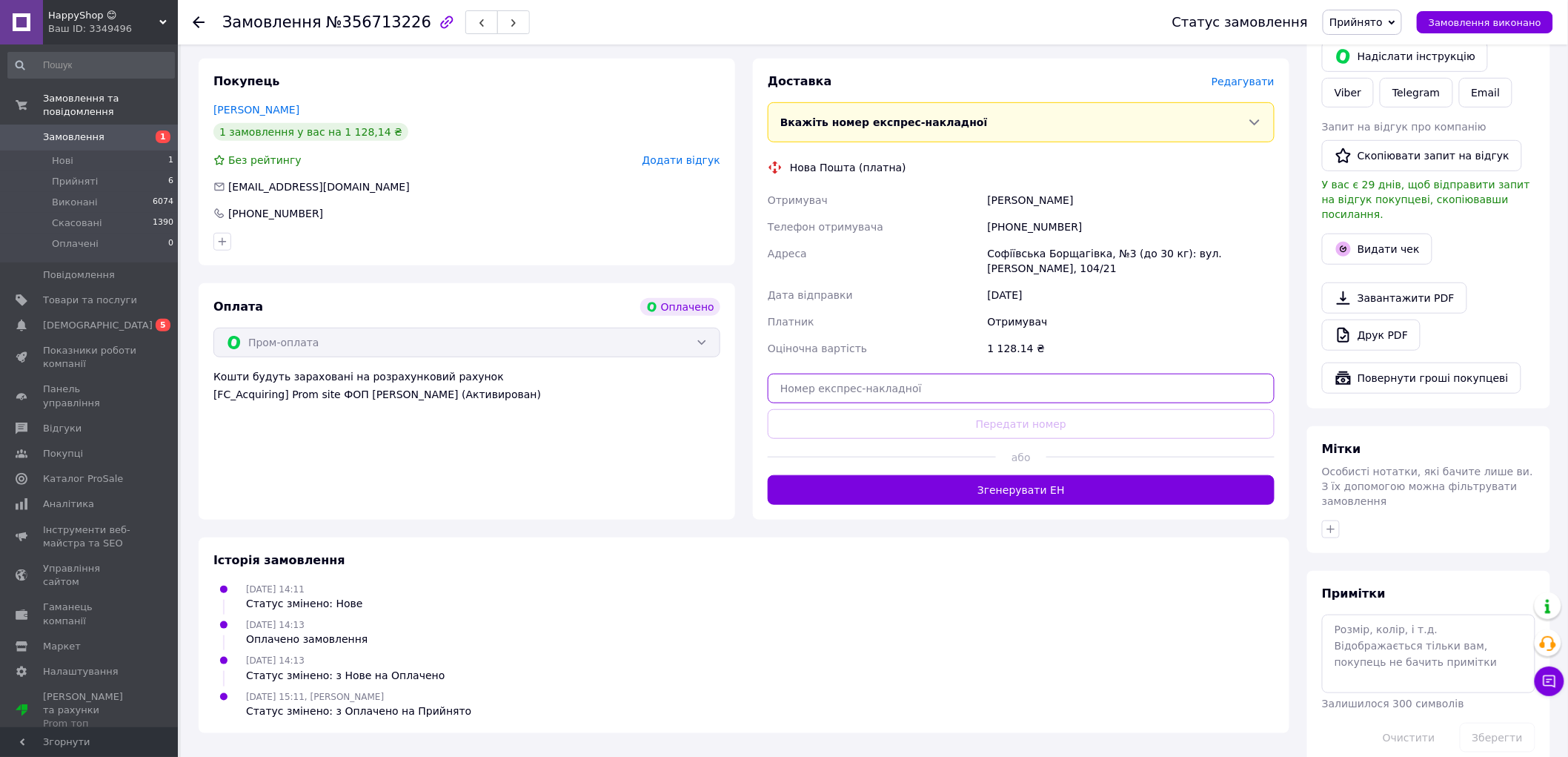
click at [979, 374] on input "text" at bounding box center [1021, 389] width 507 height 30
paste input "20400471739044"
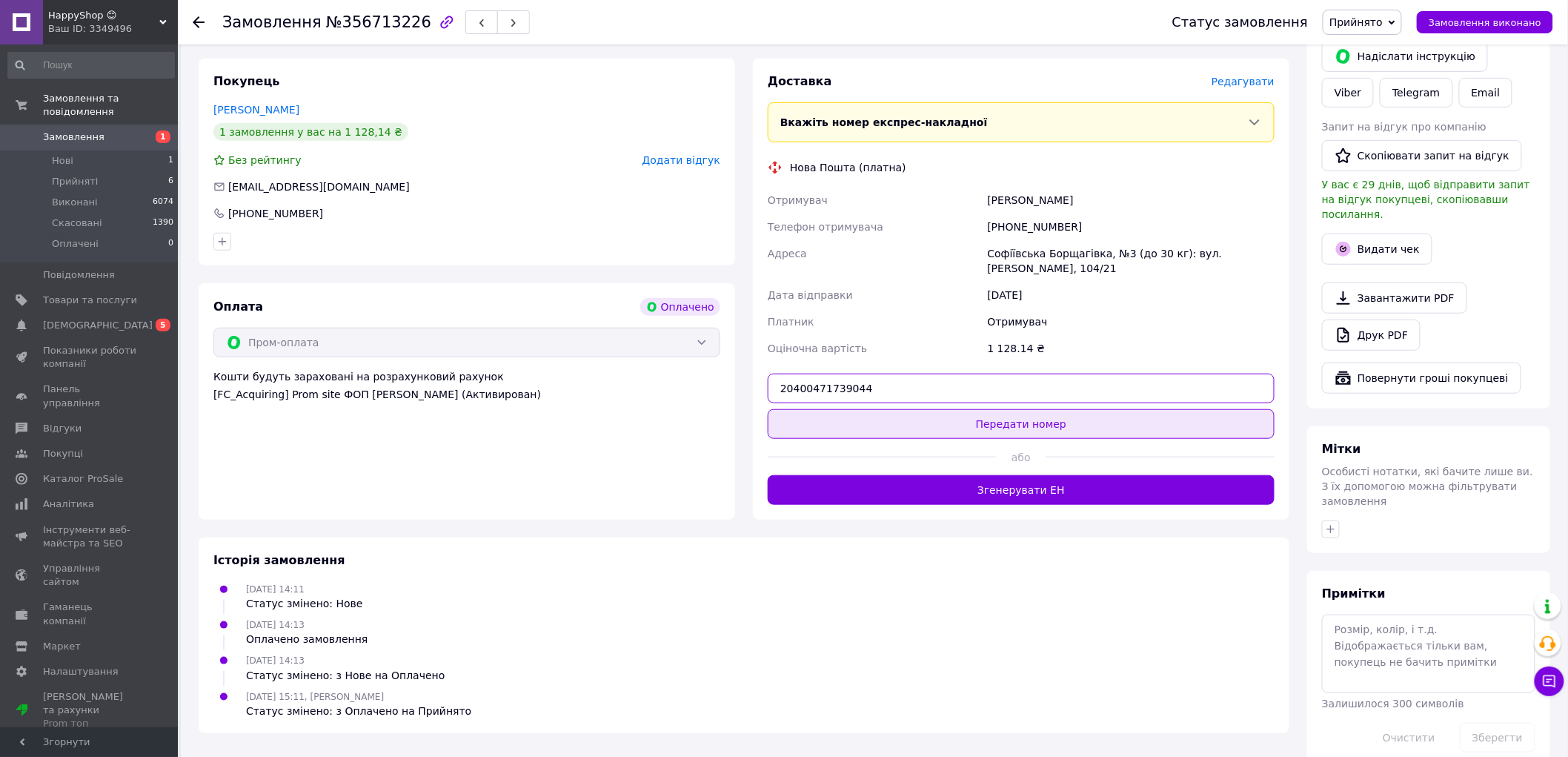
type input "20400471739044"
click at [968, 409] on button "Передати номер" at bounding box center [1021, 424] width 507 height 30
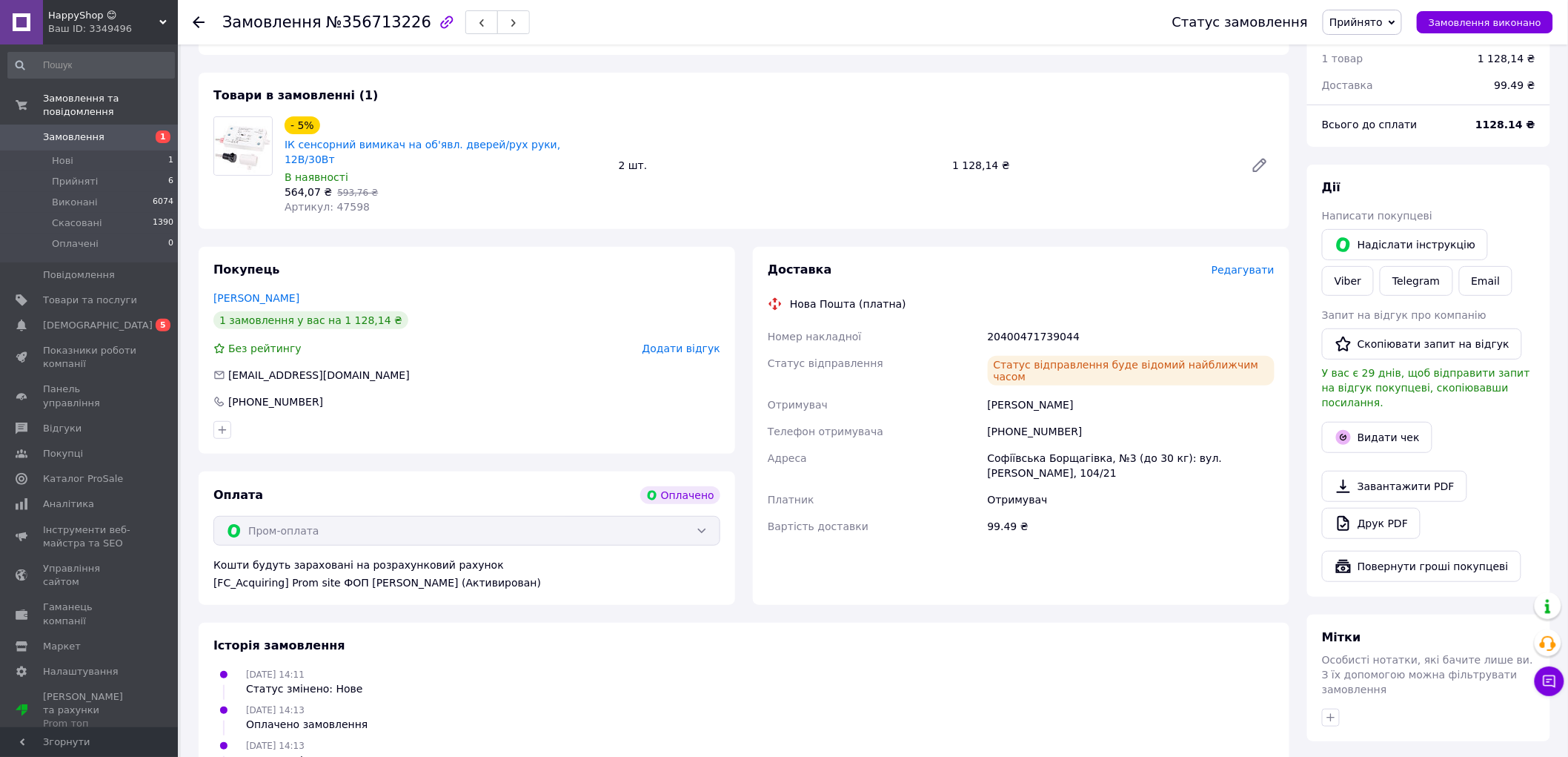
scroll to position [42, 0]
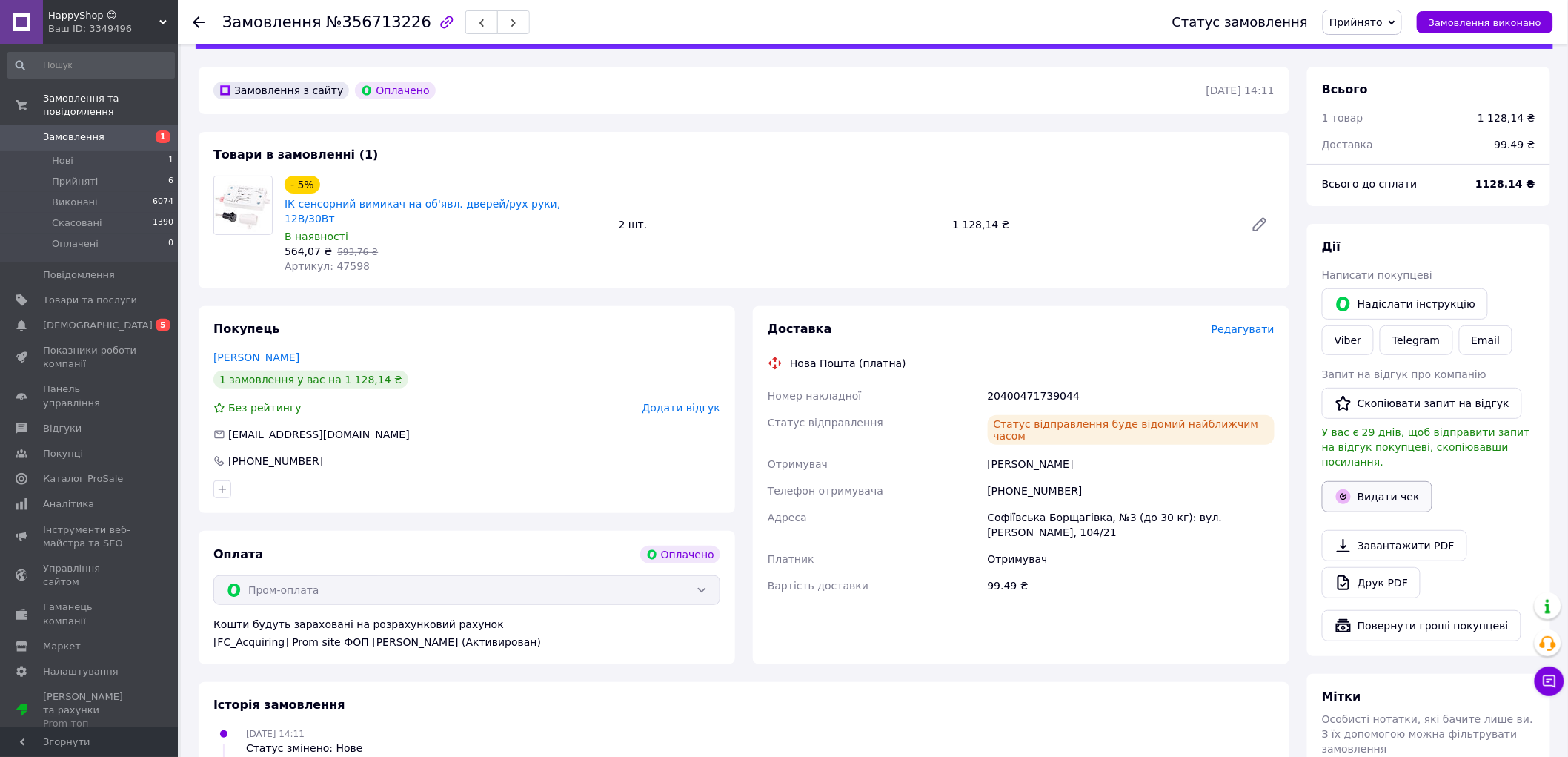
click at [1355, 481] on button "Видати чек" at bounding box center [1377, 497] width 110 height 31
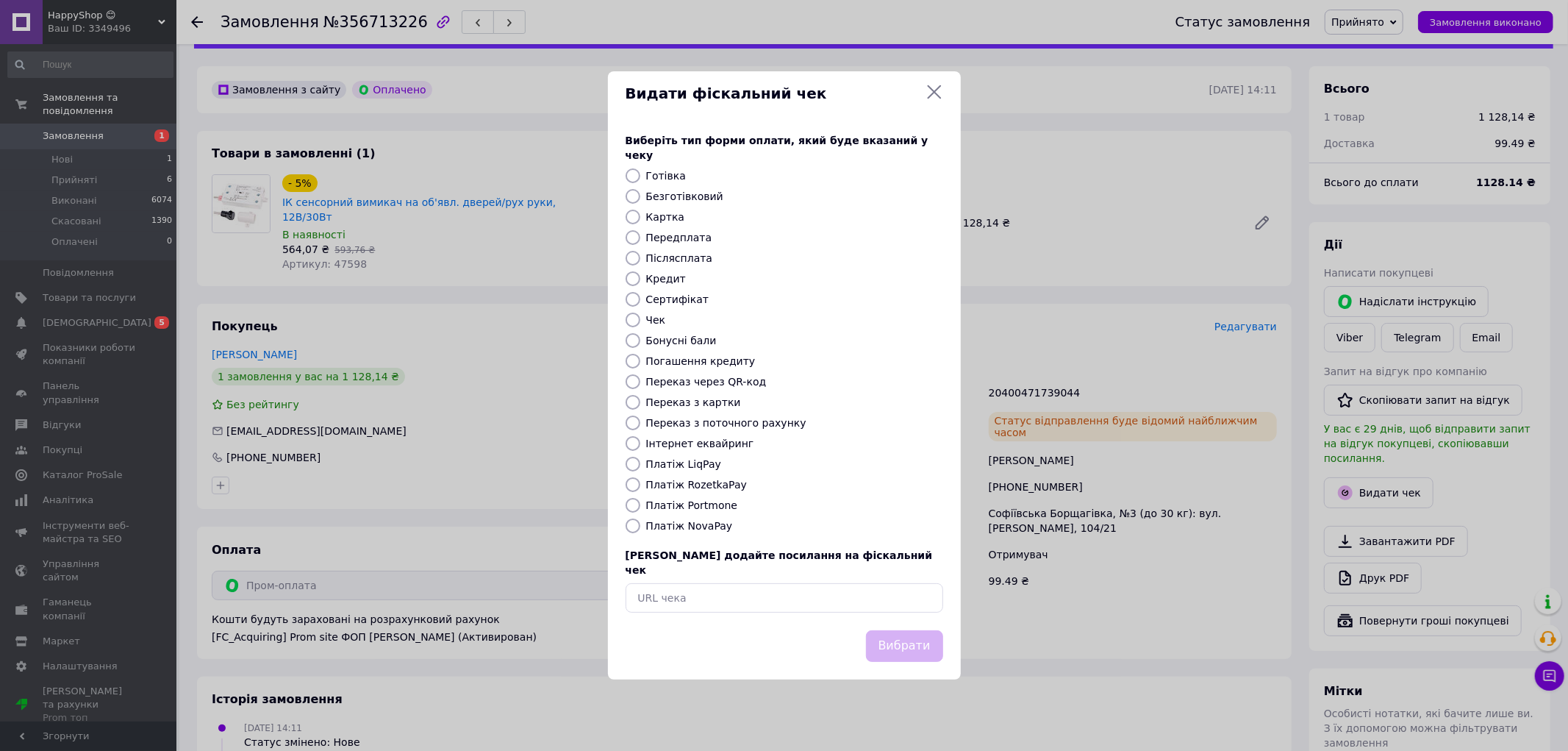
click at [689, 485] on label "Платіж RozetkaPay" at bounding box center [696, 485] width 100 height 12
click at [640, 485] on input "Платіж RozetkaPay" at bounding box center [632, 484] width 15 height 15
radio input "true"
click at [912, 635] on button "Вибрати" at bounding box center [904, 645] width 77 height 31
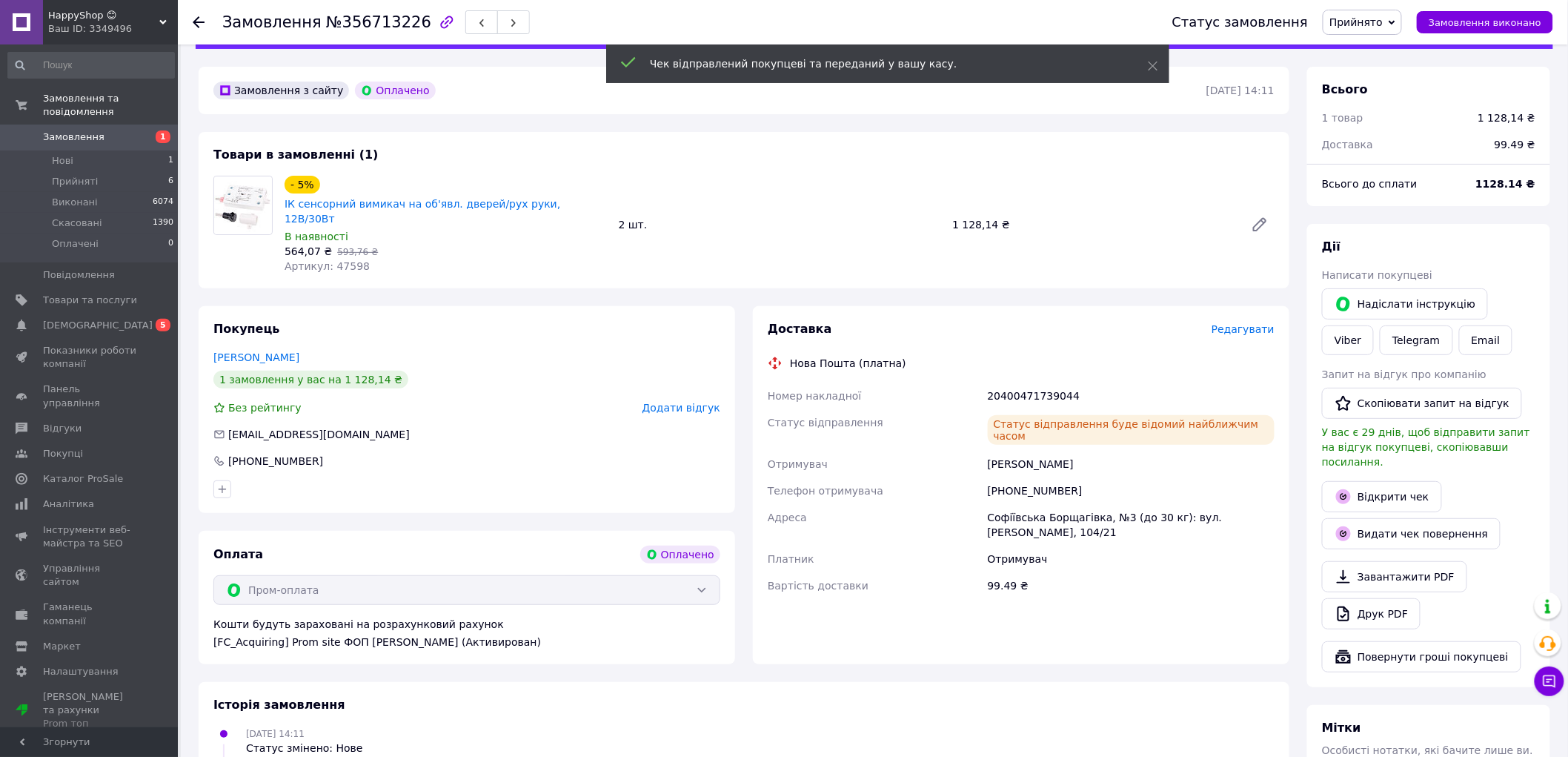
click at [1365, 28] on span "Прийнято" at bounding box center [1362, 22] width 79 height 25
click at [1373, 50] on li "Виконано" at bounding box center [1362, 52] width 78 height 22
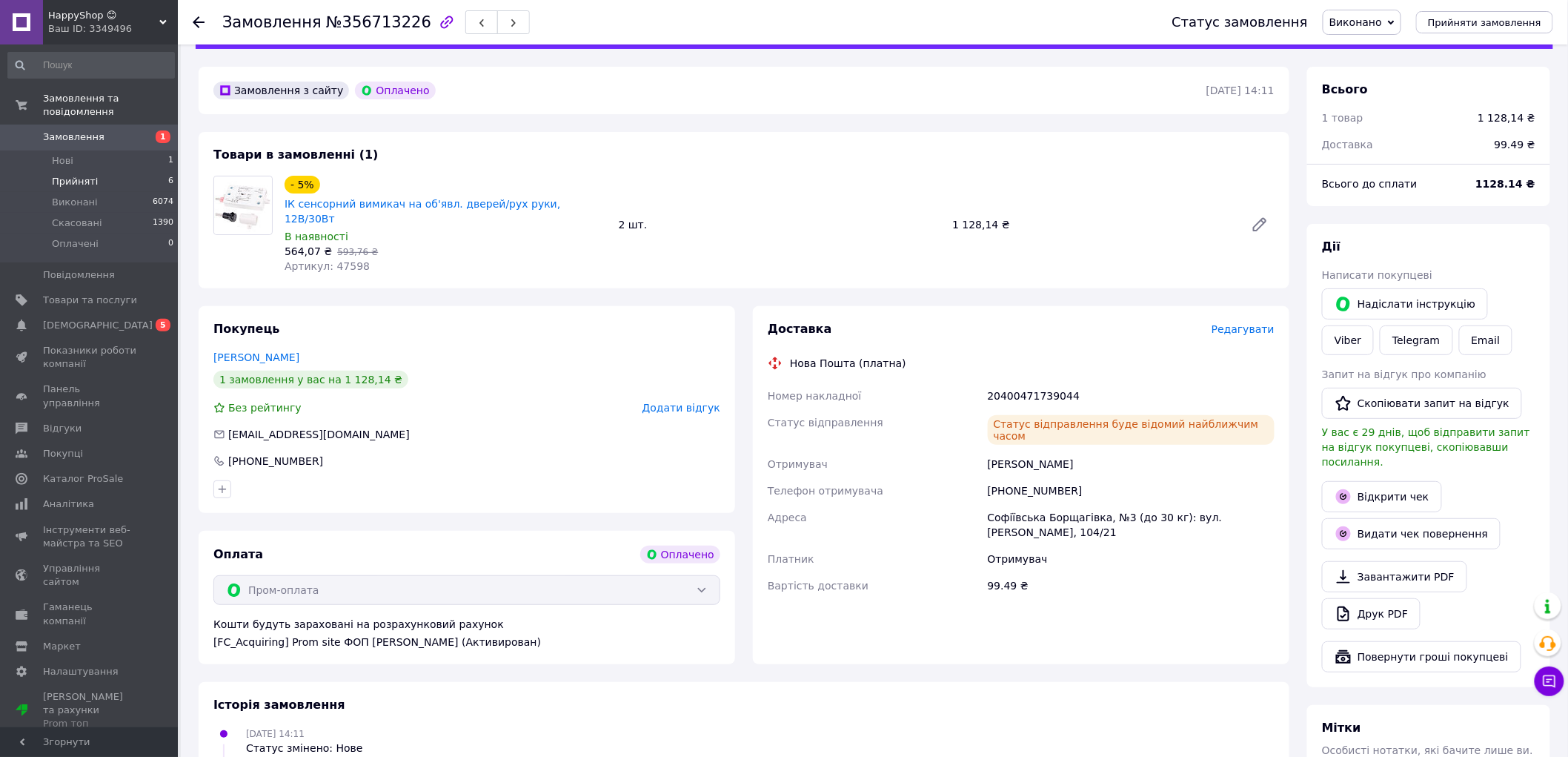
click at [71, 175] on span "Прийняті" at bounding box center [74, 181] width 46 height 13
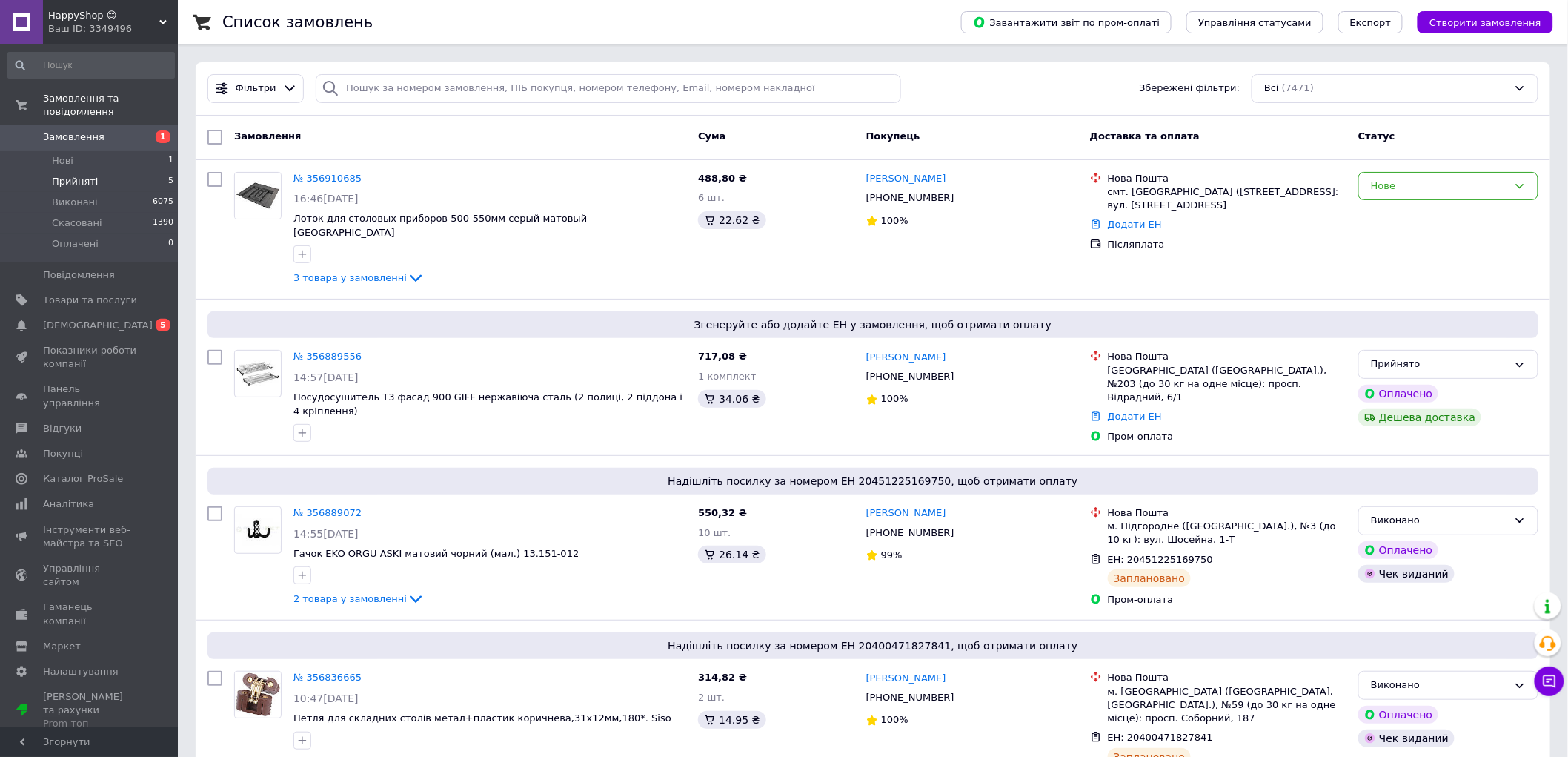
click at [86, 175] on span "Прийняті" at bounding box center [74, 181] width 46 height 13
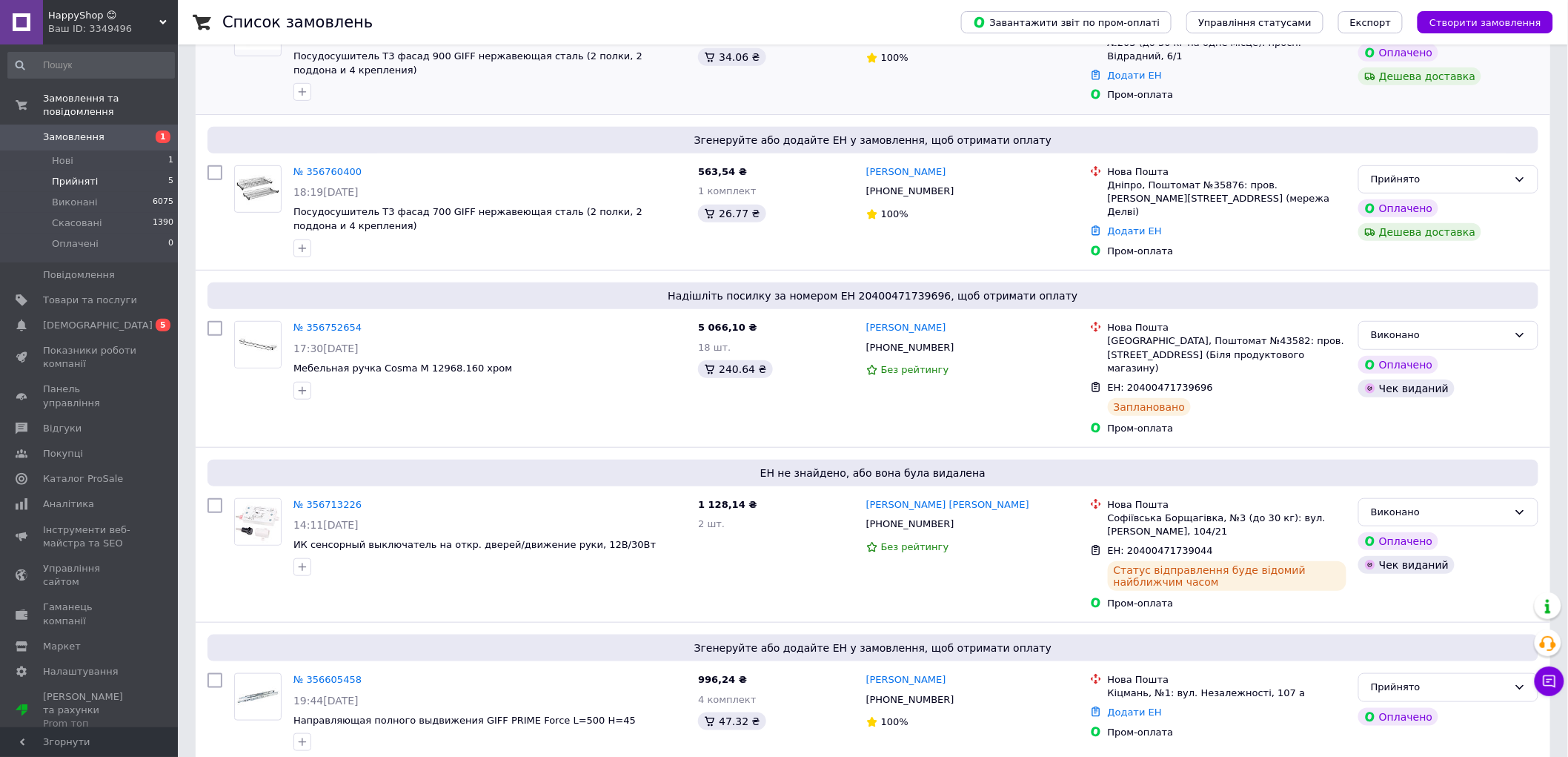
scroll to position [262, 0]
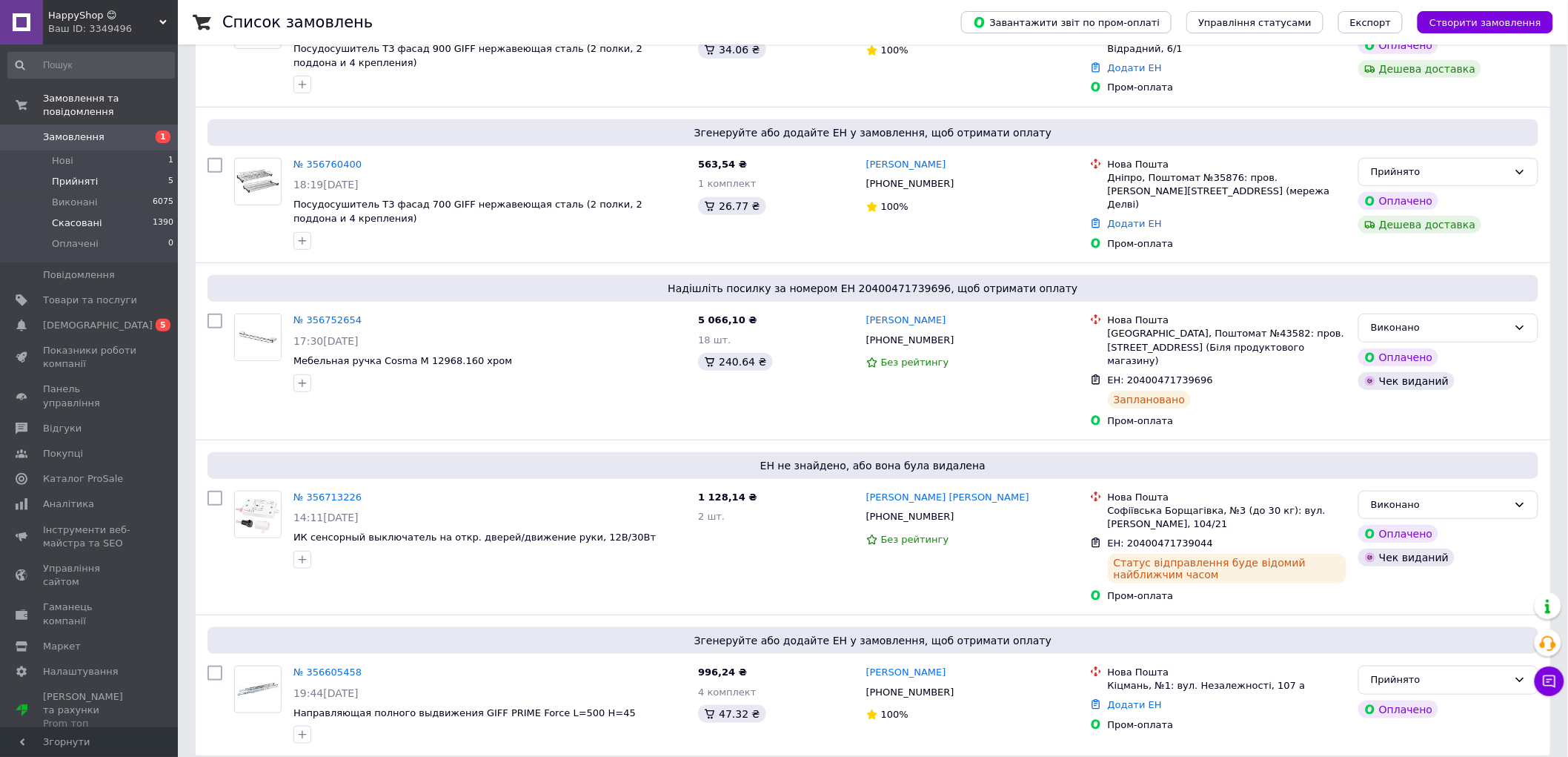
click at [78, 213] on li "Скасовані 1390" at bounding box center [91, 224] width 182 height 21
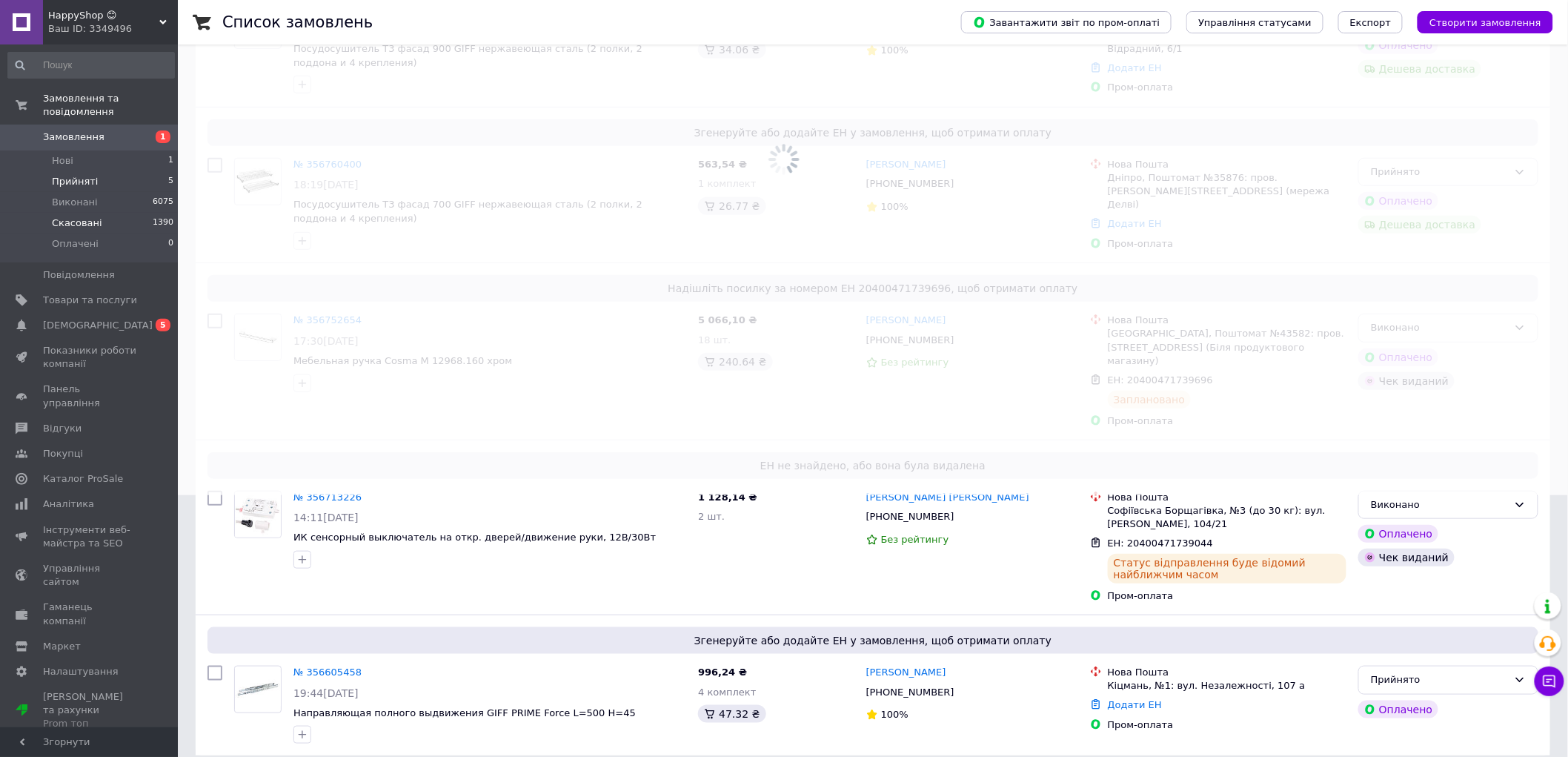
click at [79, 175] on span "Прийняті" at bounding box center [74, 181] width 46 height 13
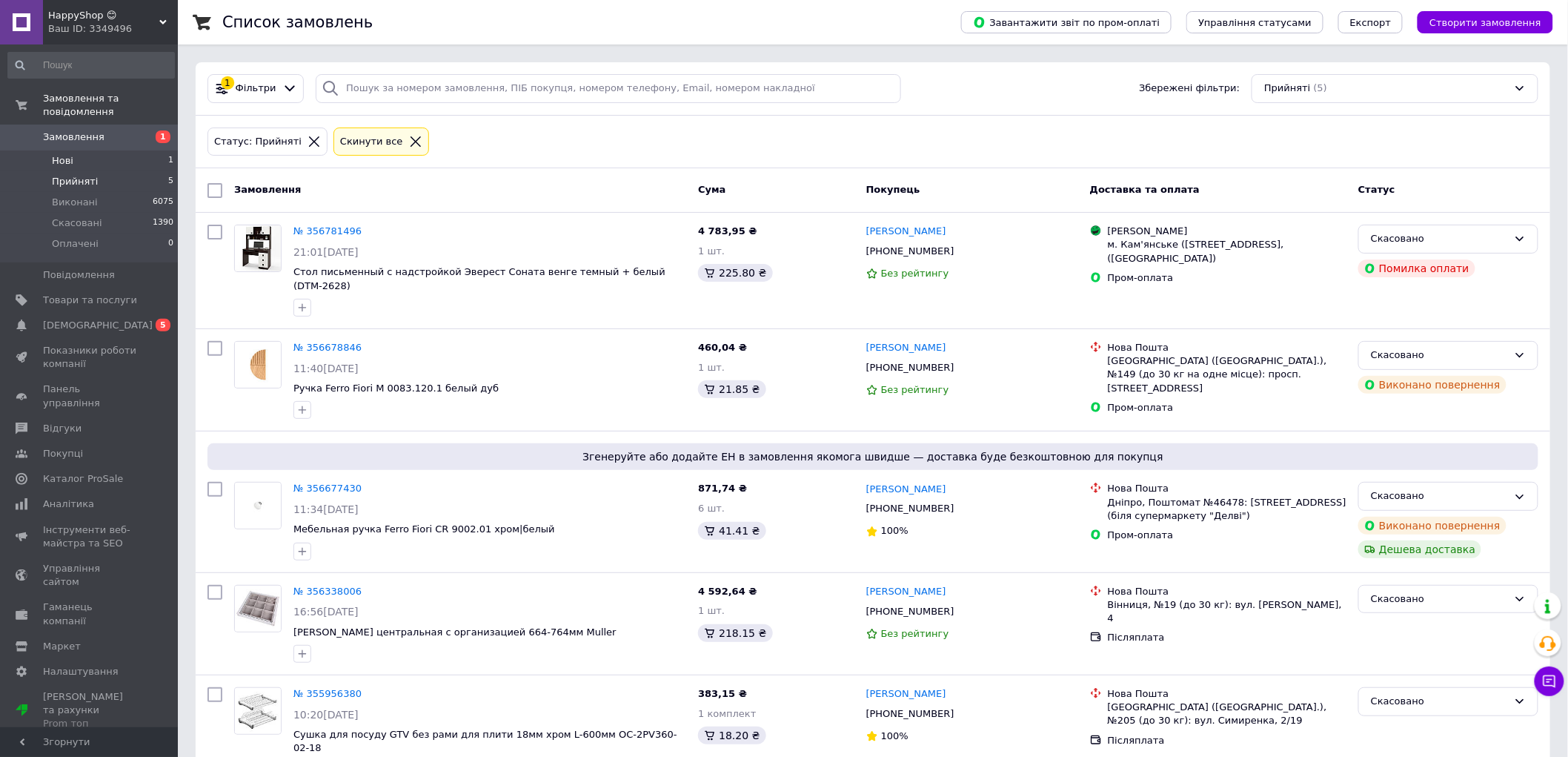
click at [110, 152] on li "Нові 1" at bounding box center [91, 161] width 182 height 21
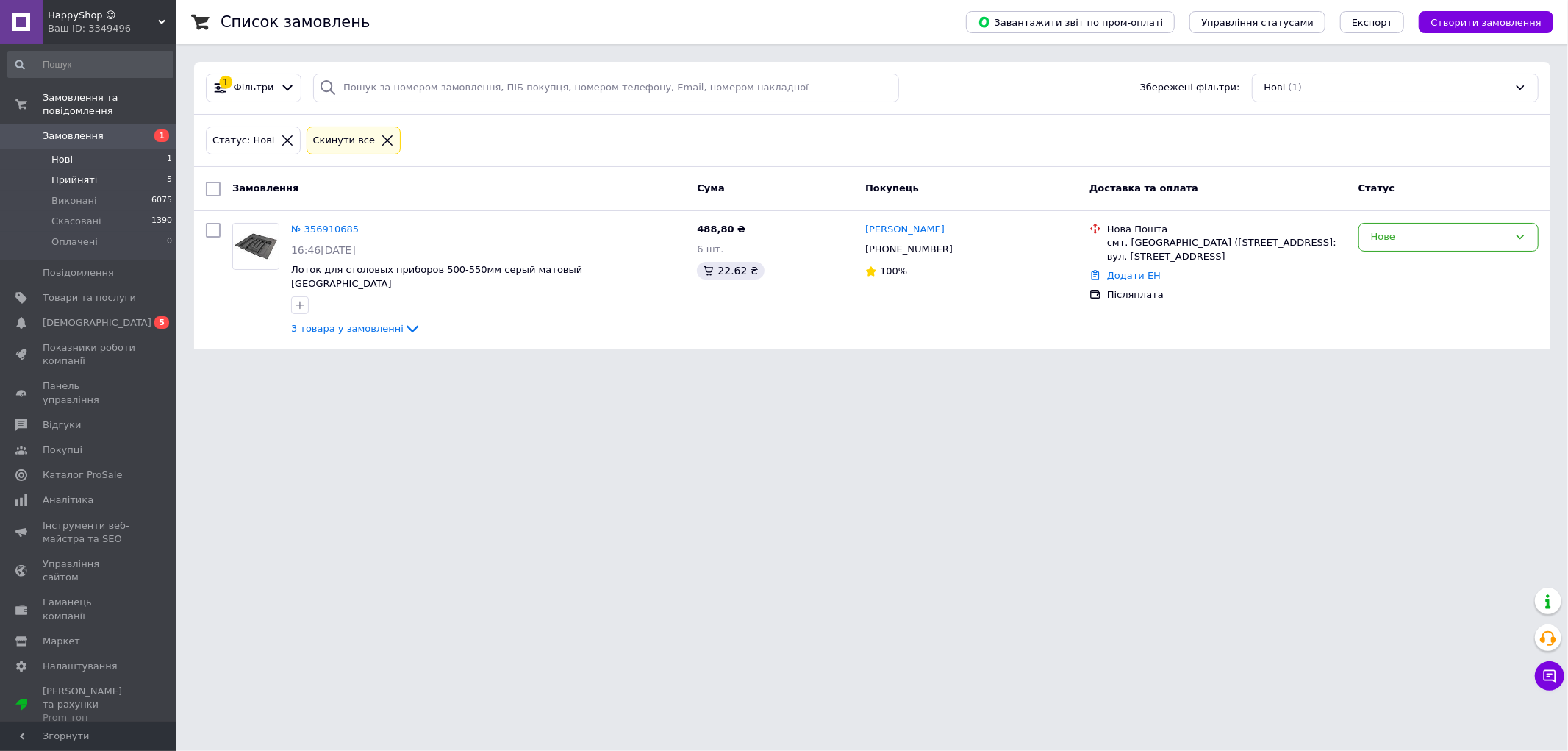
click at [90, 170] on li "Прийняті 5" at bounding box center [90, 180] width 181 height 21
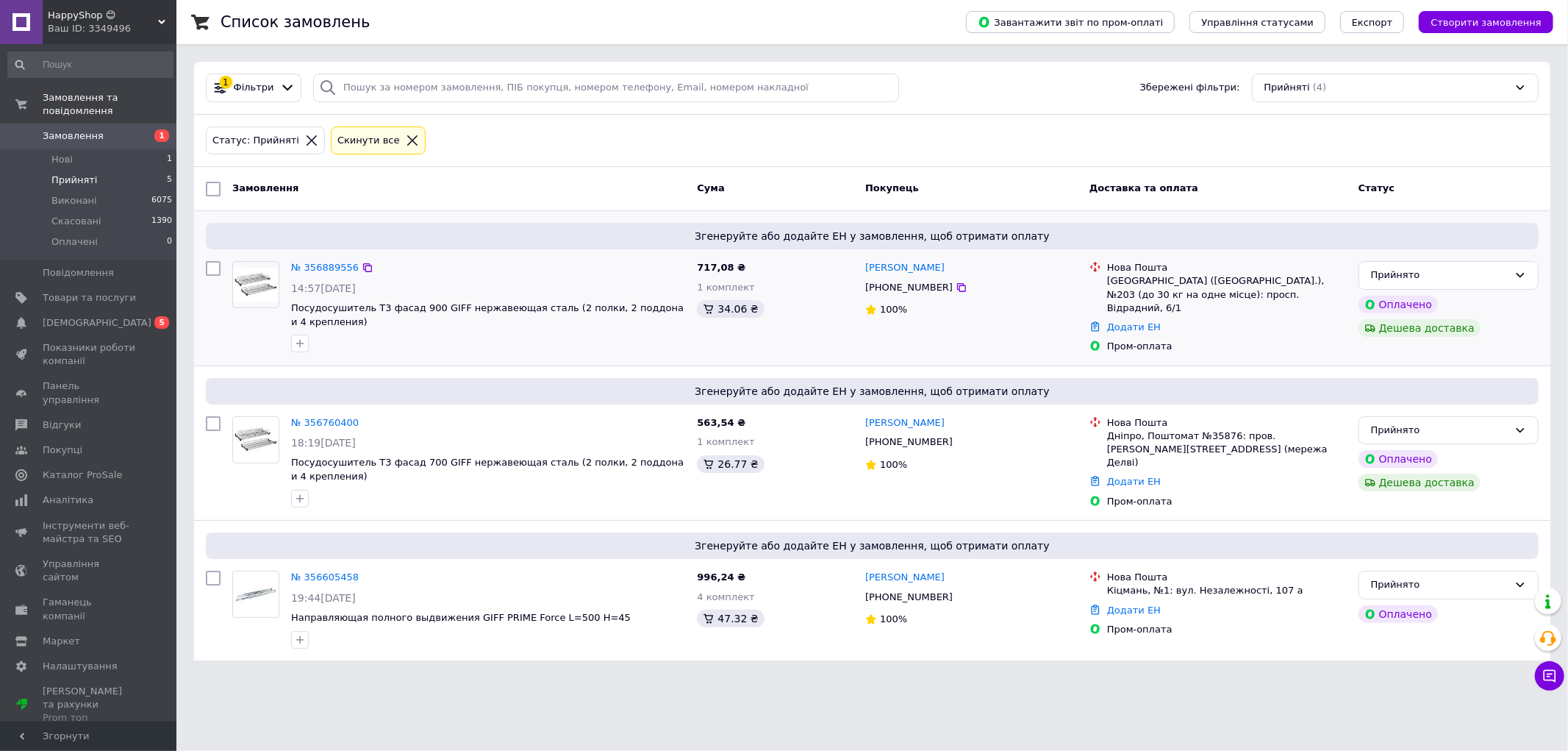
click at [912, 285] on div "[PHONE_NUMBER]" at bounding box center [909, 288] width 94 height 19
click at [912, 287] on div "[PHONE_NUMBER]" at bounding box center [909, 288] width 94 height 19
copy div "380676832254"
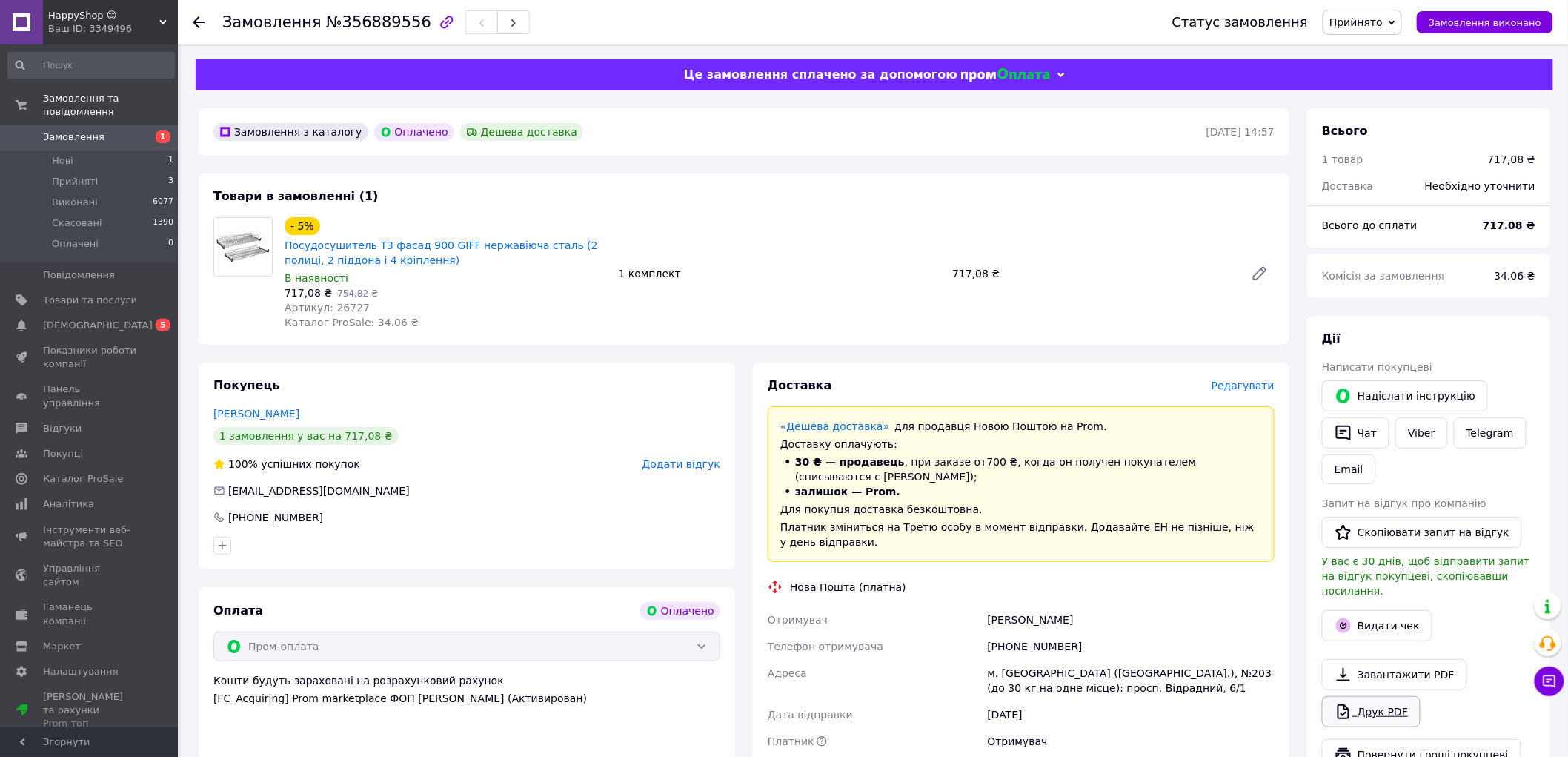
click at [1379, 696] on link "Друк PDF" at bounding box center [1371, 712] width 99 height 31
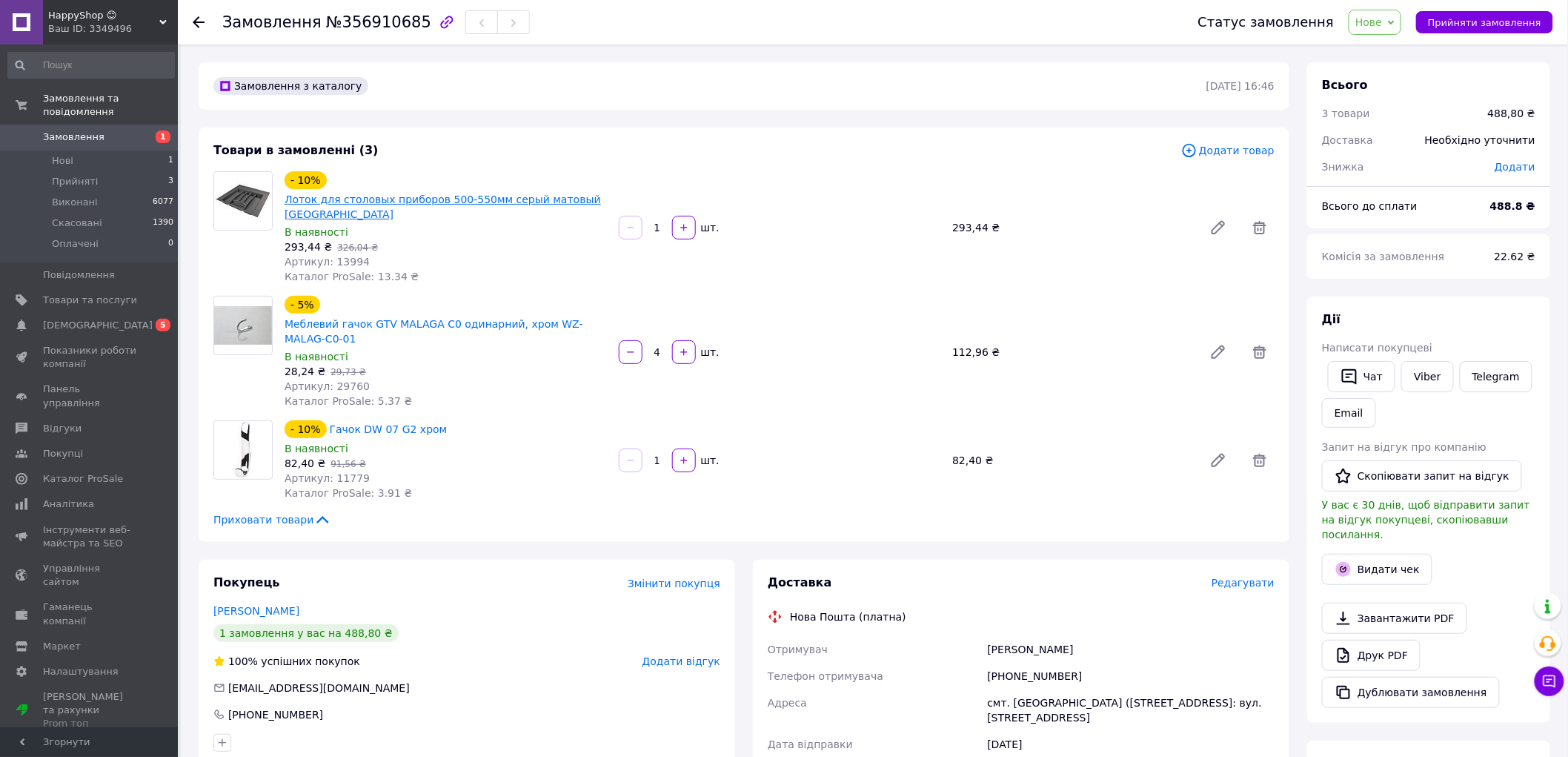
click at [359, 196] on link "Лоток для столовых приборов 500-550мм серый матовый [GEOGRAPHIC_DATA]" at bounding box center [443, 207] width 316 height 27
drag, startPoint x: 316, startPoint y: 324, endPoint x: 534, endPoint y: 310, distance: 218.4
click at [534, 316] on span "Меблевий гачок GTV MALAGA C0 одинарний, хром WZ-MALAG-C0-01" at bounding box center [445, 331] width 322 height 30
copy link "WZ-MALAG-C0-01"
click at [1538, 678] on button "Чат з покупцем 2" at bounding box center [1550, 681] width 30 height 30
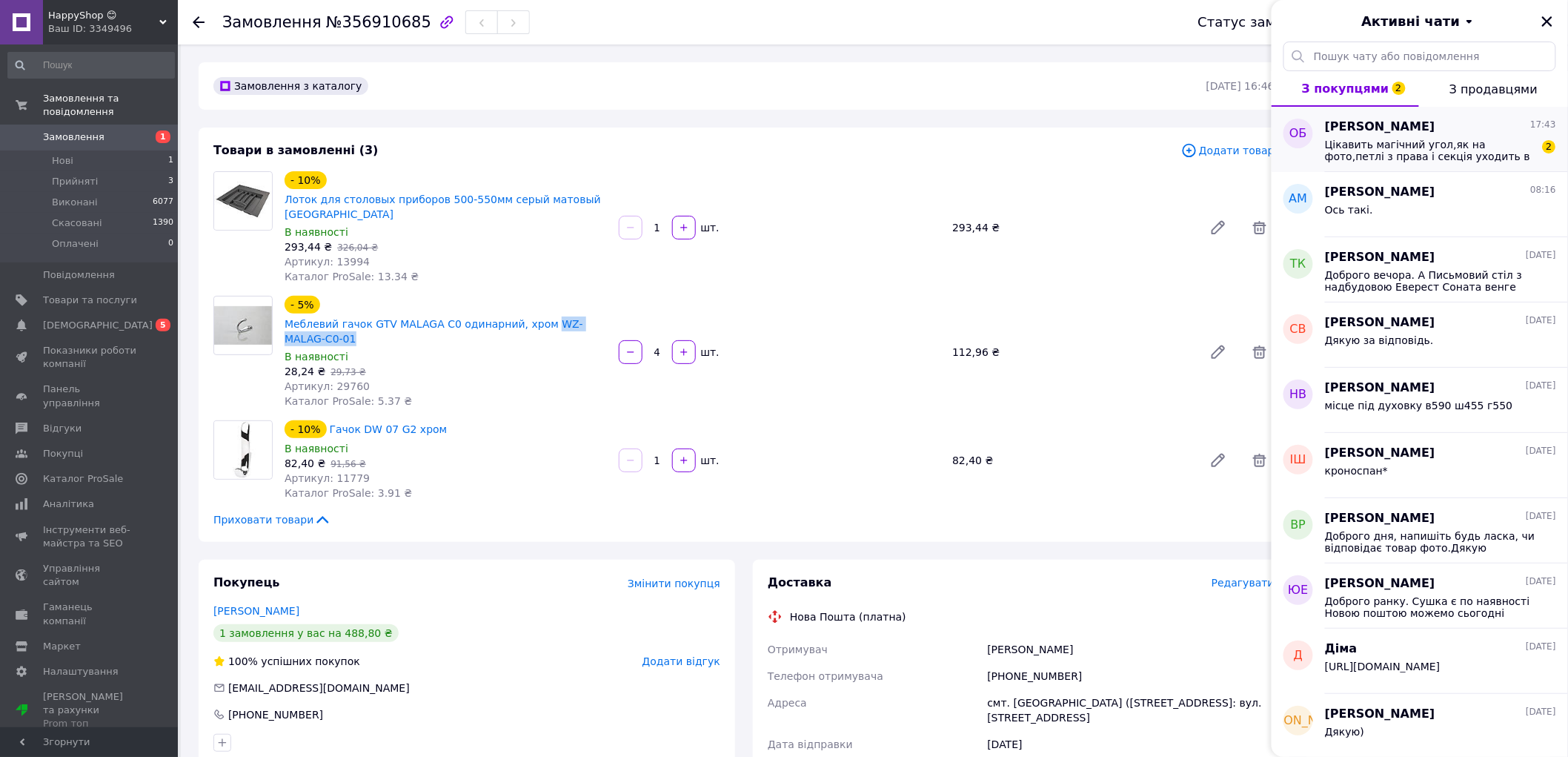
click at [1447, 147] on span "Цікавить магічний угол,як на фото,петлі з права і секція уходить в праву сторон…" at bounding box center [1430, 150] width 210 height 24
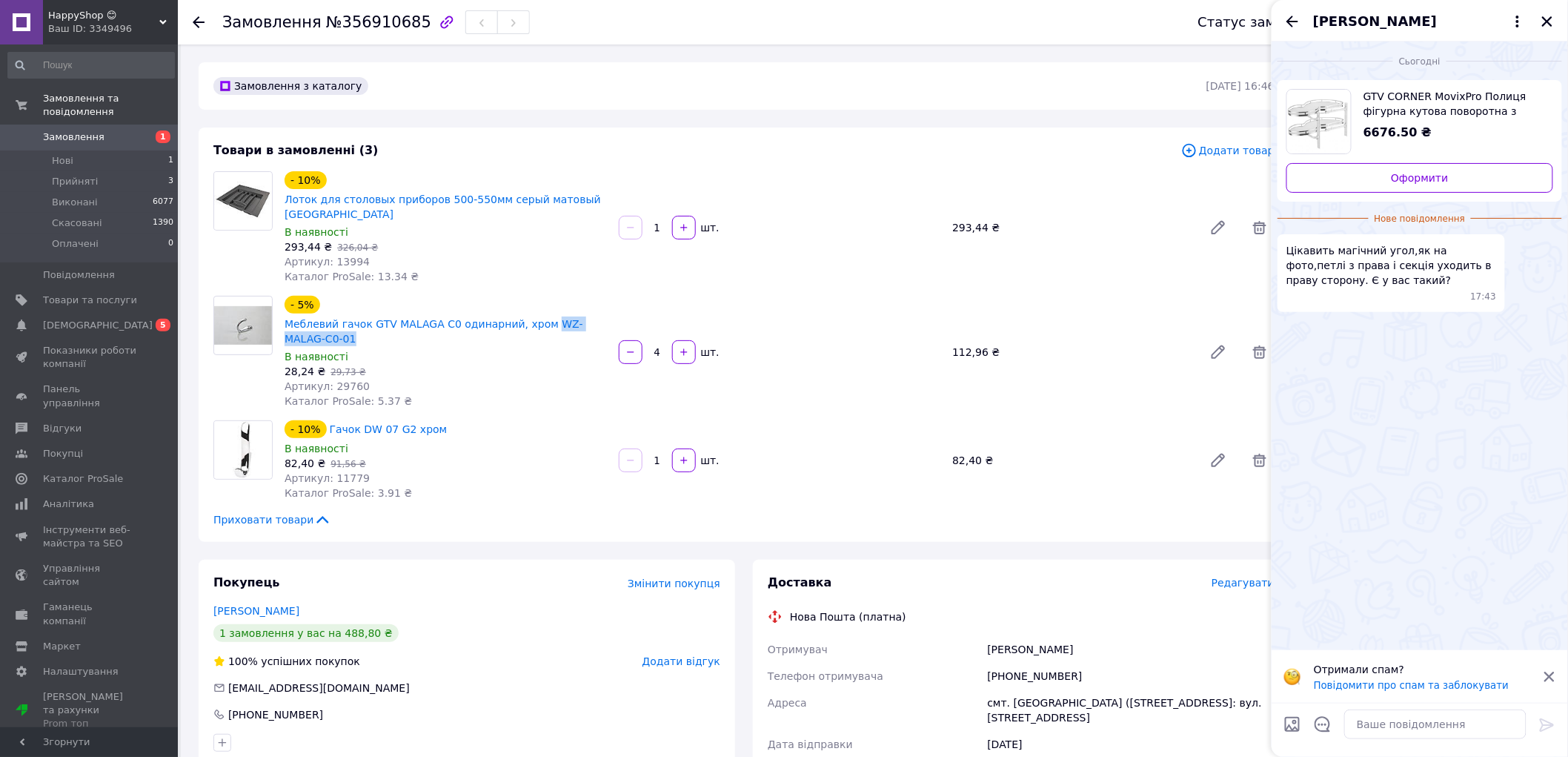
click at [1386, 98] on span "GTV CORNER MovixPro Полиця фігурна кутова поворотна з дотягом (плоский прут) хр…" at bounding box center [1453, 104] width 178 height 30
click at [1356, 24] on span "[PERSON_NAME]" at bounding box center [1375, 22] width 124 height 19
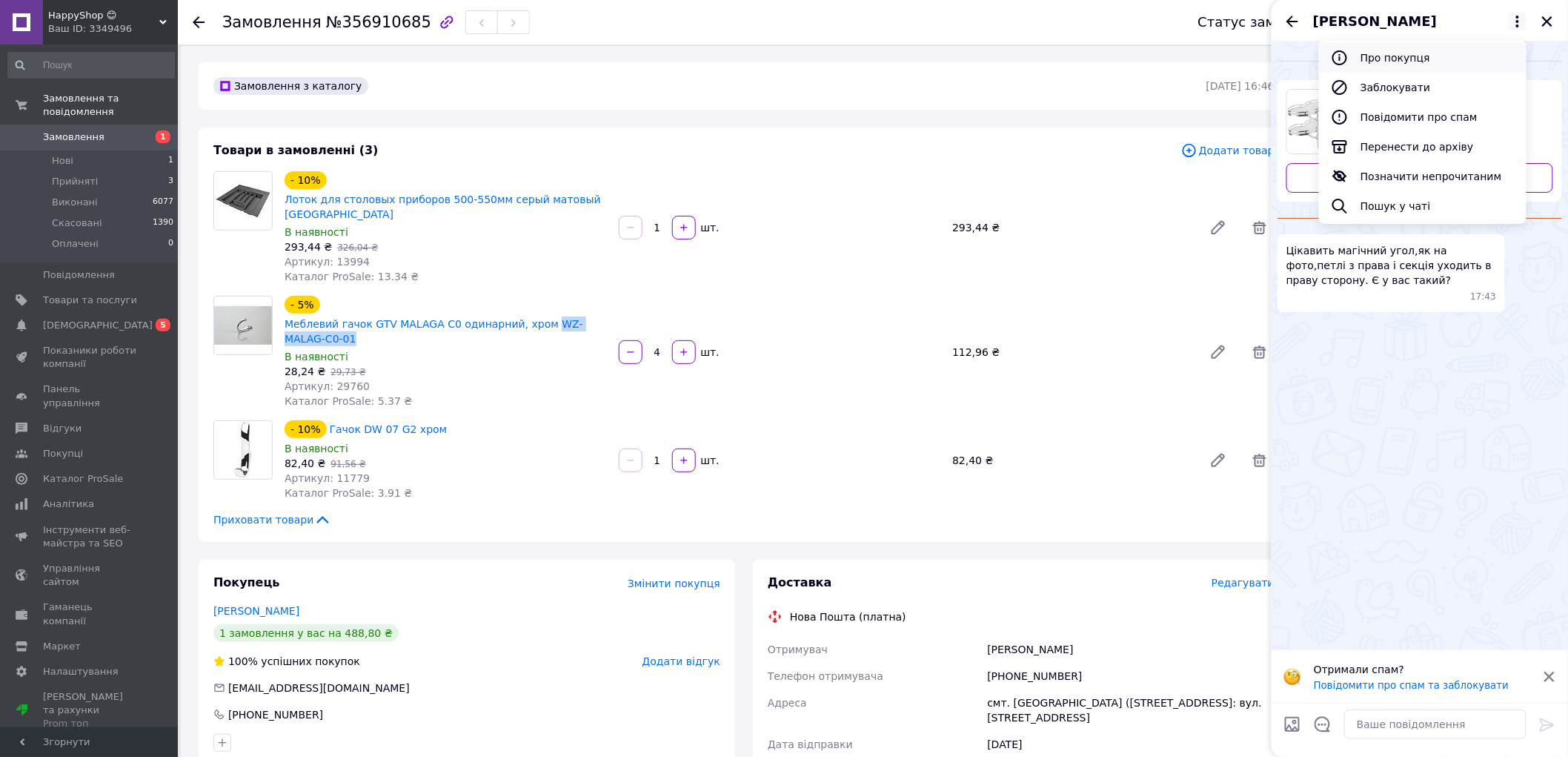
click at [1400, 63] on button "Про покупця" at bounding box center [1423, 58] width 208 height 30
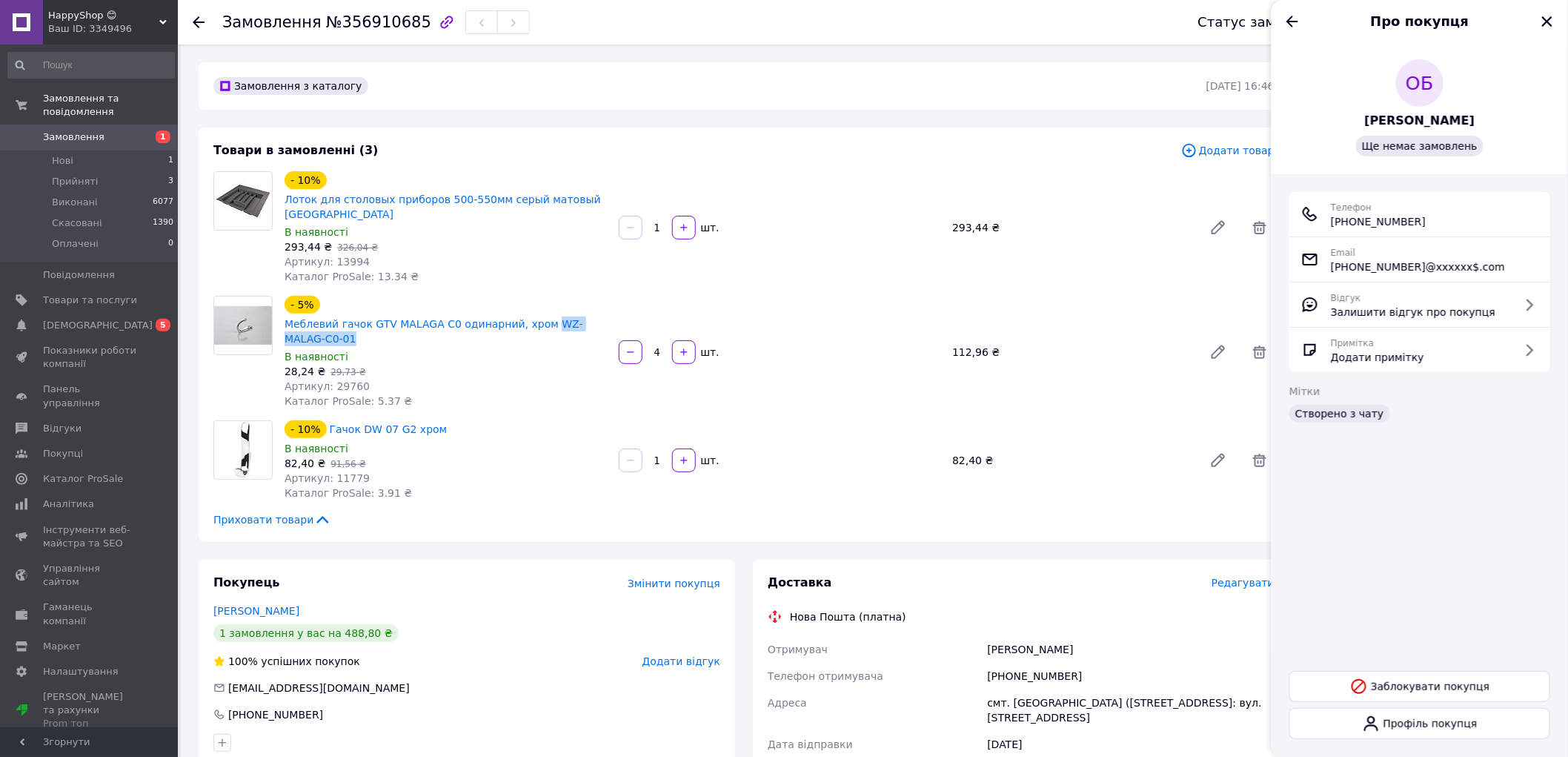
drag, startPoint x: 1390, startPoint y: 218, endPoint x: 1331, endPoint y: 223, distance: 59.2
click at [1331, 223] on div "Телефон [PHONE_NUMBER]" at bounding box center [1420, 214] width 237 height 30
copy span "[PHONE_NUMBER]"
click at [1296, 22] on icon "Назад" at bounding box center [1292, 21] width 17 height 17
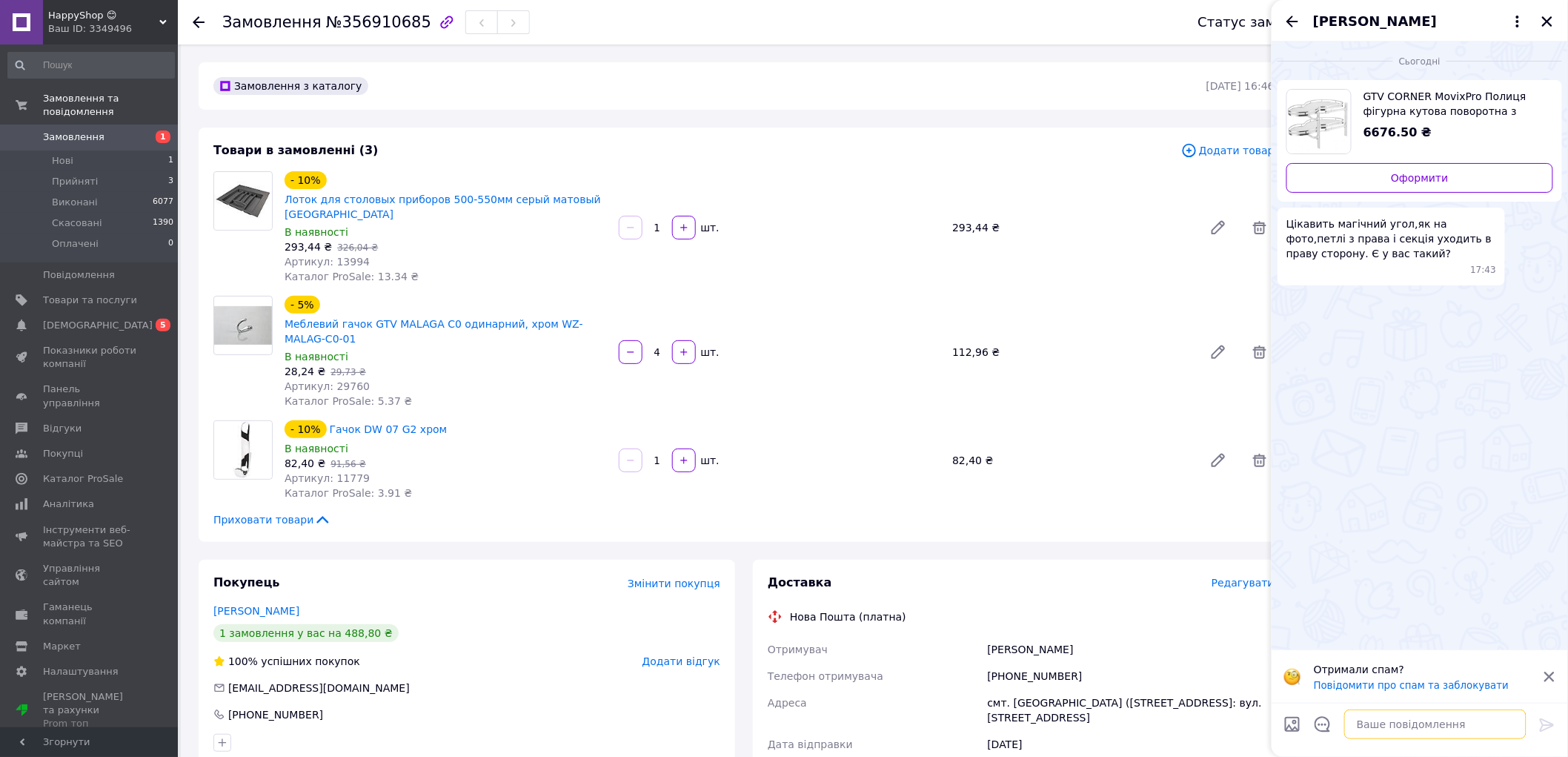
click at [1410, 718] on textarea at bounding box center [1435, 724] width 182 height 30
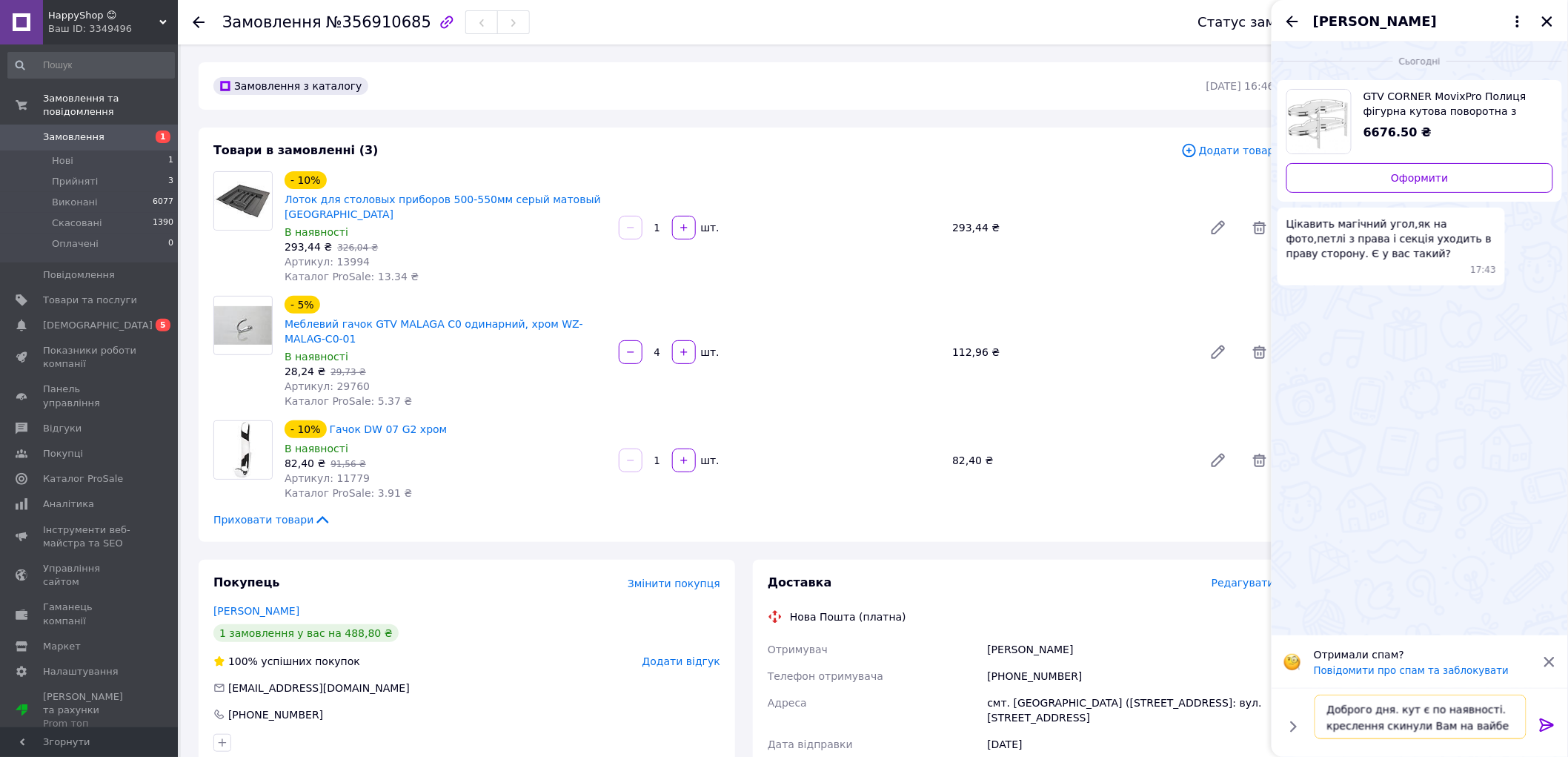
type textarea "Доброго дня. кут є по наявності. креслення скинули Вам на вайбер"
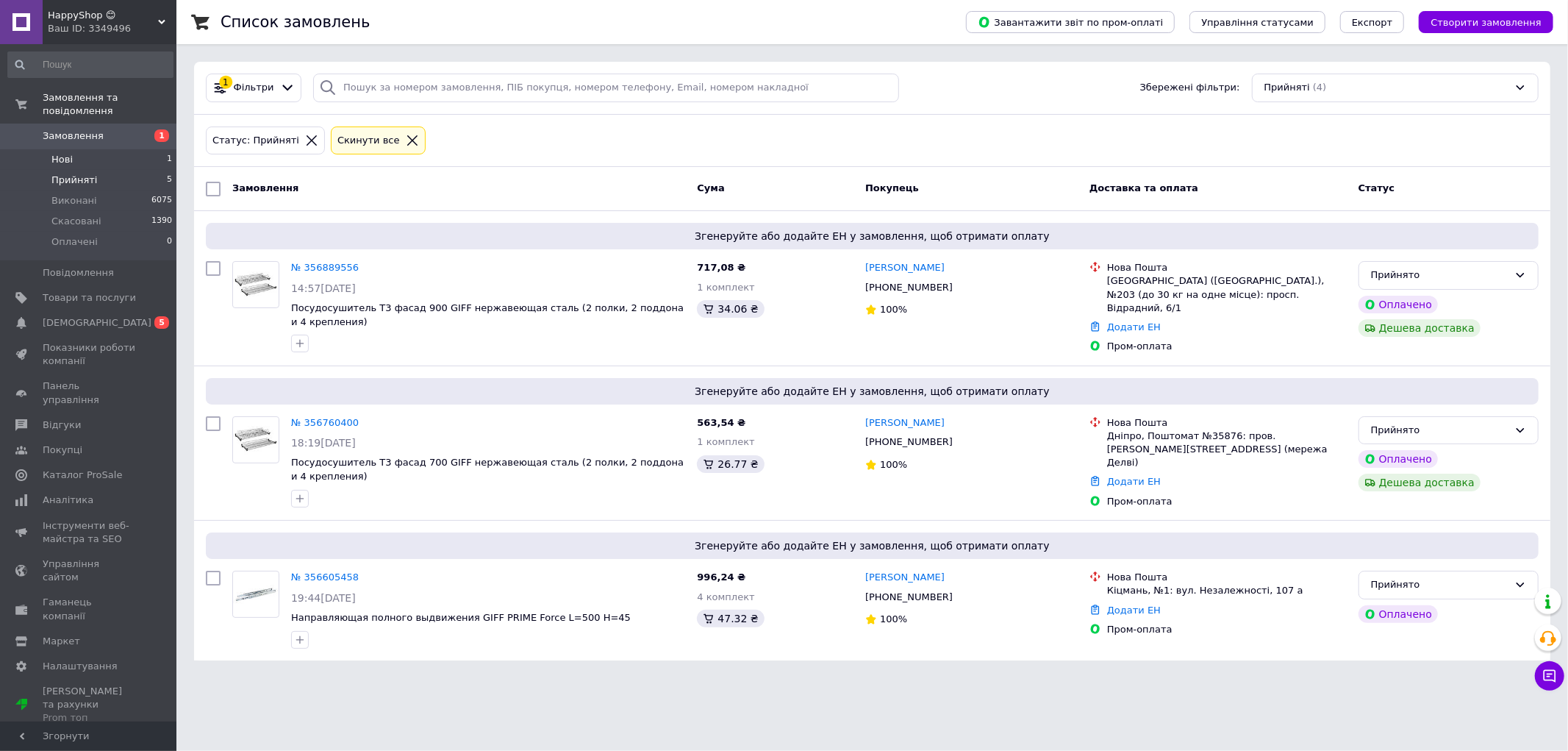
click at [105, 149] on li "Нові 1" at bounding box center [90, 159] width 181 height 21
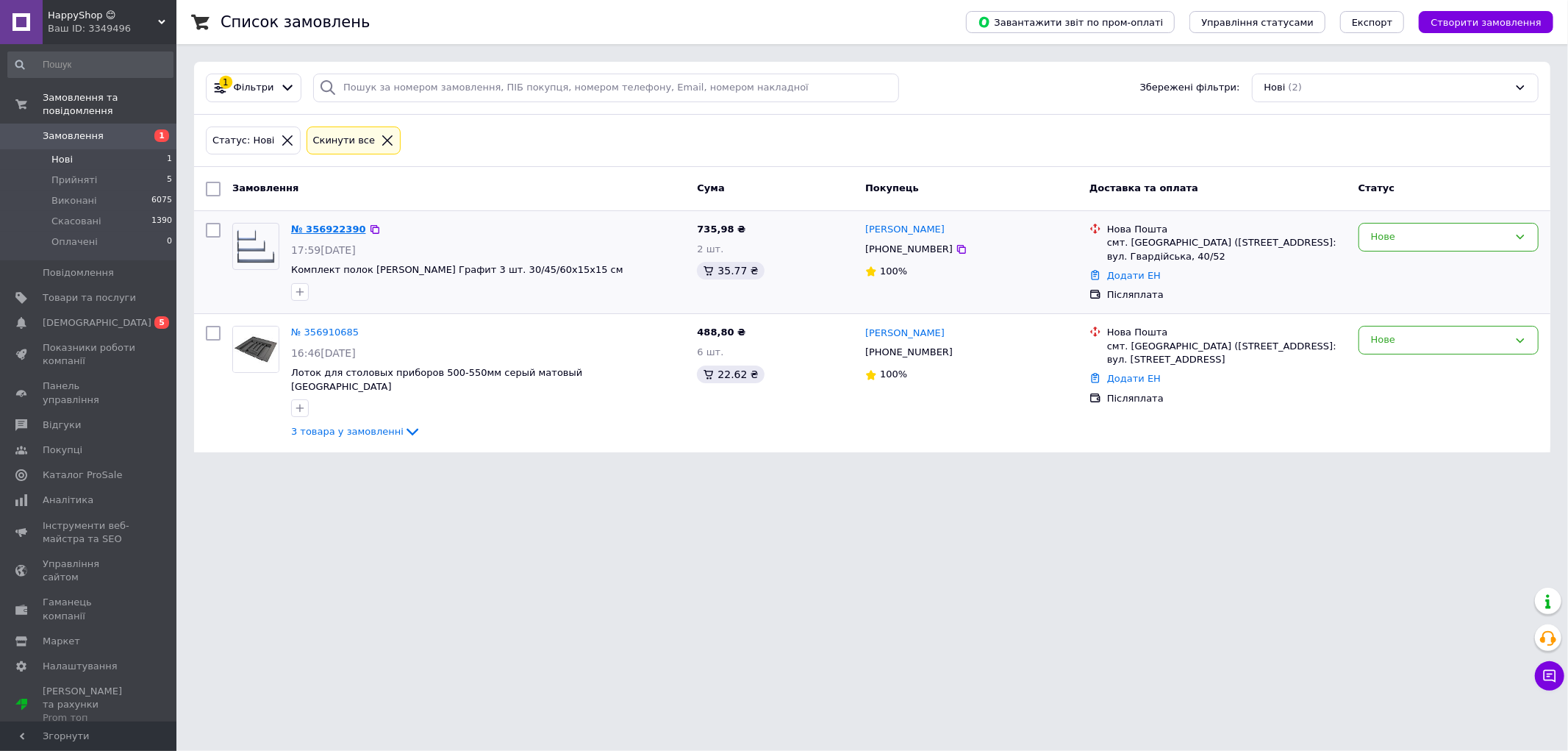
click at [332, 230] on link "№ 356922390" at bounding box center [328, 229] width 75 height 11
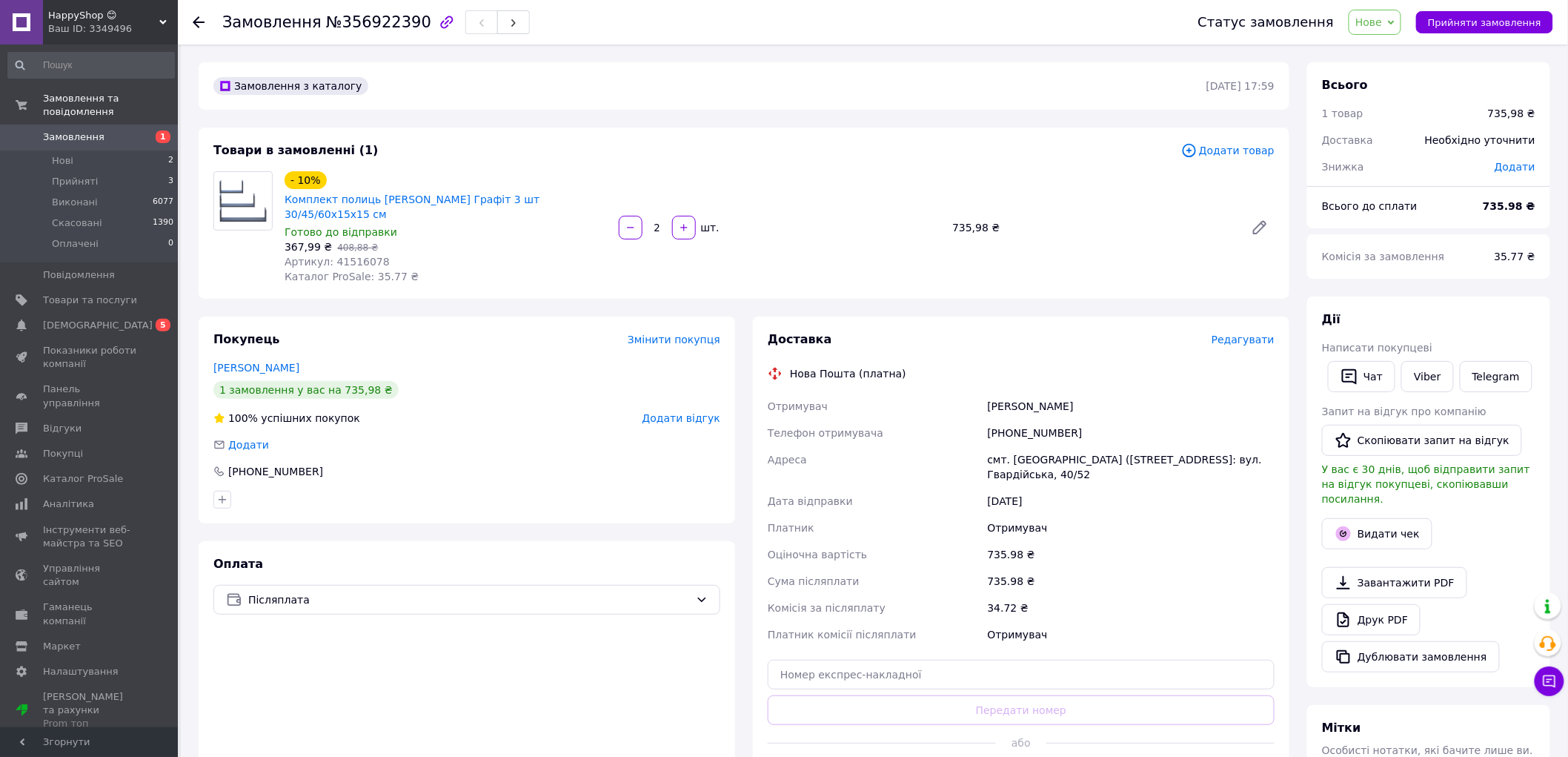
click at [370, 256] on span "Артикул: 41516078" at bounding box center [337, 262] width 106 height 12
click at [365, 256] on span "Артикул: 41516078" at bounding box center [337, 262] width 106 height 12
copy span "41516078"
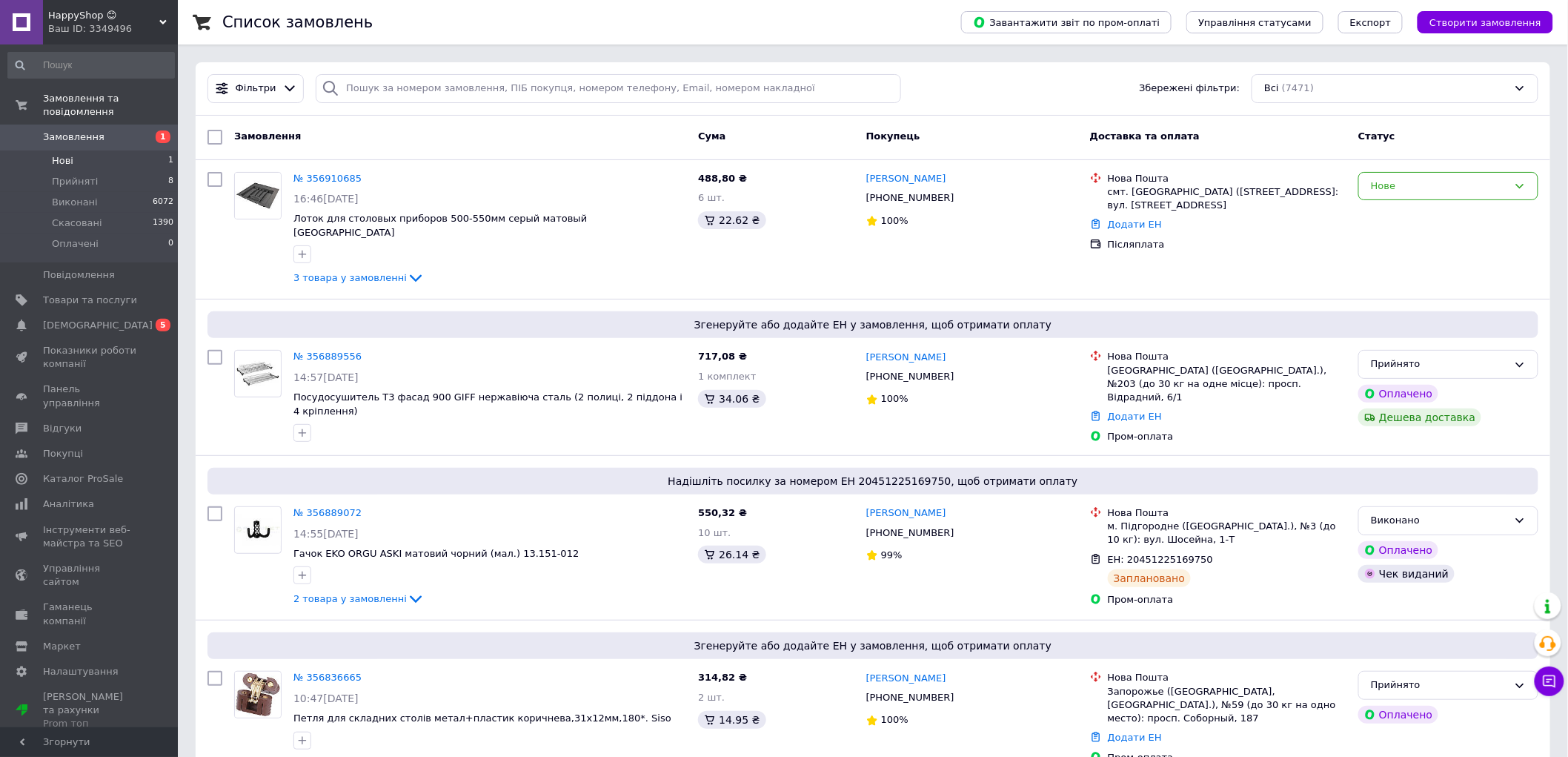
click at [91, 150] on li "Нові 1" at bounding box center [91, 161] width 182 height 21
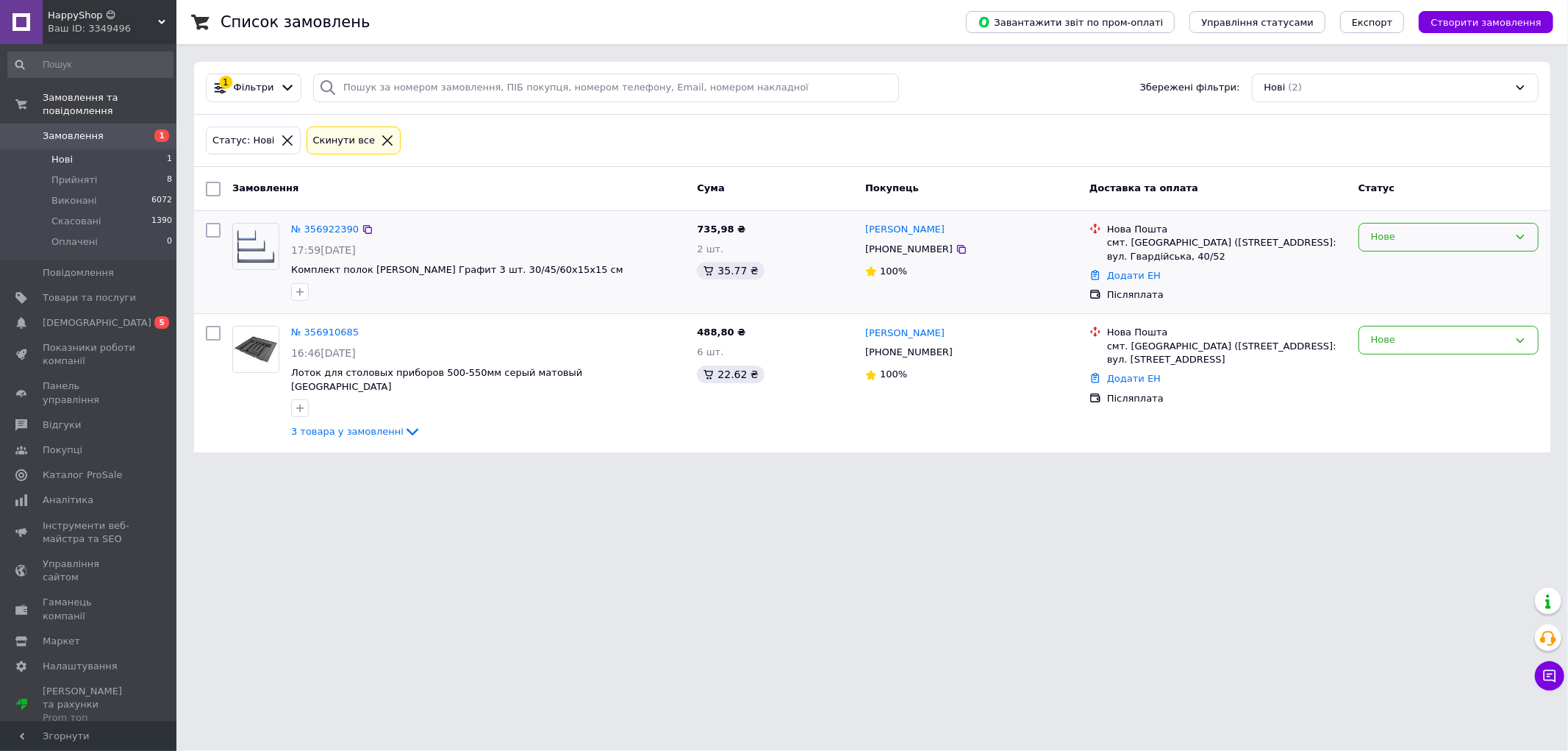
click at [1437, 234] on div "Нове" at bounding box center [1439, 237] width 138 height 16
click at [1403, 265] on li "Прийнято" at bounding box center [1448, 268] width 178 height 27
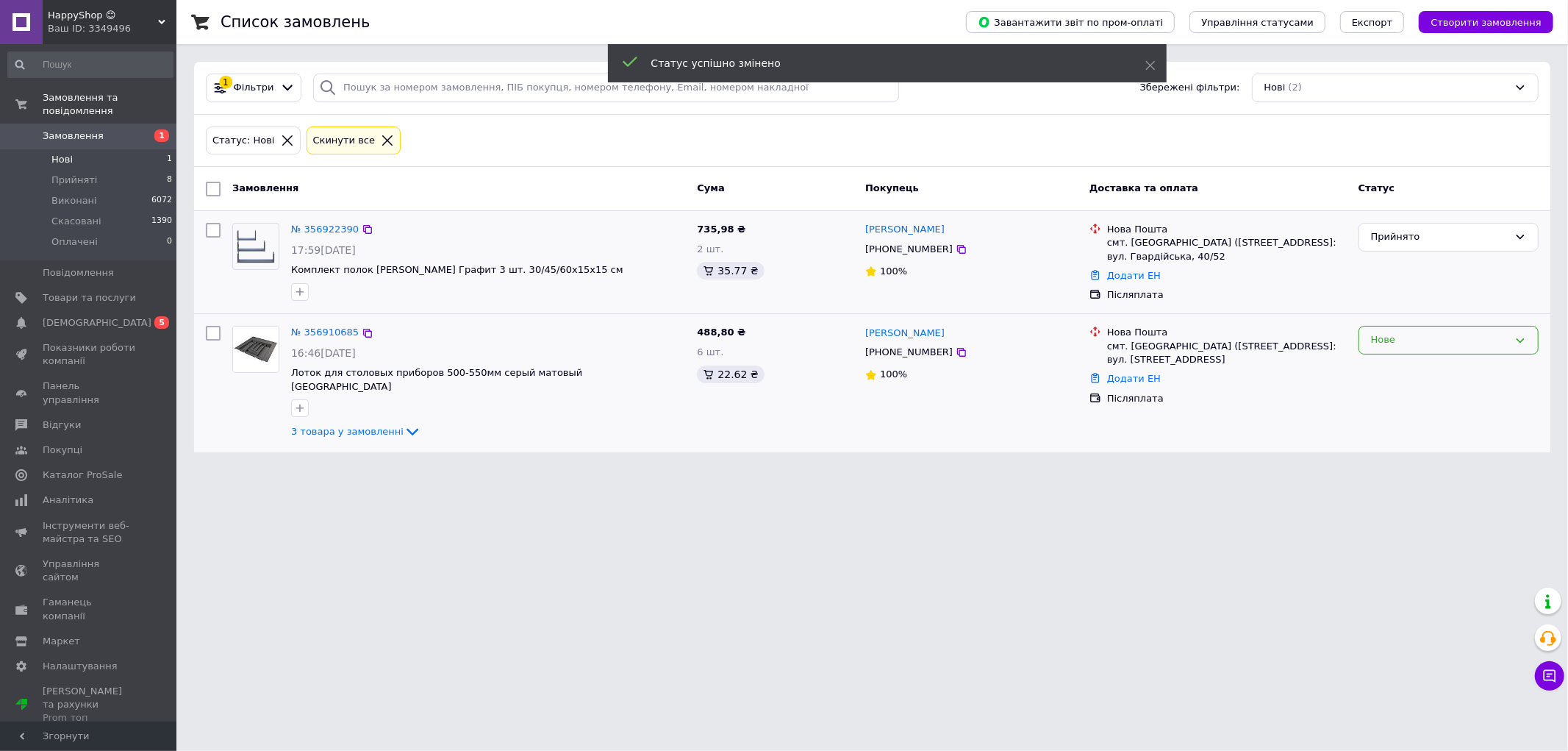
click at [1418, 342] on div "Нове" at bounding box center [1439, 340] width 138 height 16
click at [1417, 368] on li "Прийнято" at bounding box center [1448, 371] width 178 height 27
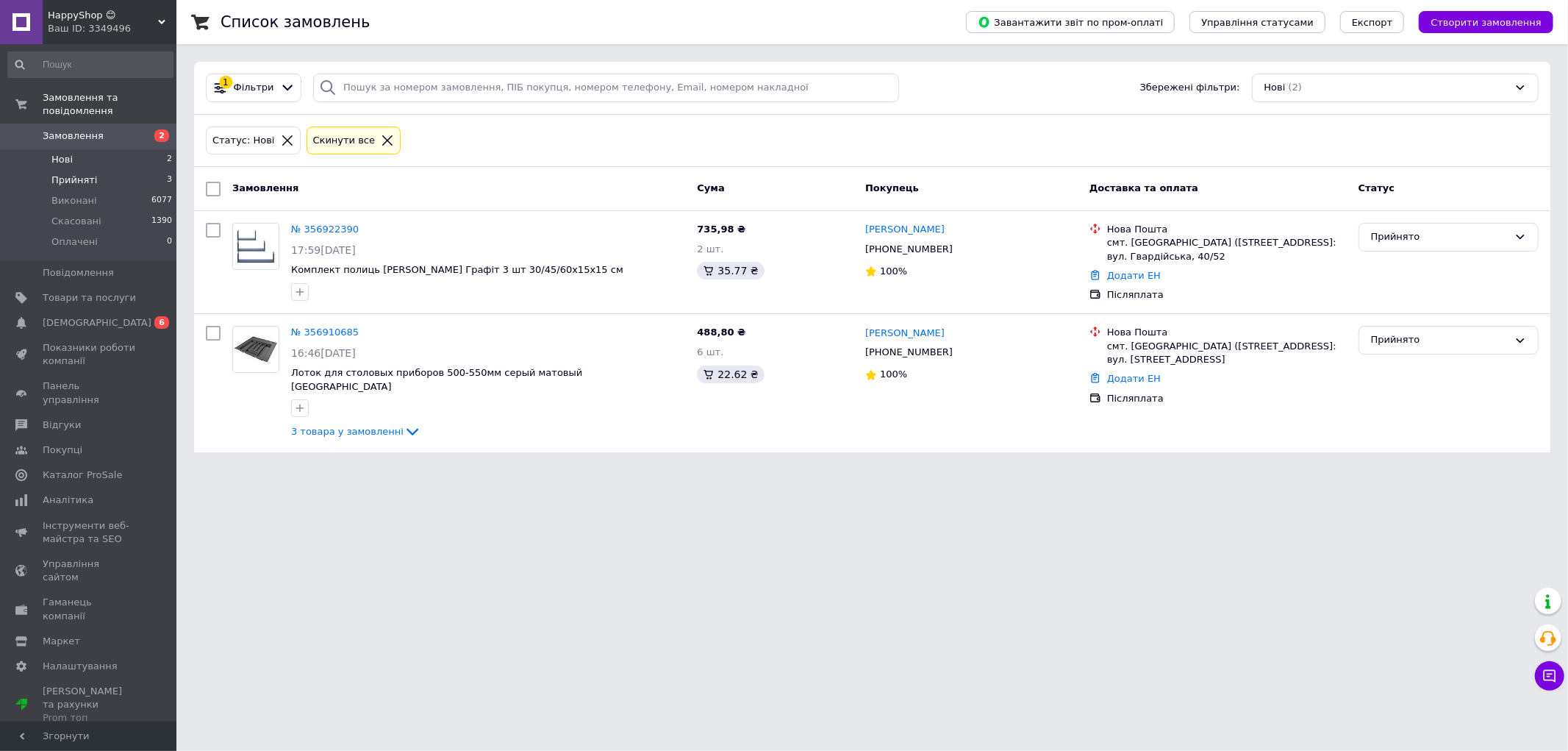
click at [75, 173] on span "Прийняті" at bounding box center [74, 179] width 46 height 13
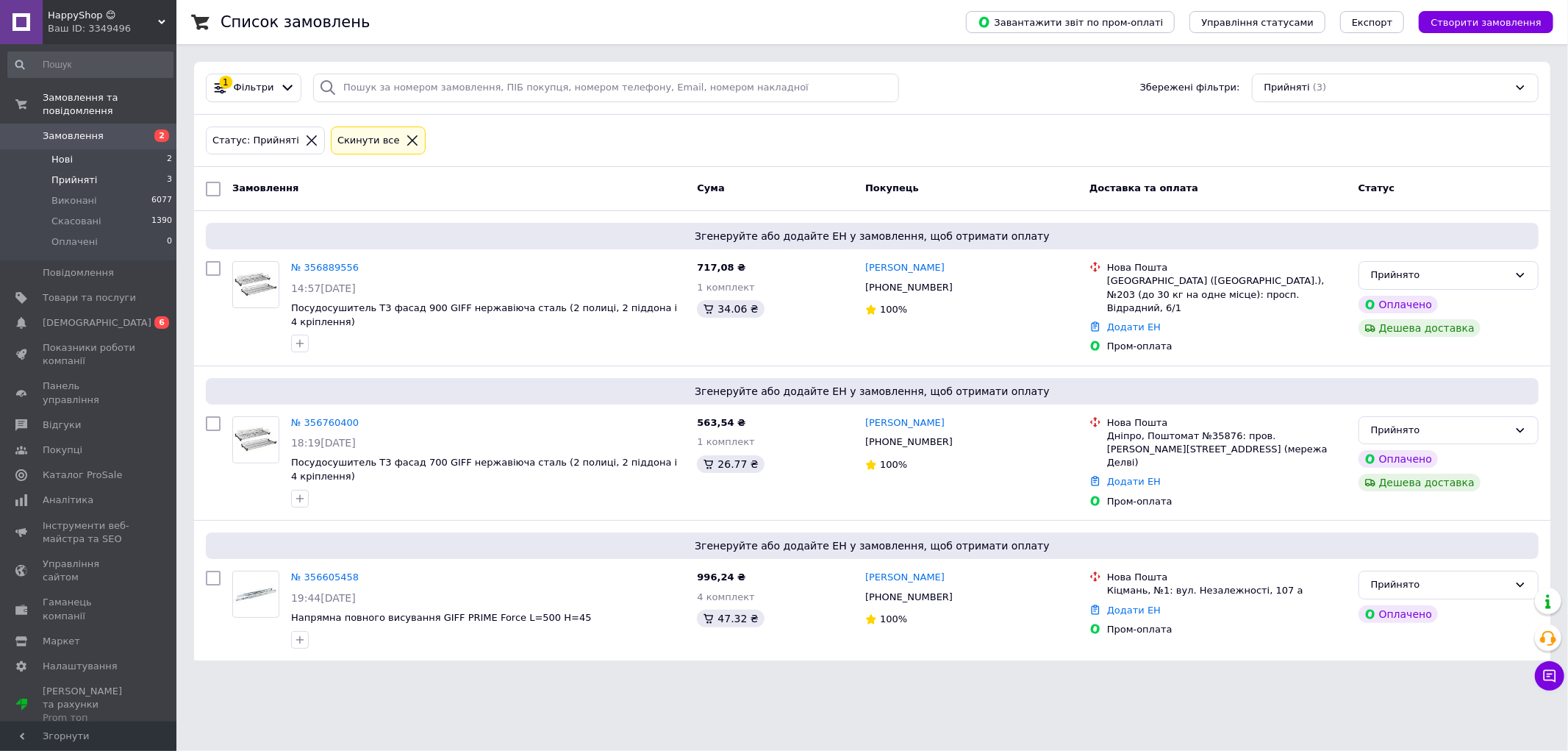
click at [81, 149] on li "Нові 2" at bounding box center [90, 159] width 181 height 21
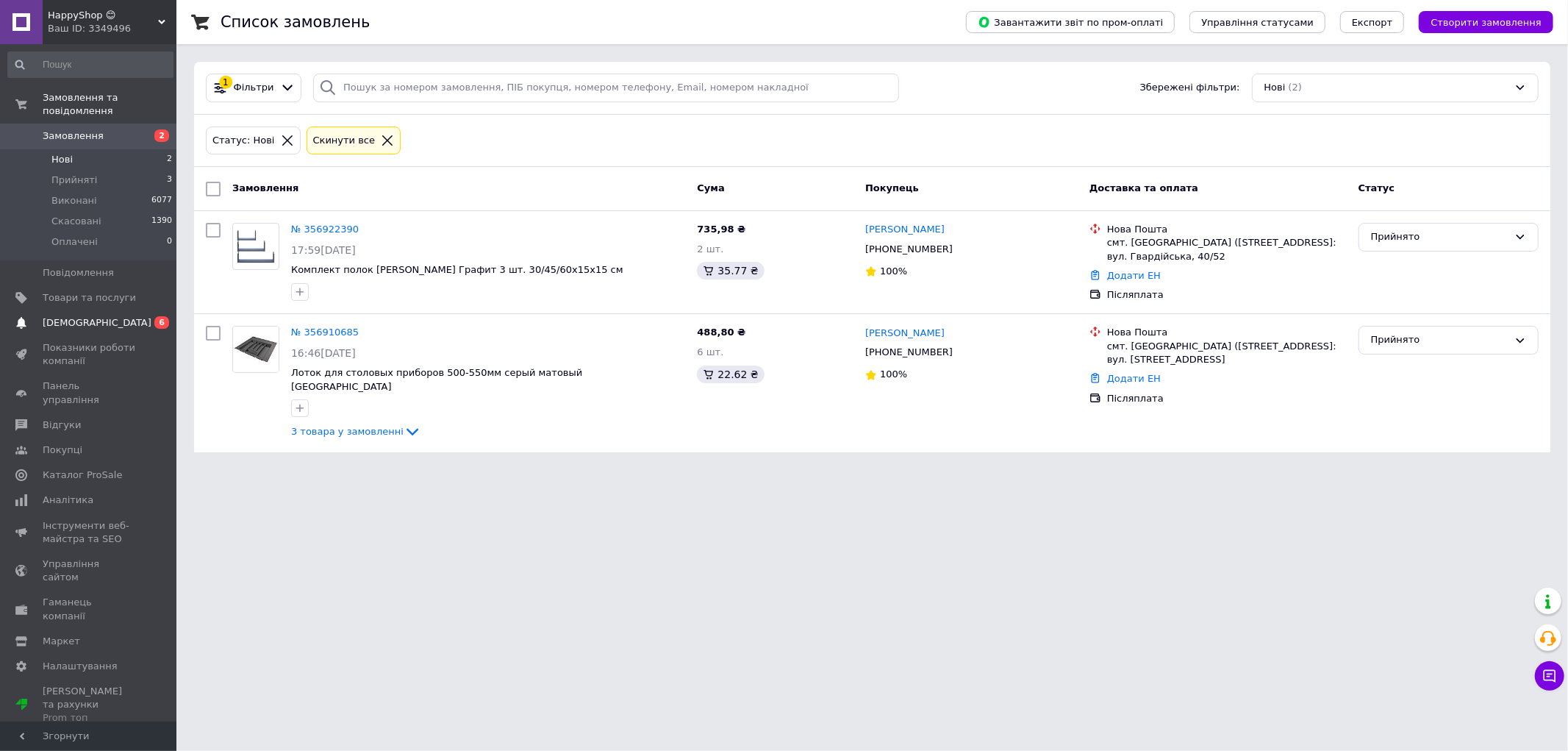
click at [79, 316] on span "[DEMOGRAPHIC_DATA]" at bounding box center [97, 322] width 109 height 13
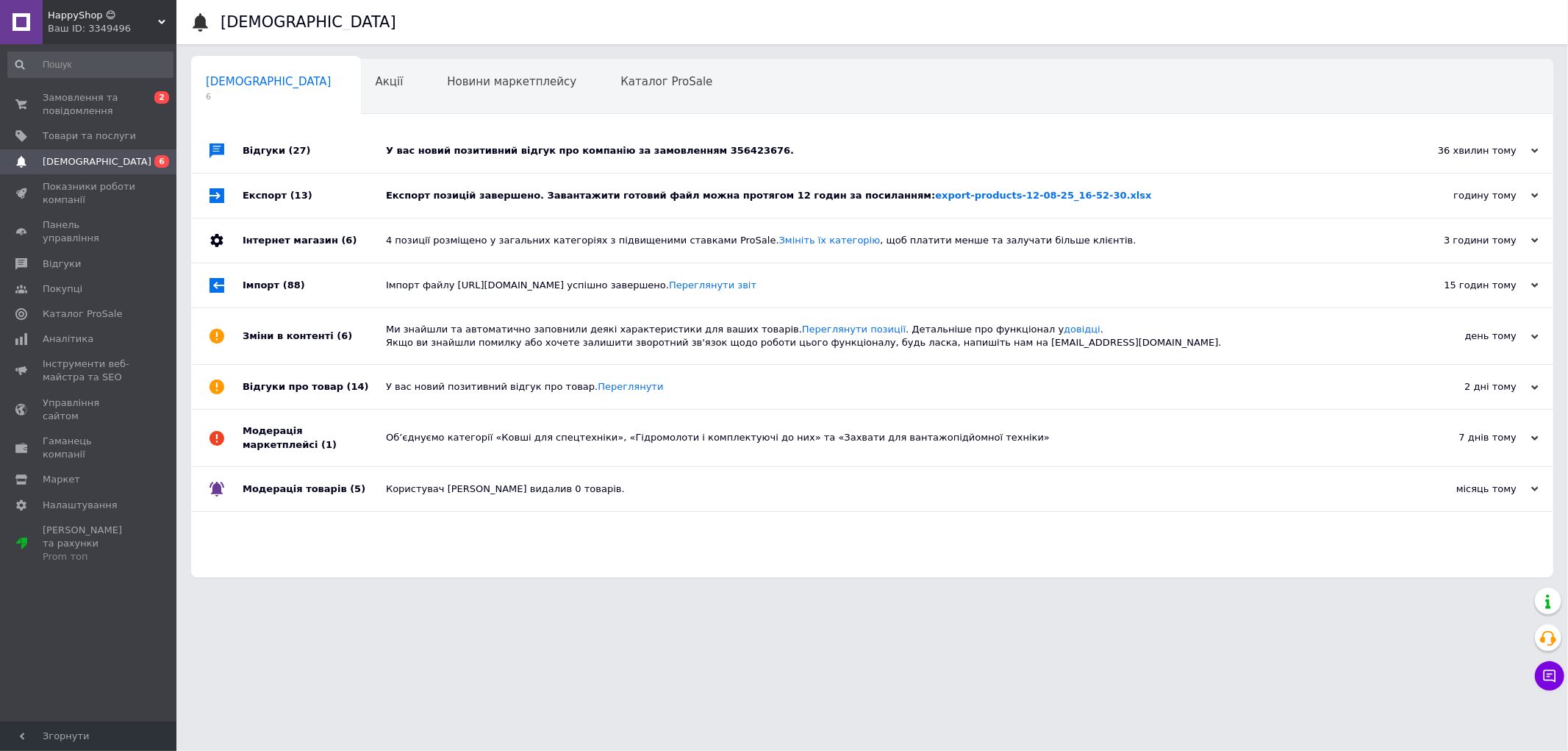
click at [689, 152] on div "У вас новий позитивний відгук про компанію за замовленням 356423676." at bounding box center [888, 150] width 1005 height 13
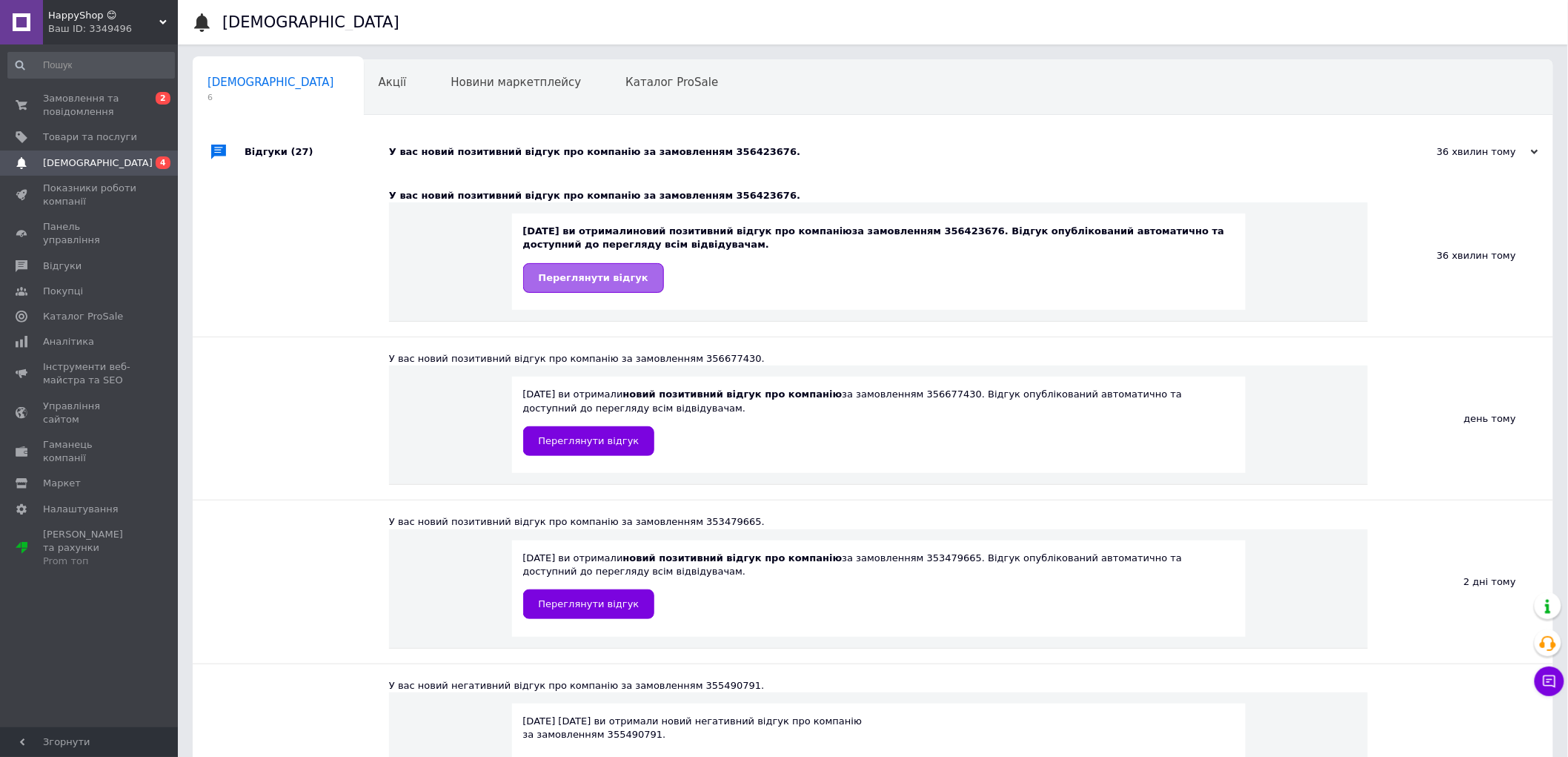
click at [598, 280] on span "Переглянути відгук" at bounding box center [594, 278] width 110 height 11
